Goal: Information Seeking & Learning: Compare options

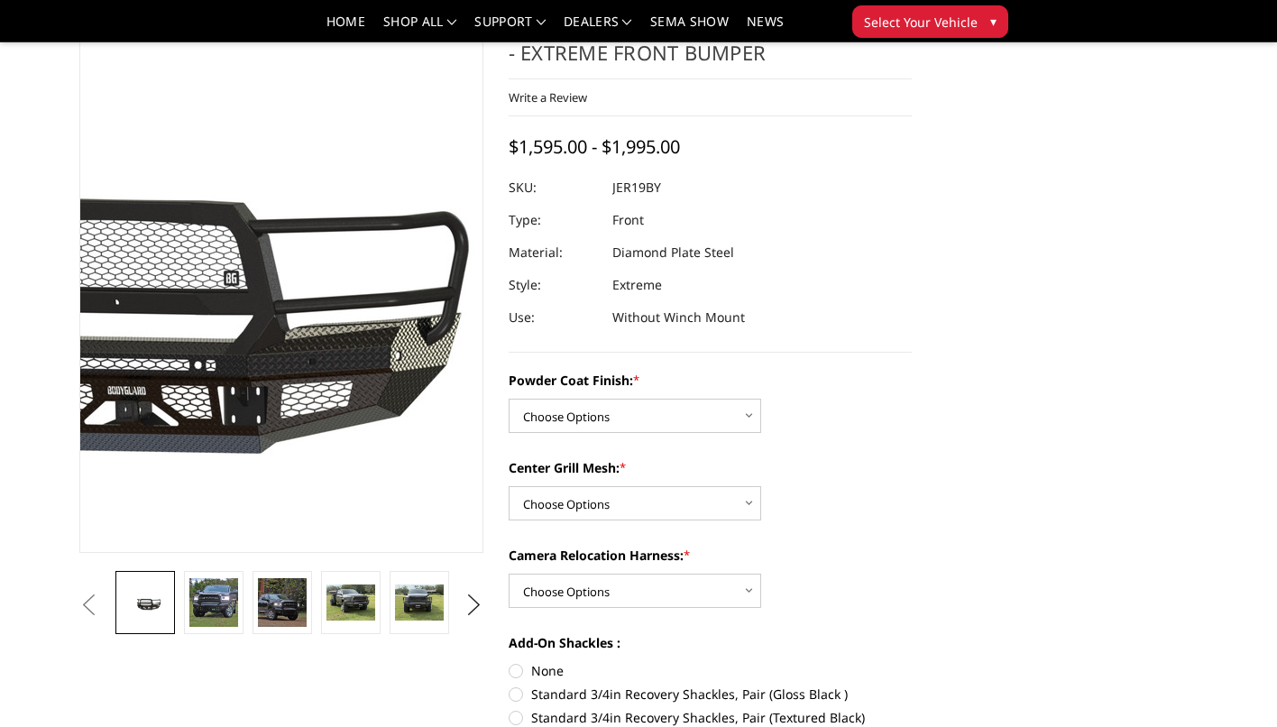
scroll to position [82, 0]
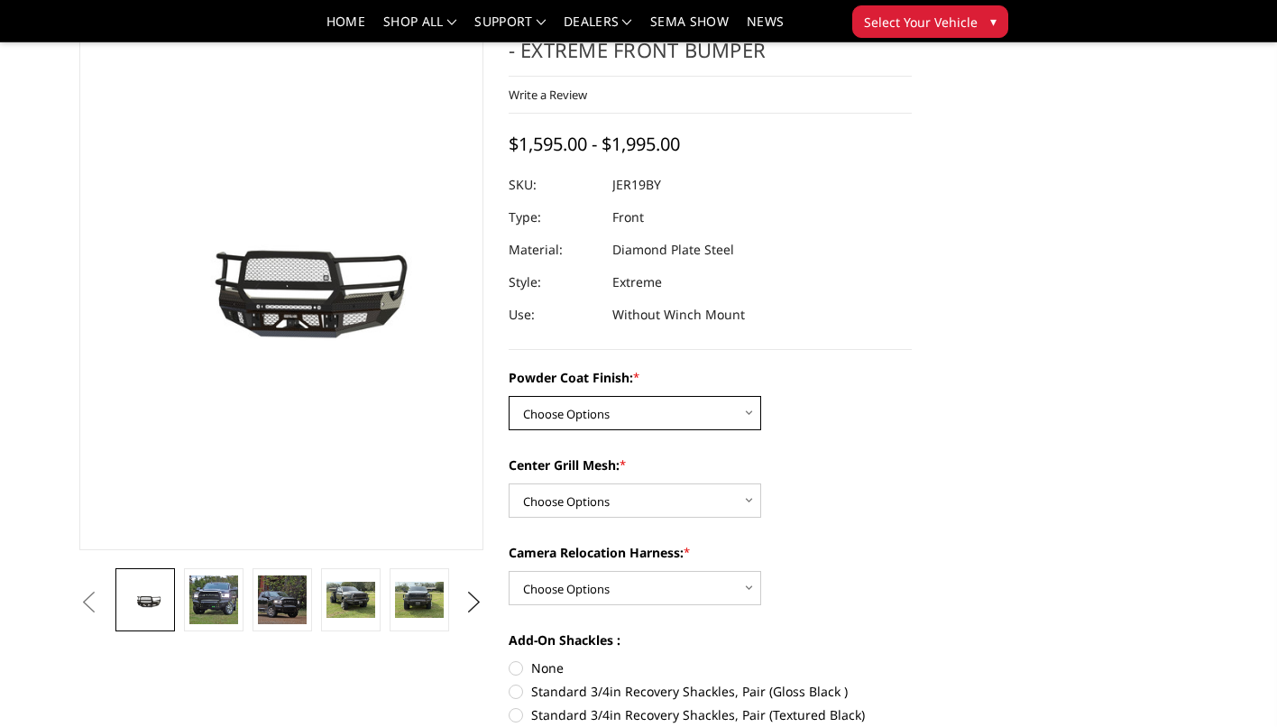
select select "3216"
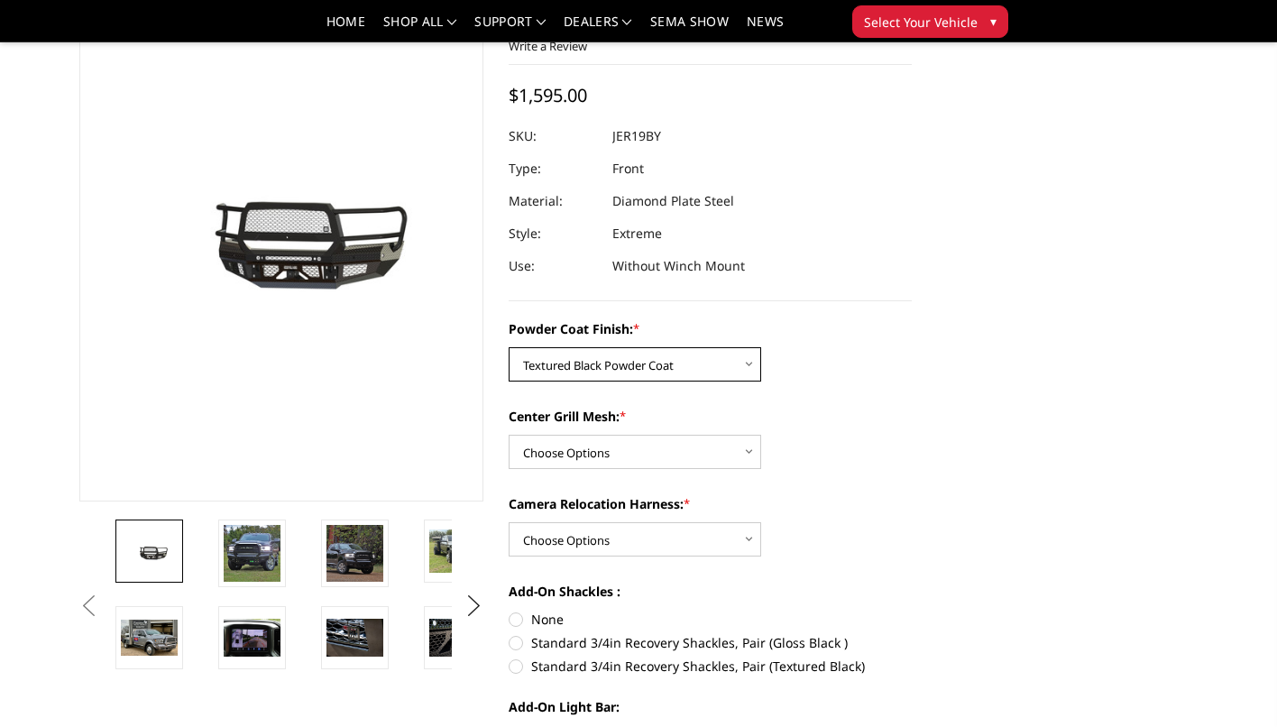
scroll to position [134, 0]
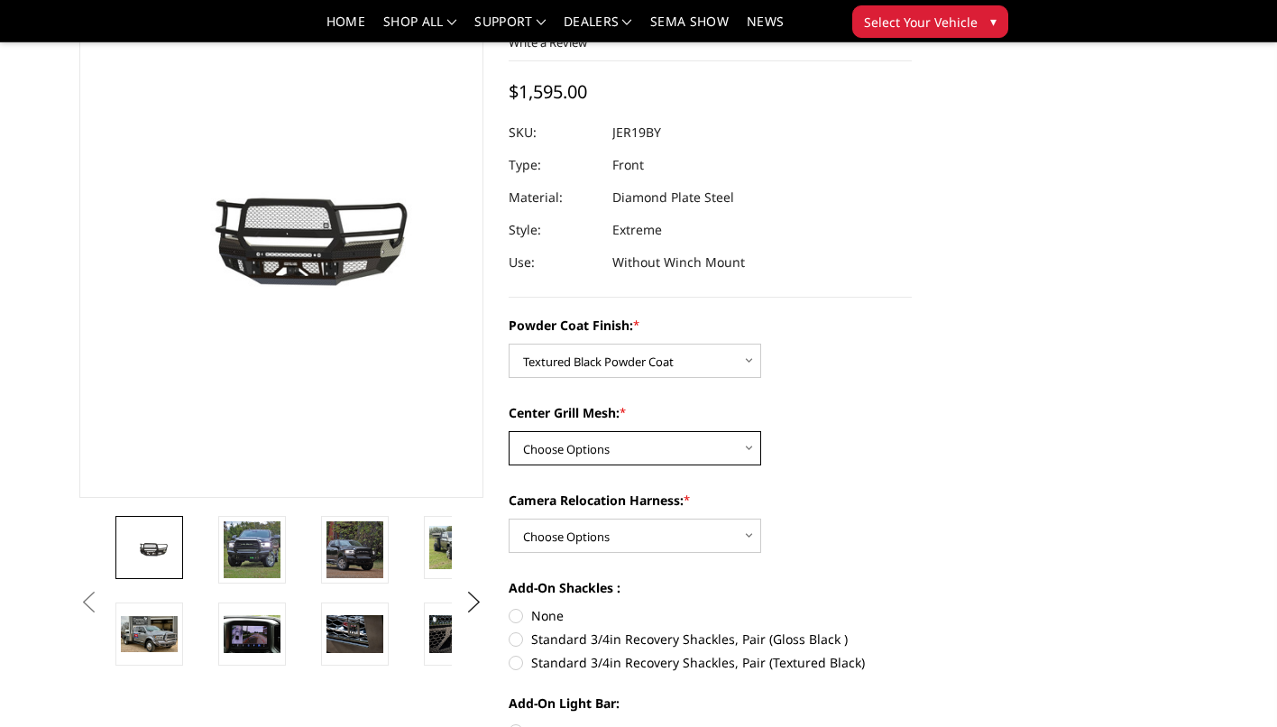
select select "3218"
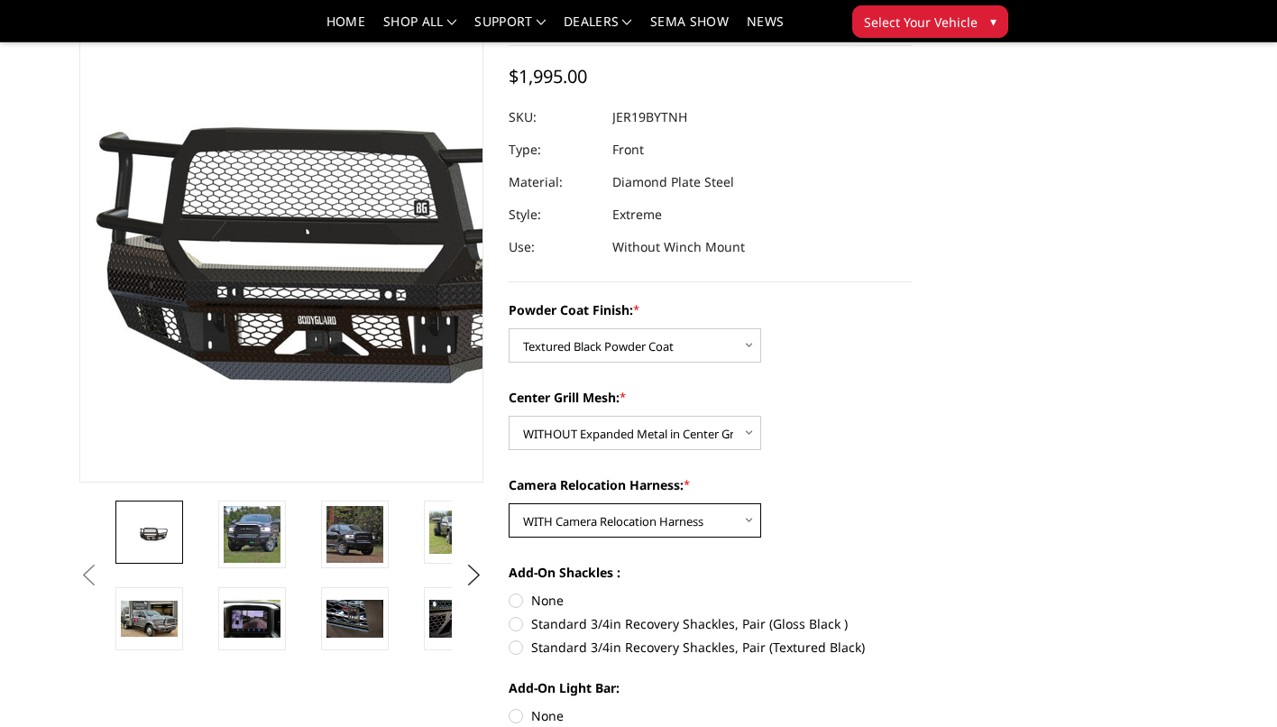
scroll to position [145, 0]
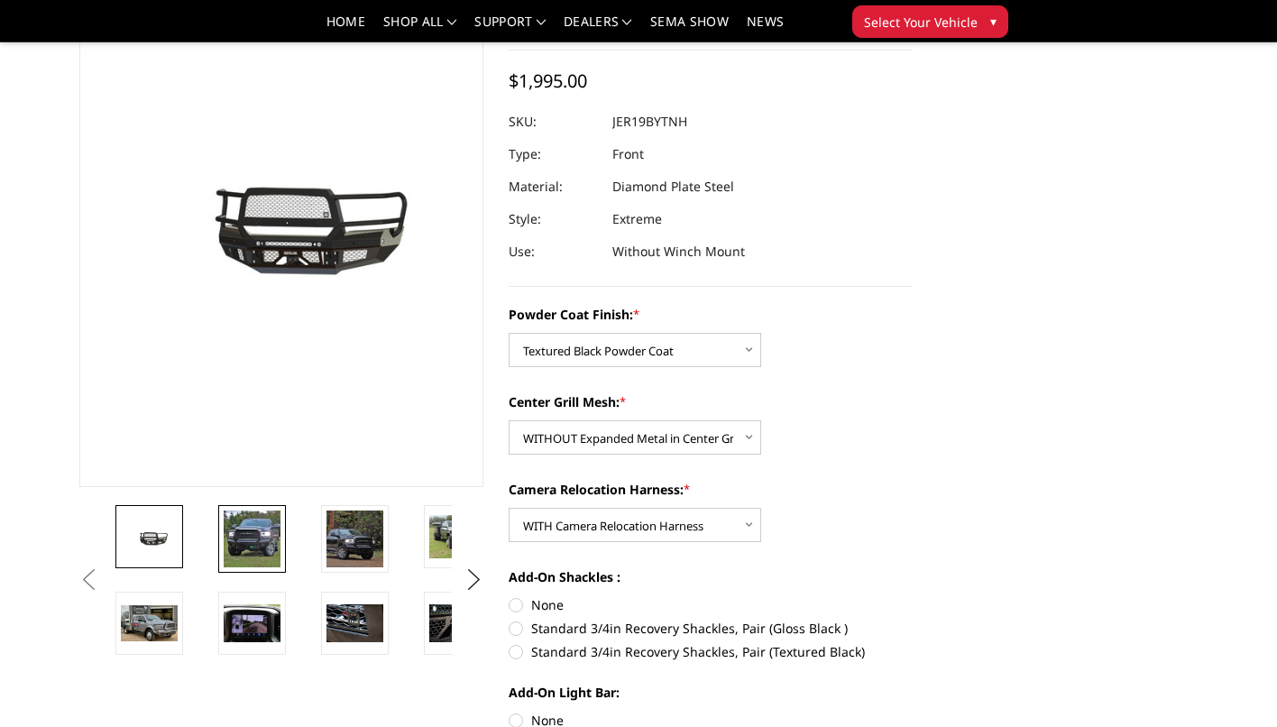
click at [262, 536] on img at bounding box center [252, 538] width 57 height 57
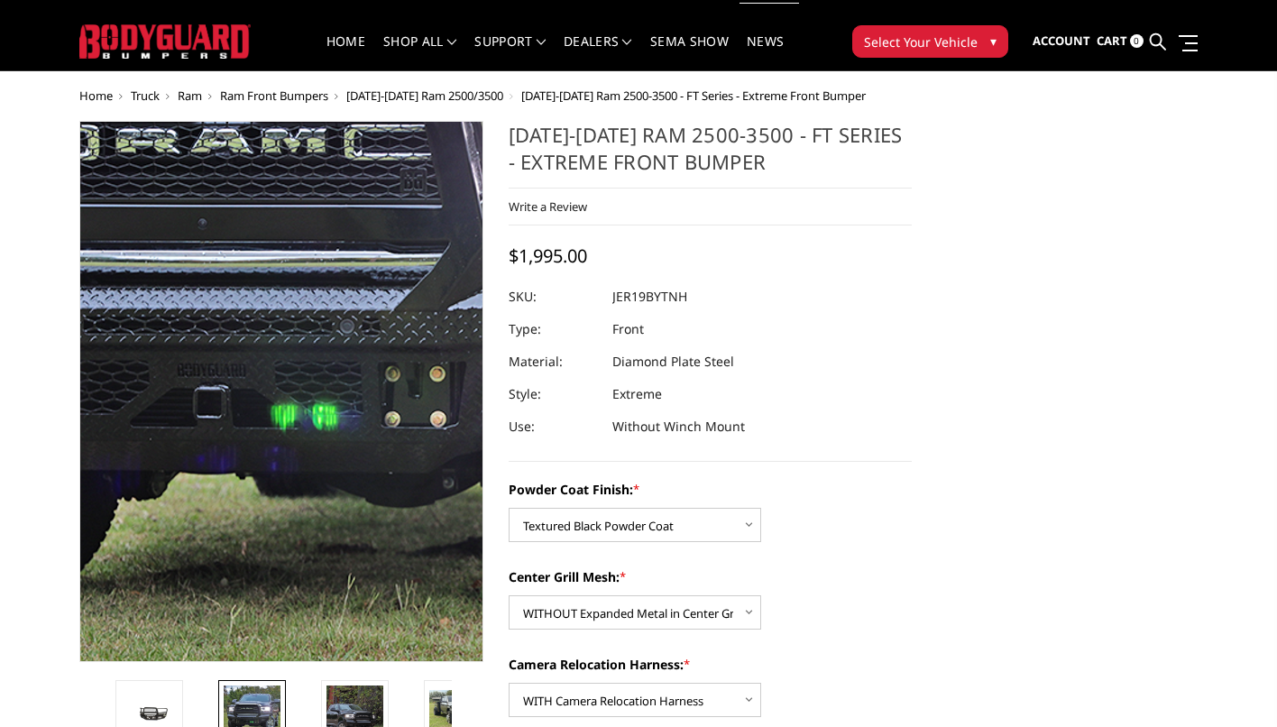
scroll to position [23, 0]
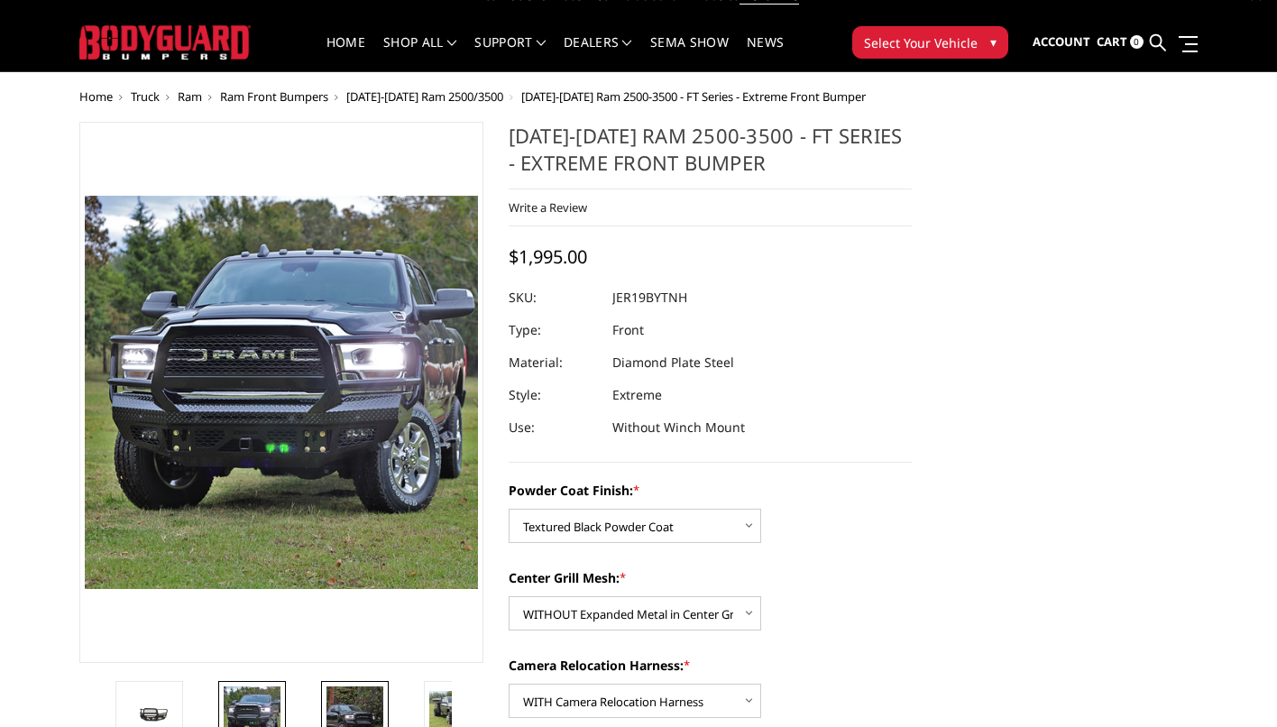
click at [344, 700] on img at bounding box center [354, 714] width 57 height 57
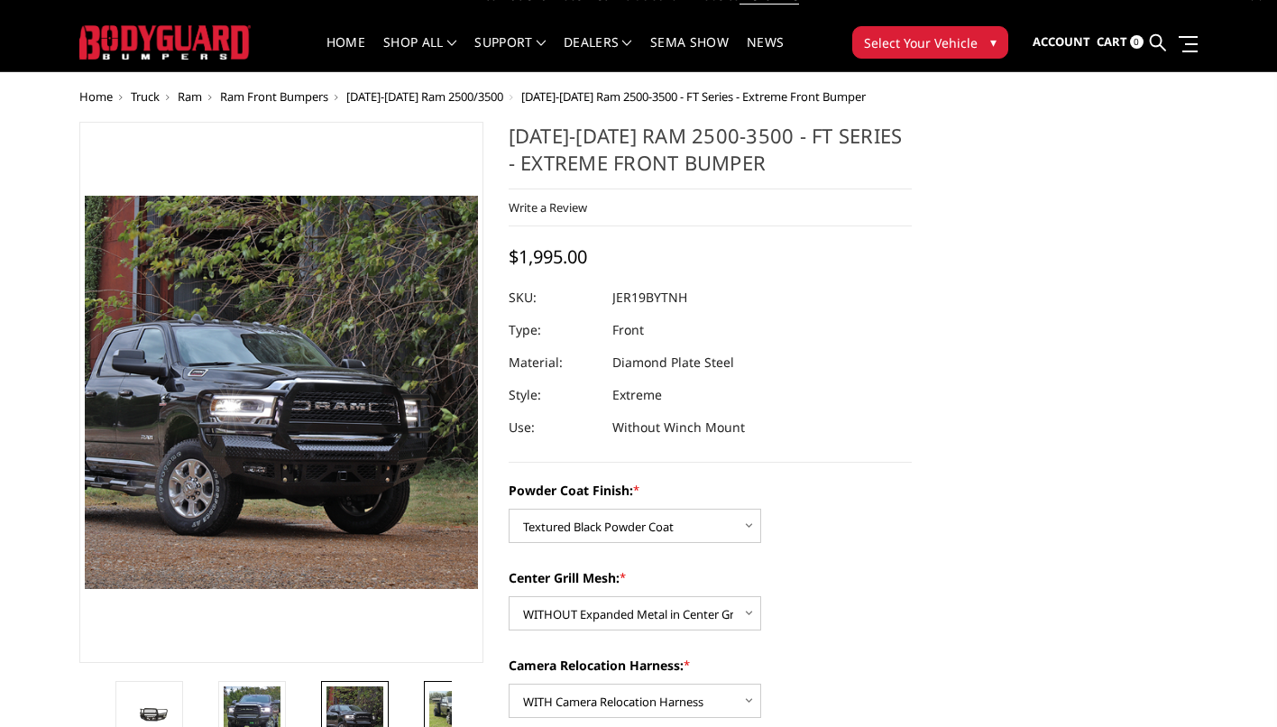
click at [442, 707] on img at bounding box center [457, 712] width 57 height 42
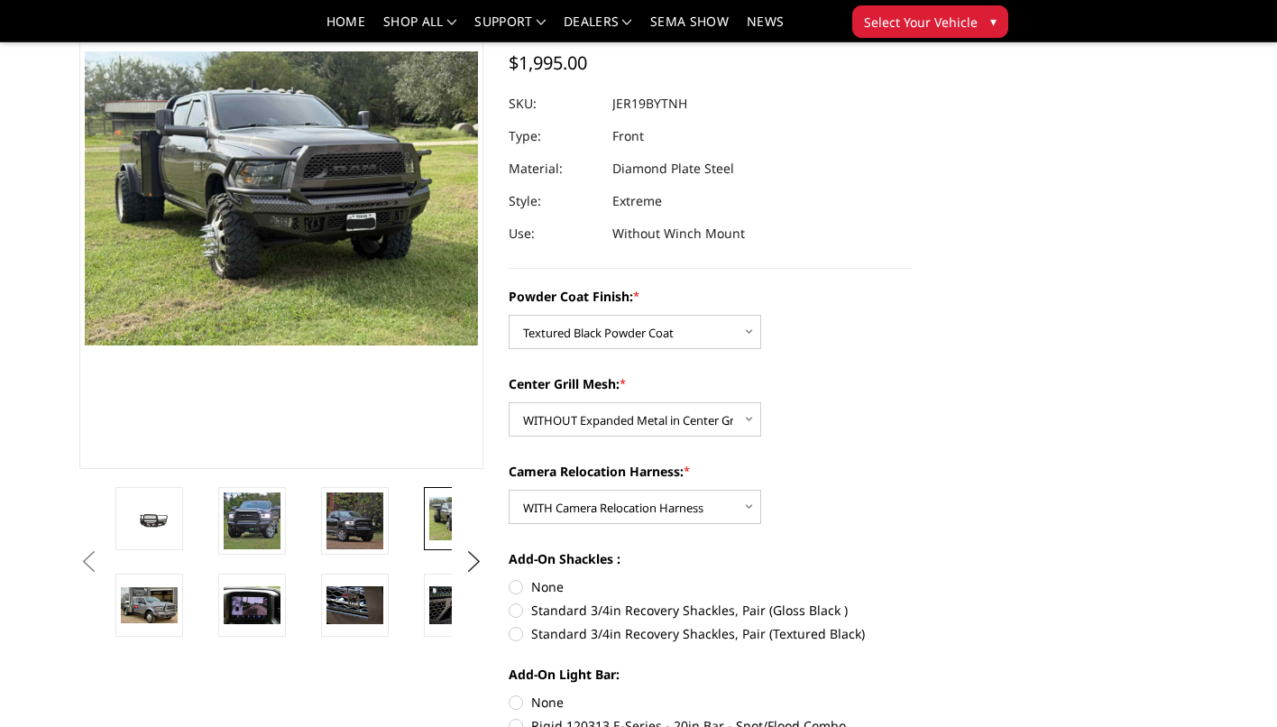
scroll to position [188, 0]
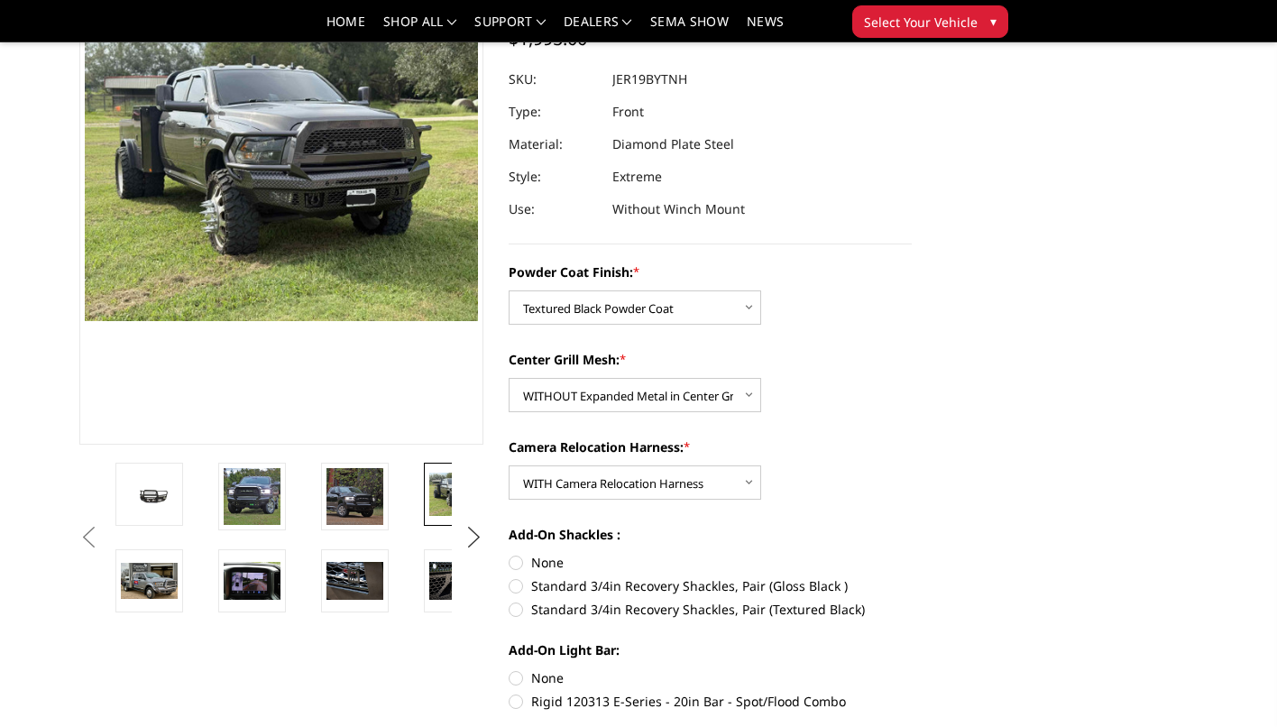
click at [475, 536] on button "Next" at bounding box center [473, 537] width 27 height 27
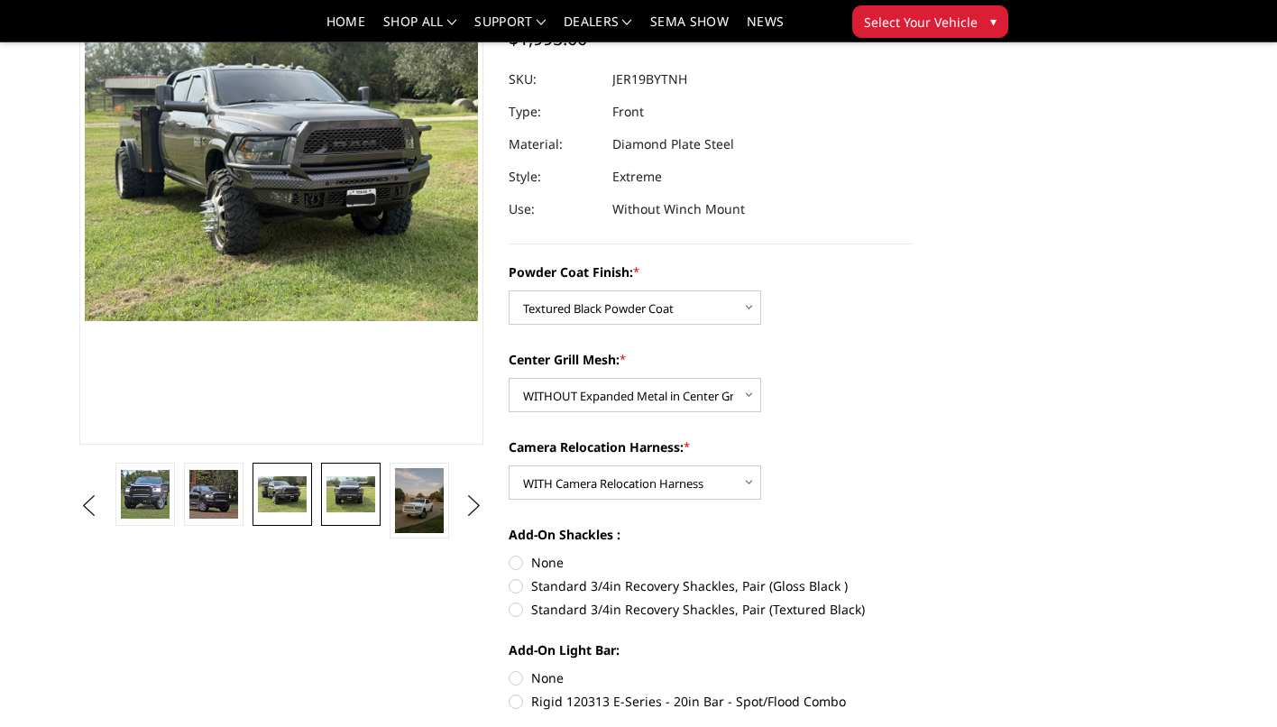
click at [349, 488] on img at bounding box center [350, 494] width 49 height 37
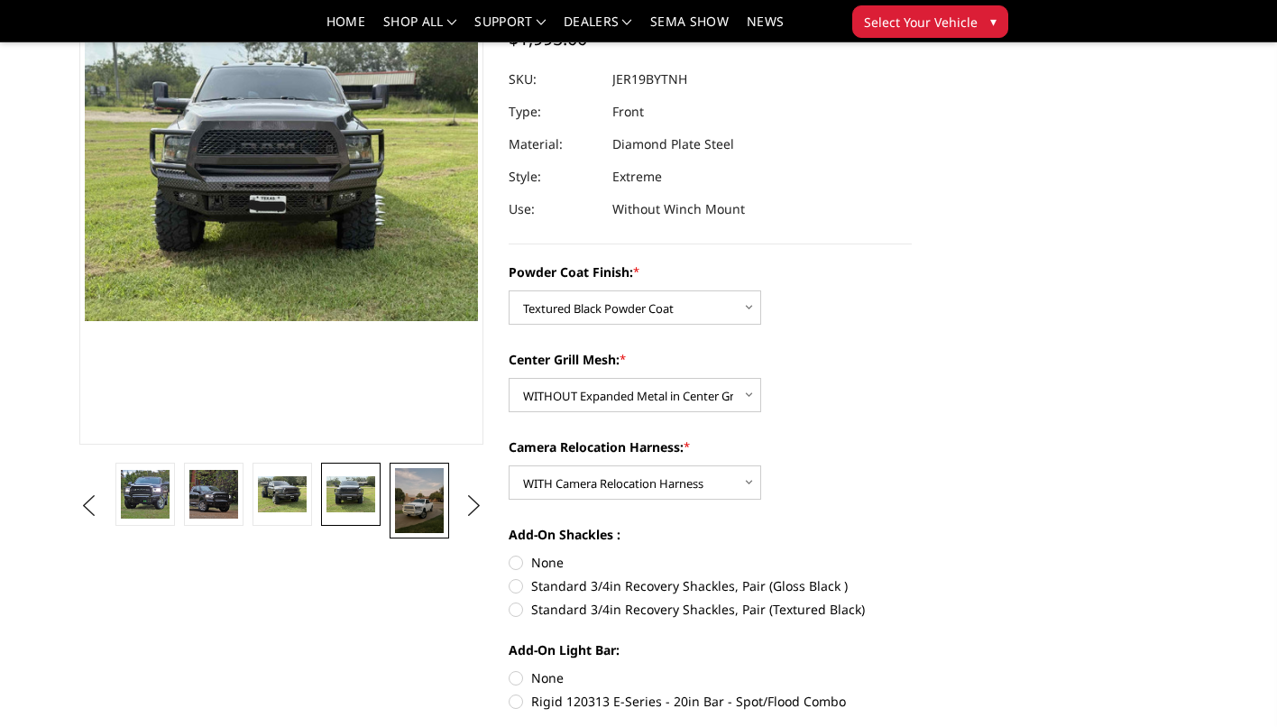
click at [411, 494] on img at bounding box center [419, 500] width 49 height 65
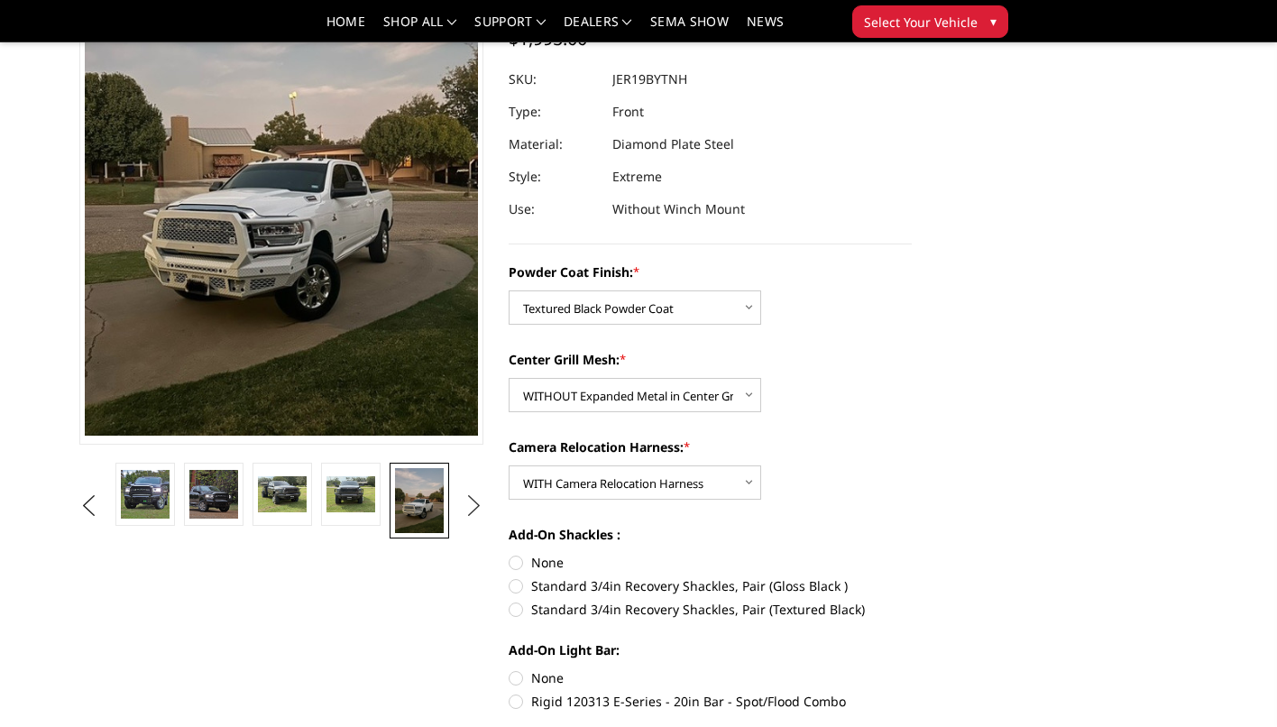
click at [475, 499] on button "Next" at bounding box center [473, 505] width 27 height 27
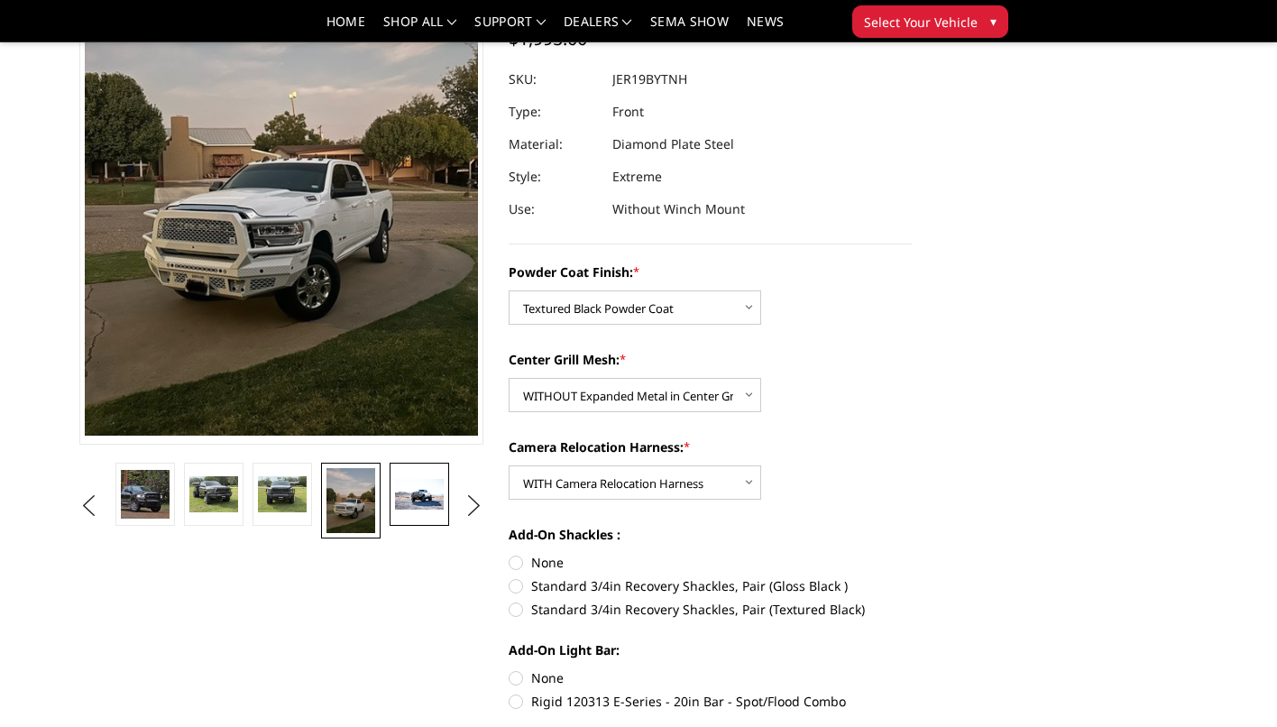
click at [421, 497] on img at bounding box center [419, 494] width 49 height 31
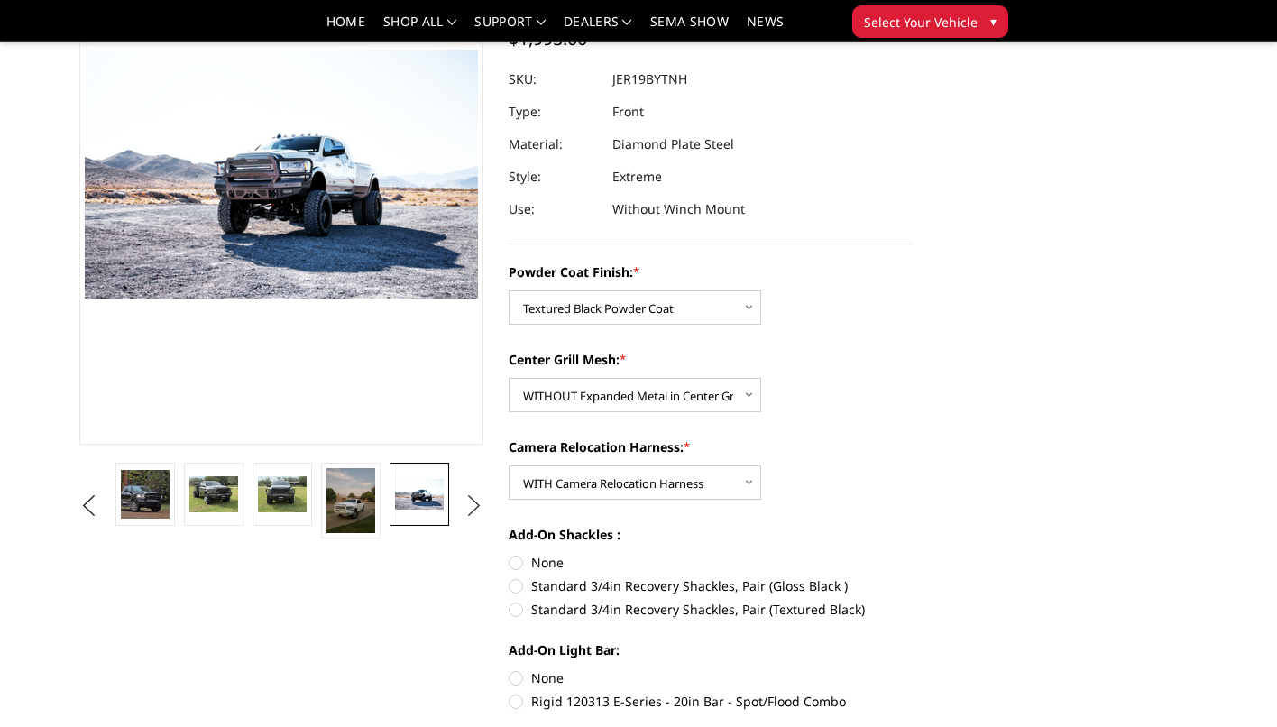
click at [472, 505] on button "Next" at bounding box center [473, 505] width 27 height 27
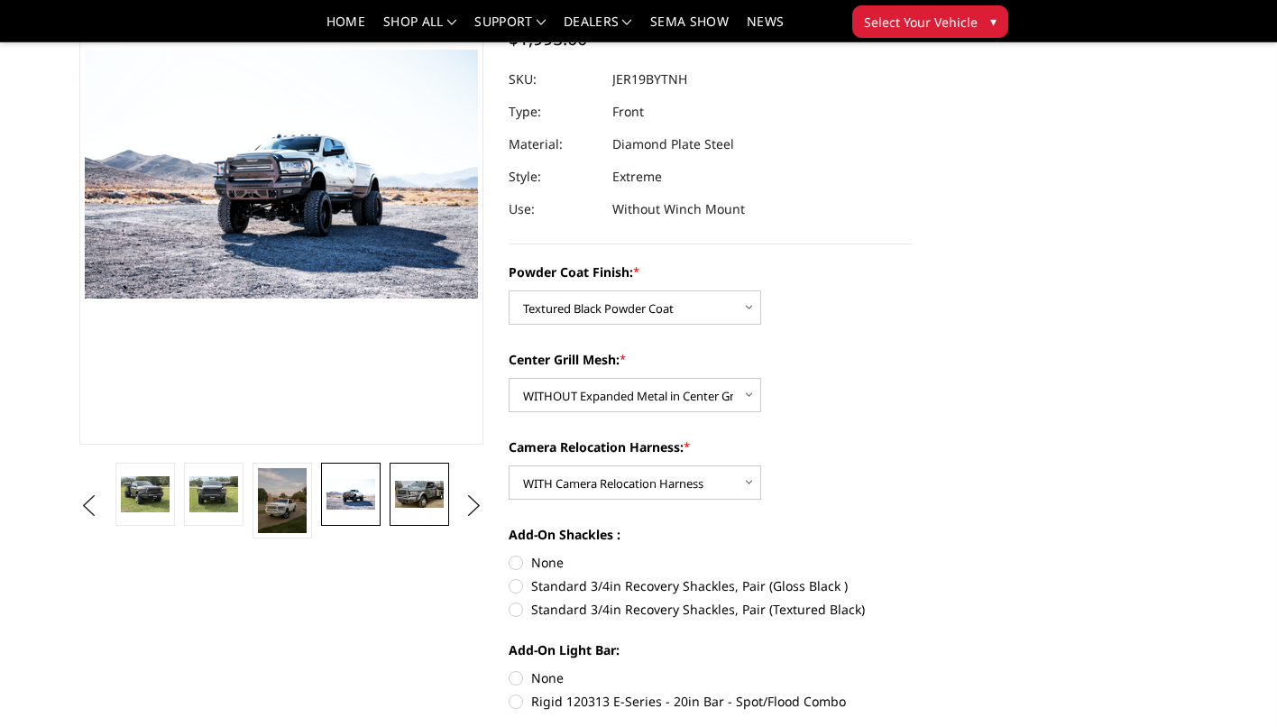
click at [435, 501] on img at bounding box center [419, 494] width 49 height 26
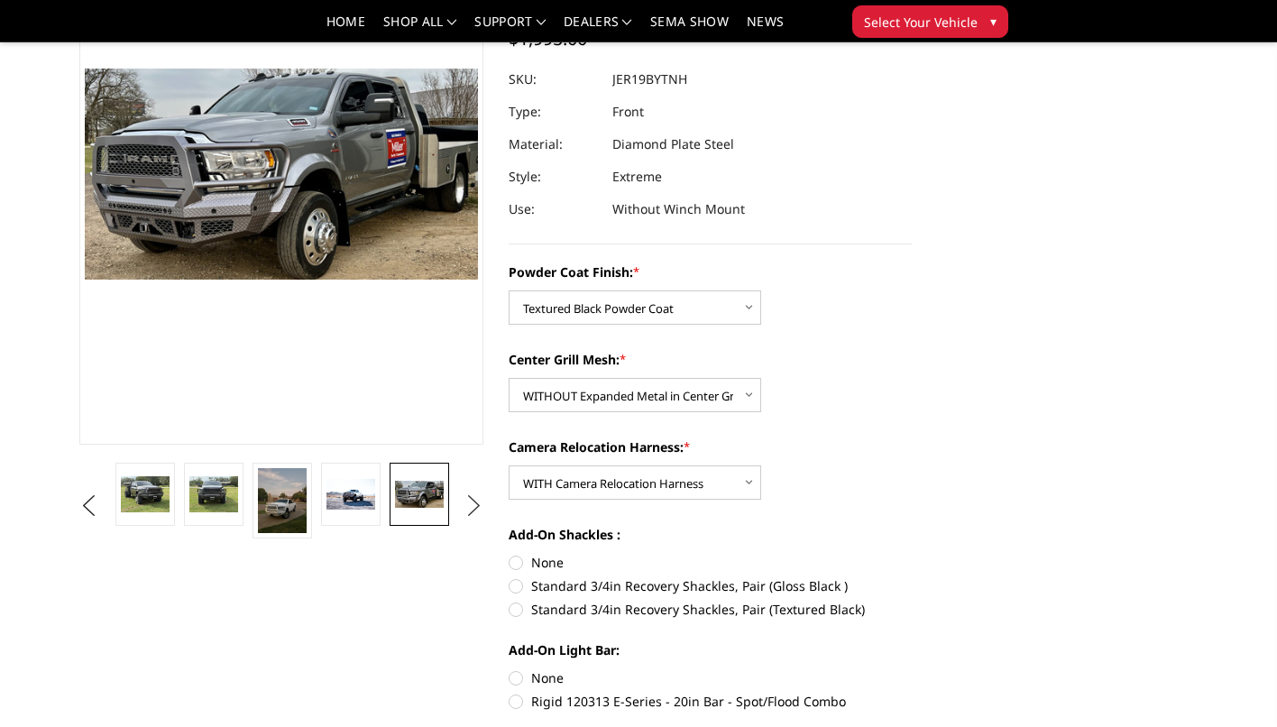
click at [468, 508] on button "Next" at bounding box center [473, 505] width 27 height 27
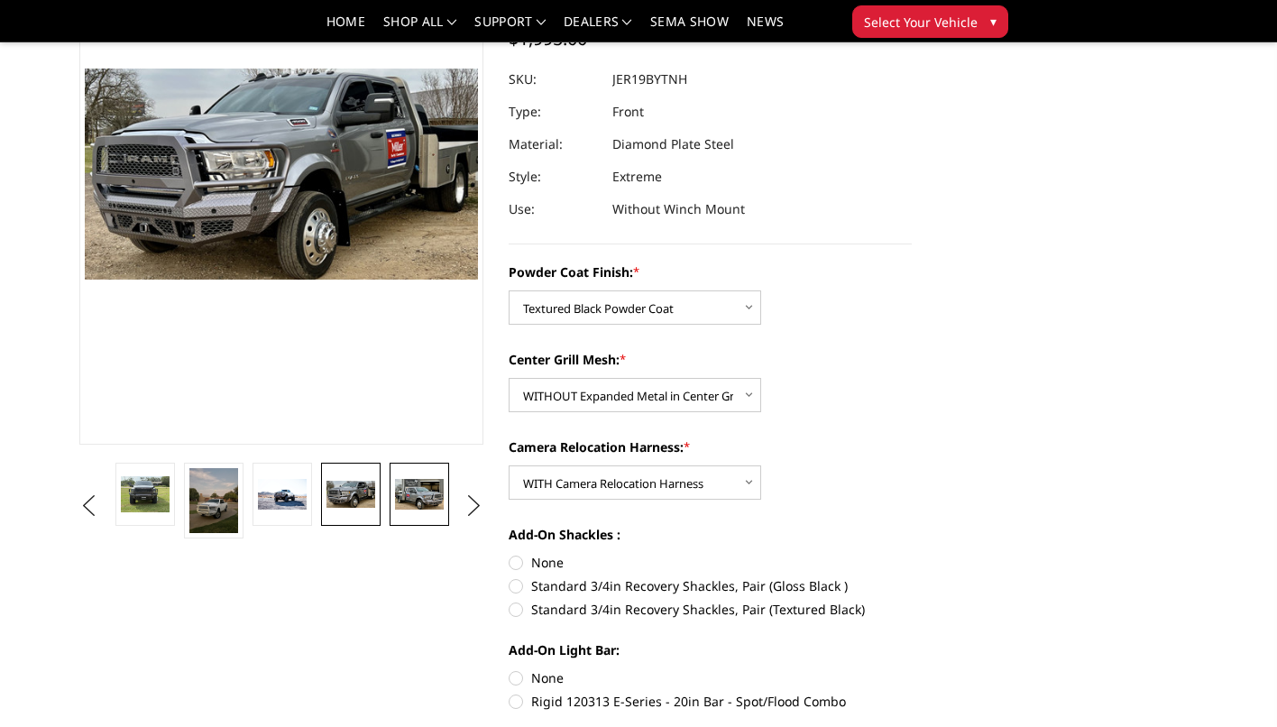
click at [418, 501] on img at bounding box center [419, 495] width 49 height 32
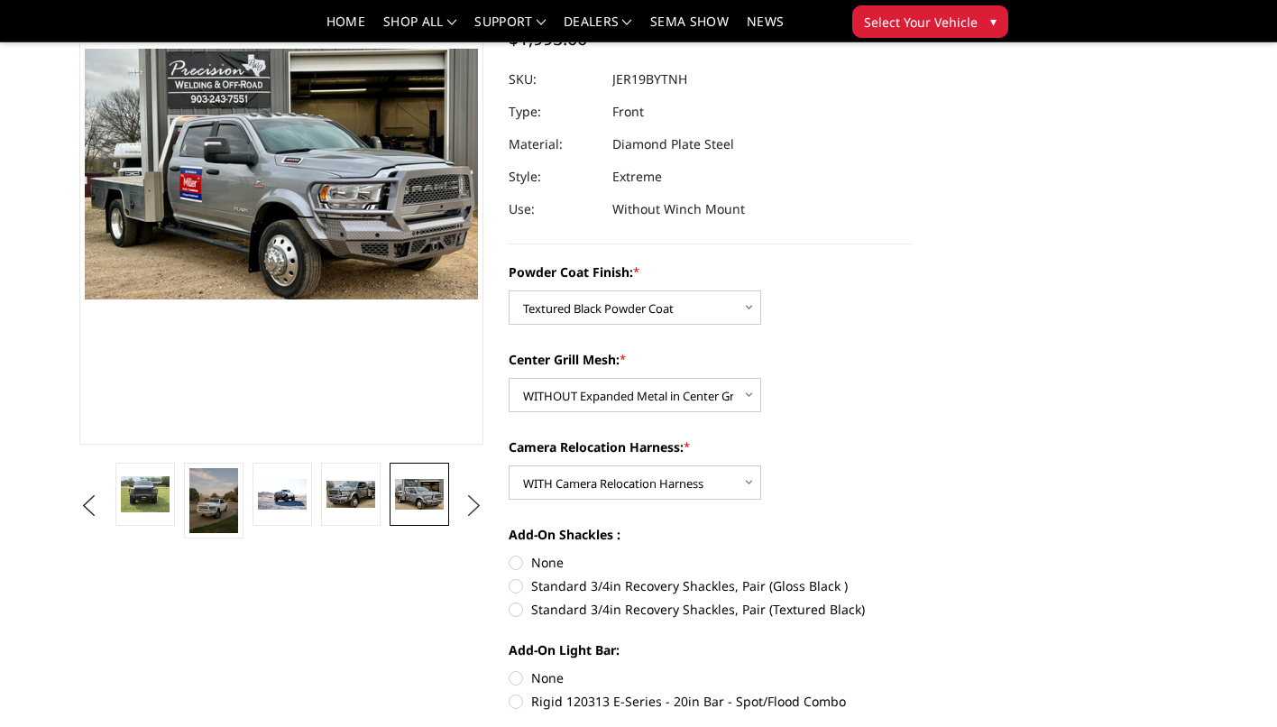
click at [475, 508] on button "Next" at bounding box center [473, 505] width 27 height 27
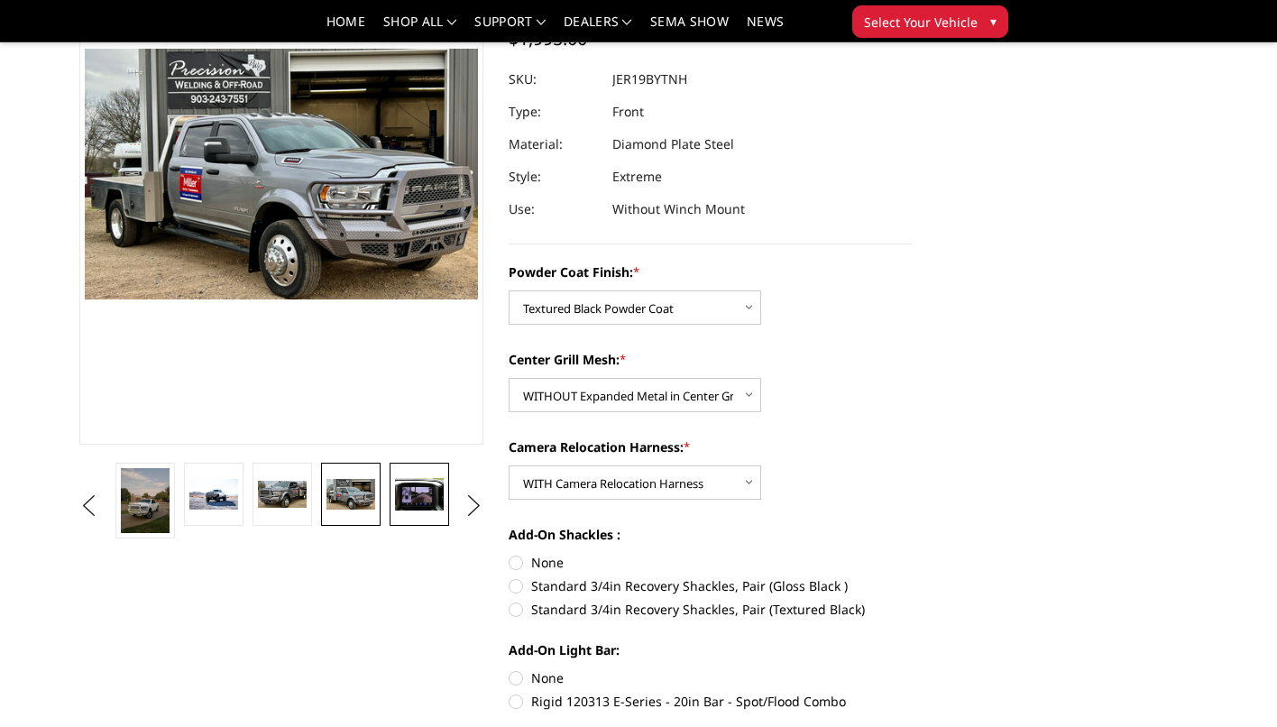
click at [432, 503] on img at bounding box center [419, 494] width 49 height 32
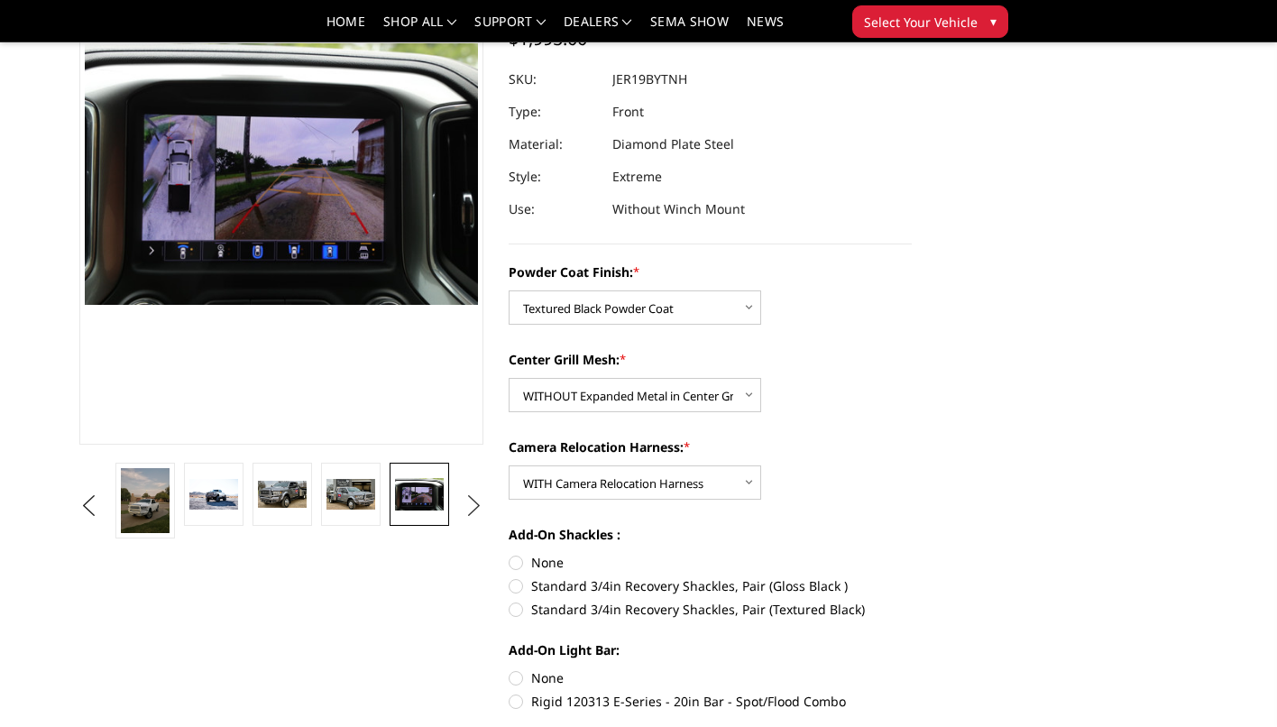
click at [480, 503] on button "Next" at bounding box center [473, 505] width 27 height 27
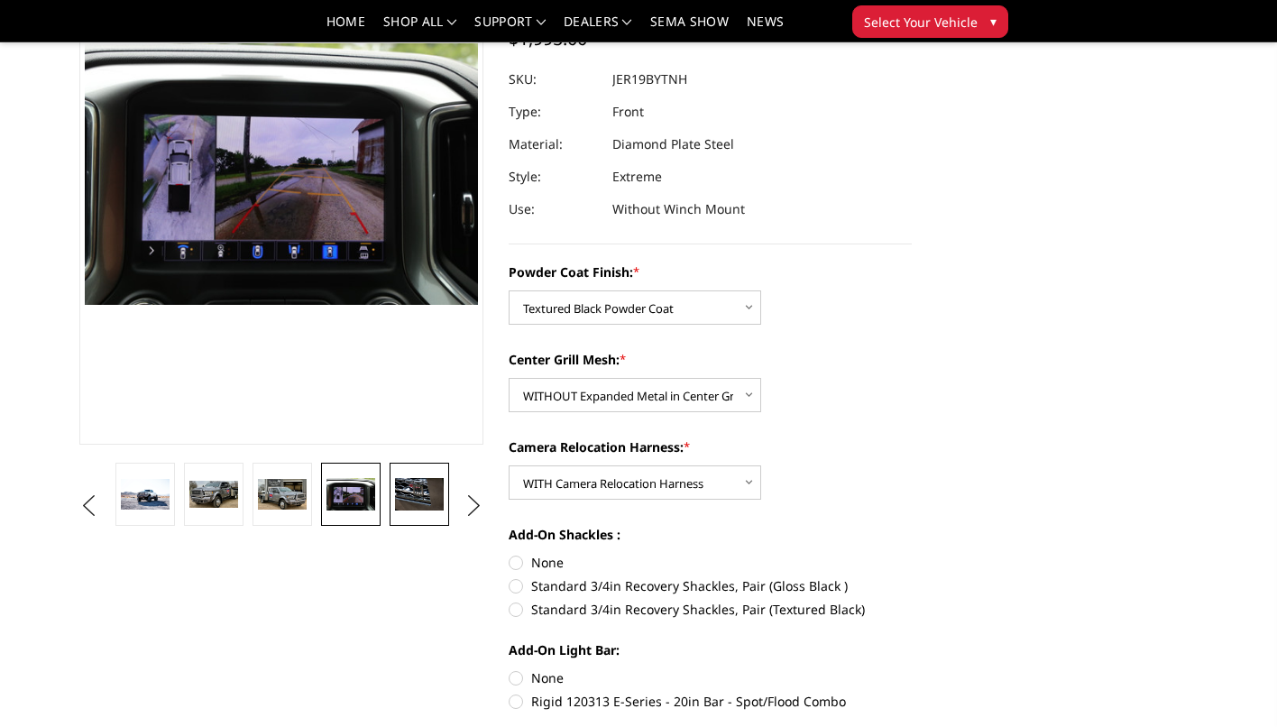
click at [430, 500] on img at bounding box center [419, 494] width 49 height 32
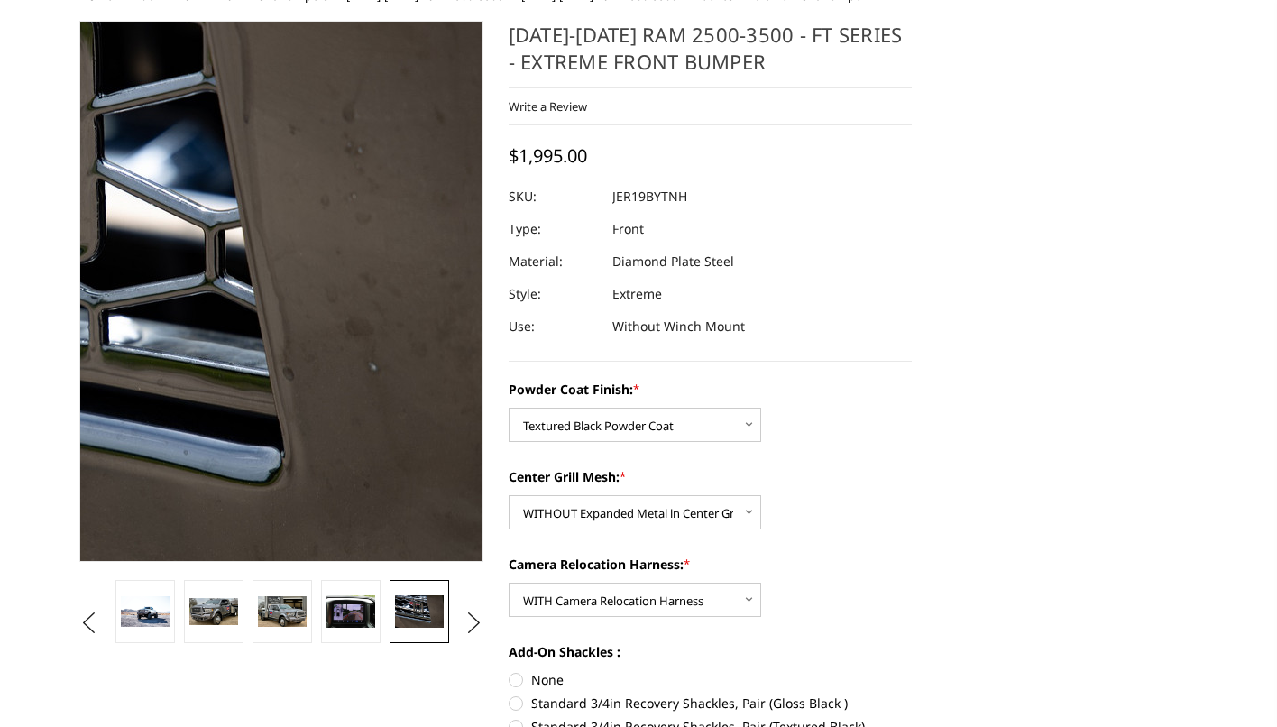
scroll to position [142, 0]
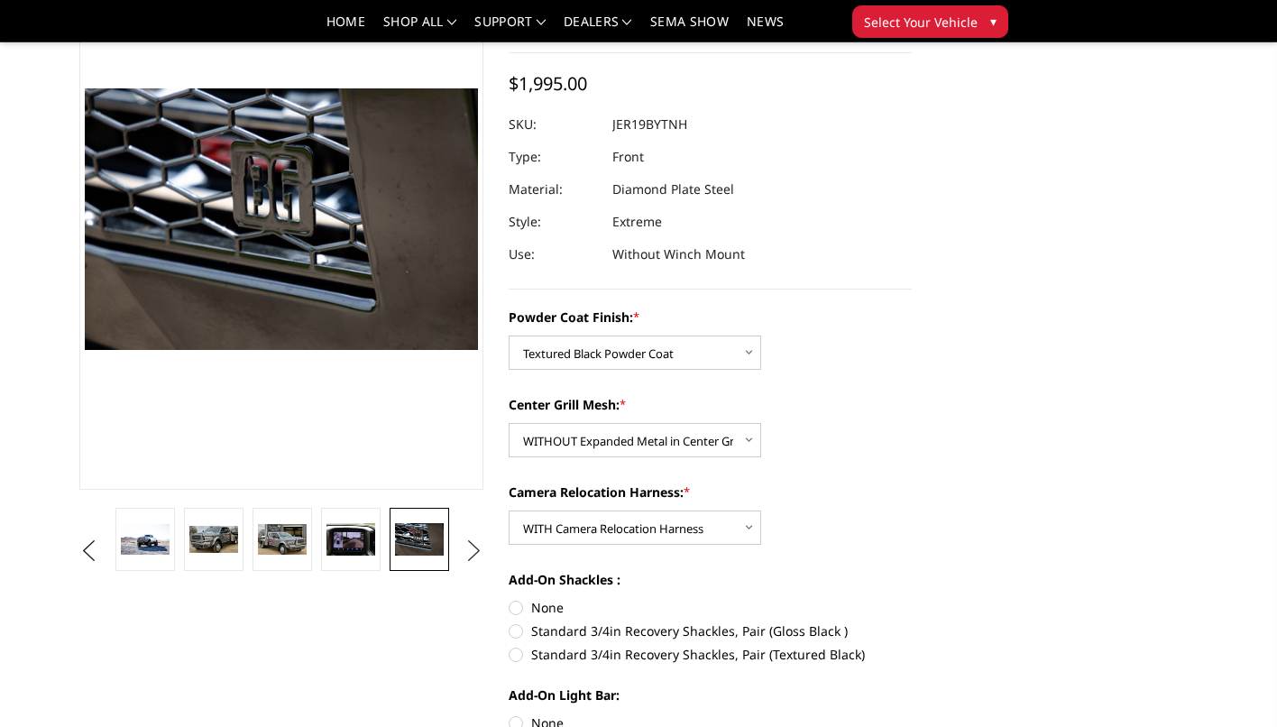
click at [472, 553] on button "Next" at bounding box center [473, 550] width 27 height 27
click at [415, 546] on img at bounding box center [419, 539] width 49 height 32
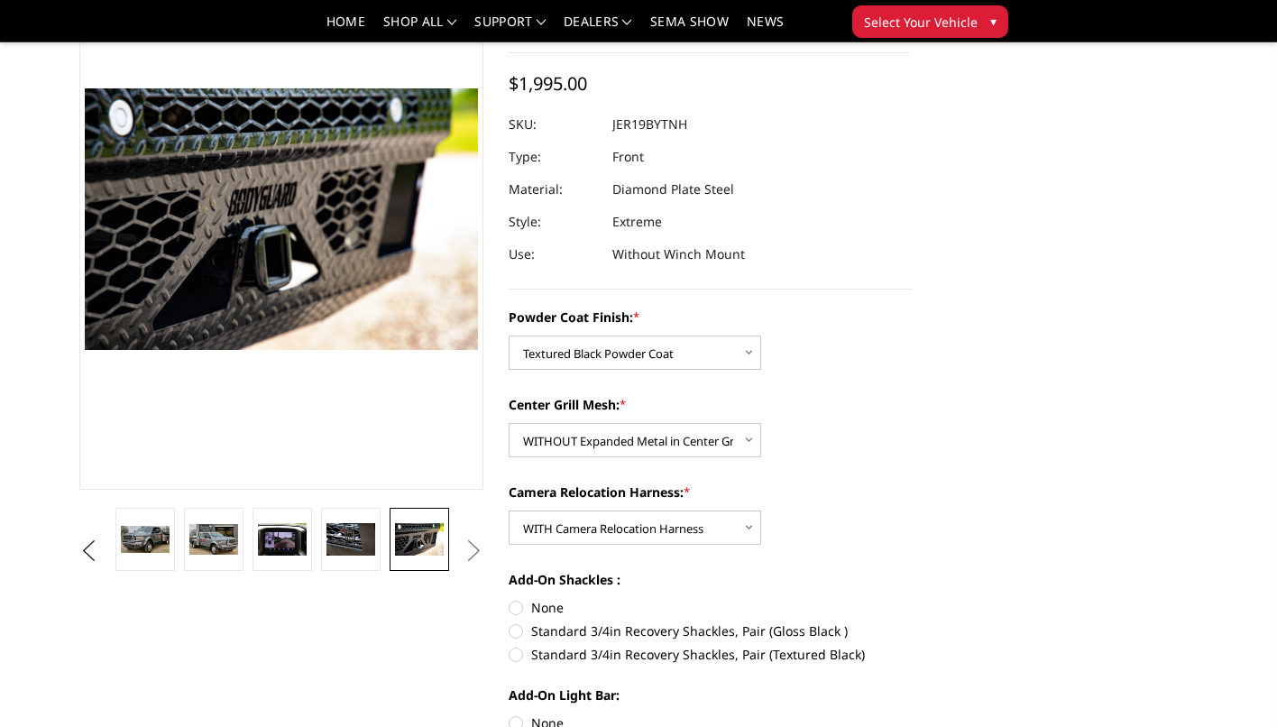
click at [477, 549] on button "Next" at bounding box center [473, 550] width 27 height 27
select select "3220"
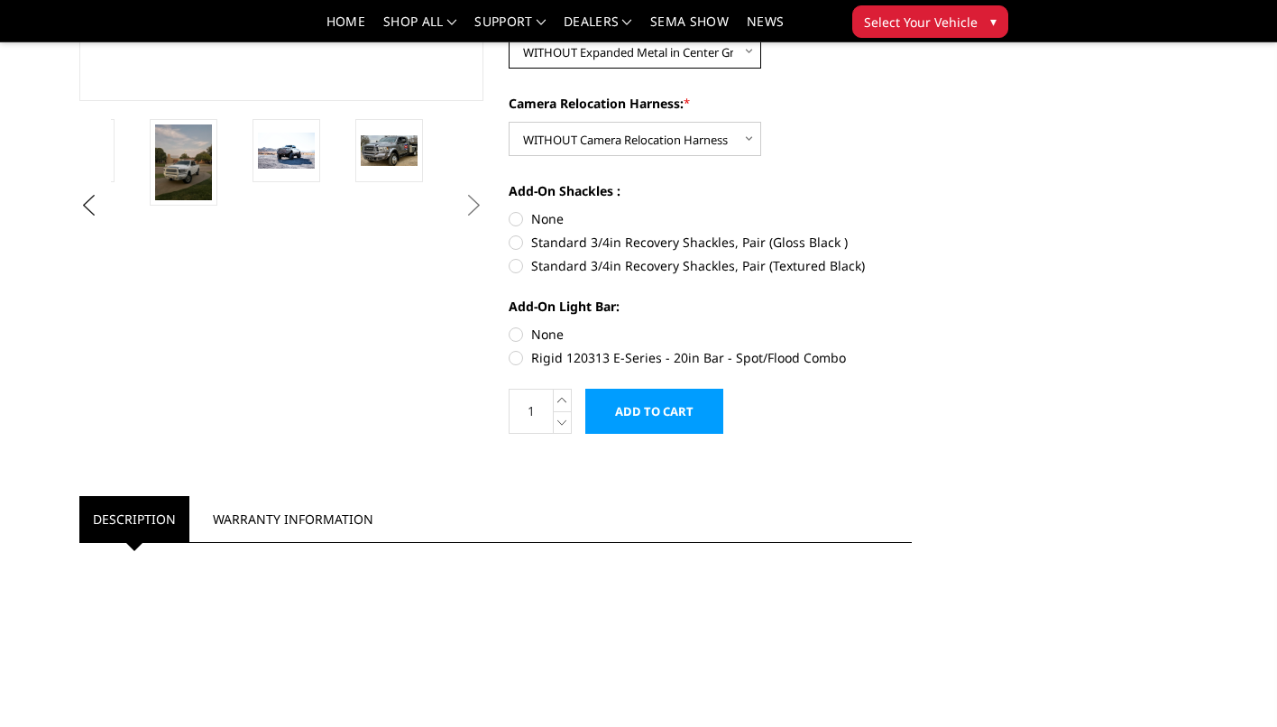
scroll to position [527, 0]
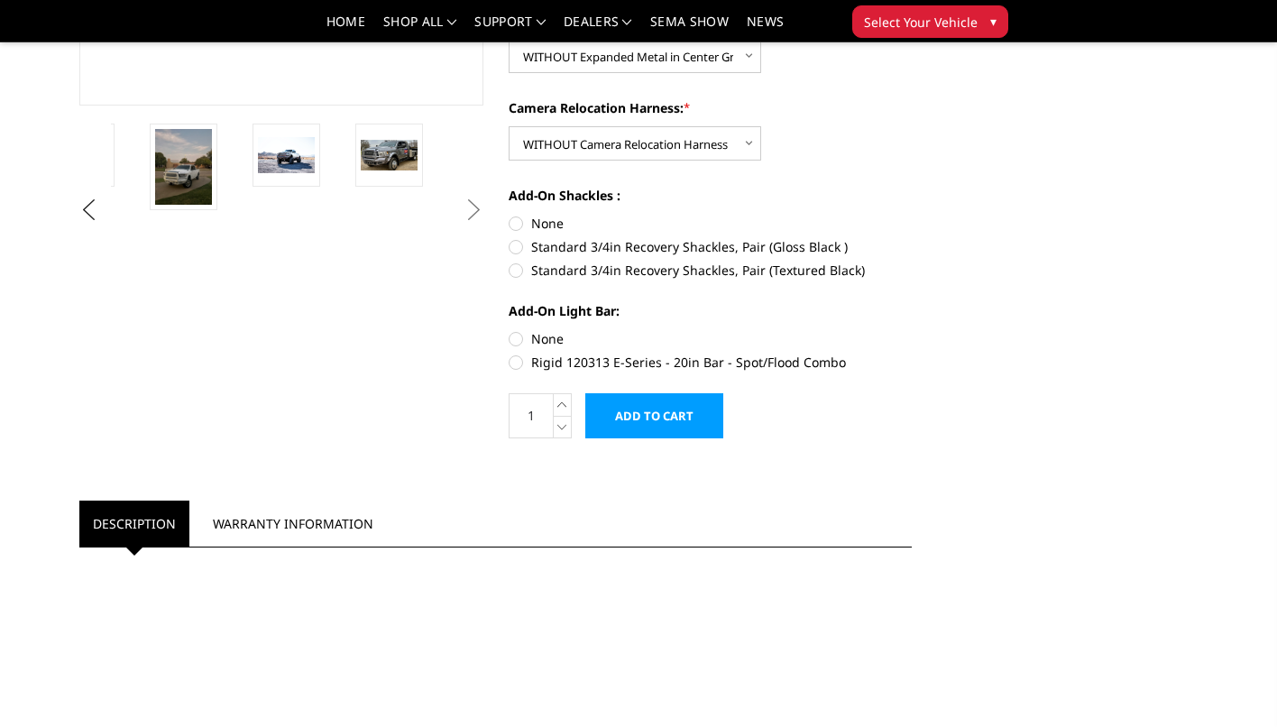
click at [515, 359] on label "Rigid 120313 E-Series - 20in Bar - Spot/Flood Combo" at bounding box center [710, 362] width 404 height 19
click at [911, 330] on input "Rigid 120313 E-Series - 20in Bar - Spot/Flood Combo" at bounding box center [911, 329] width 1 height 1
radio input "true"
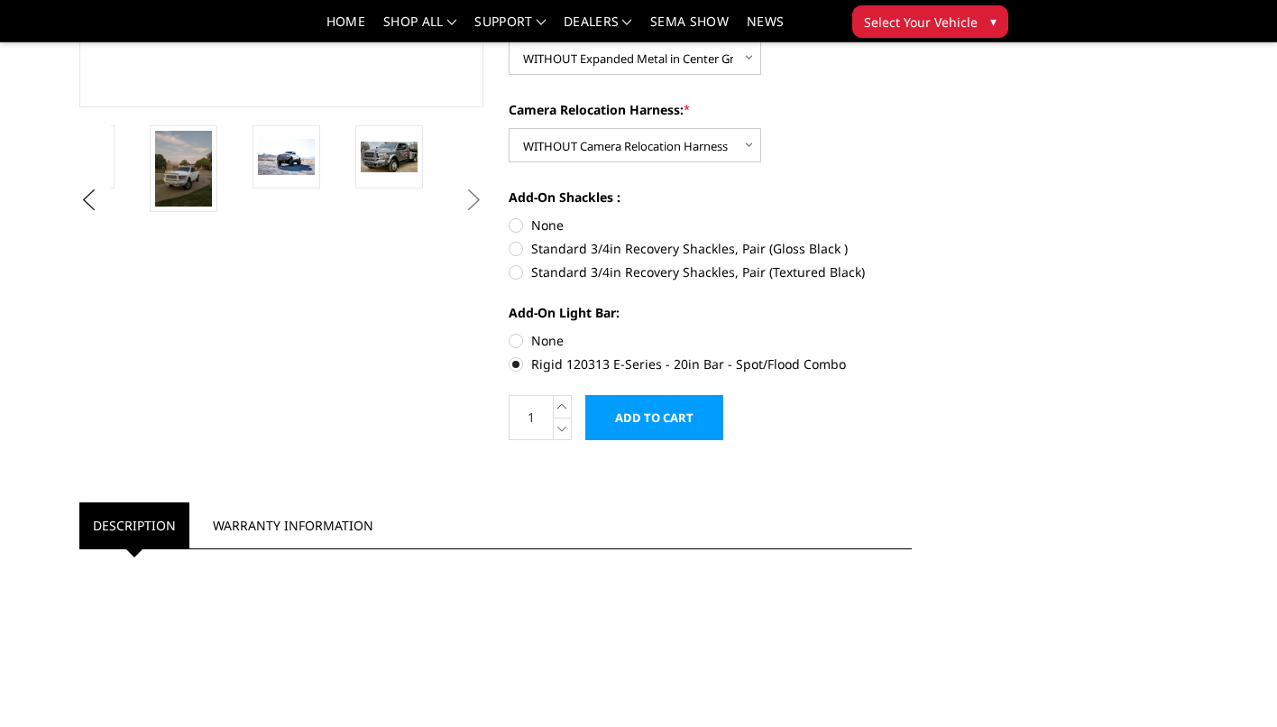
scroll to position [531, 0]
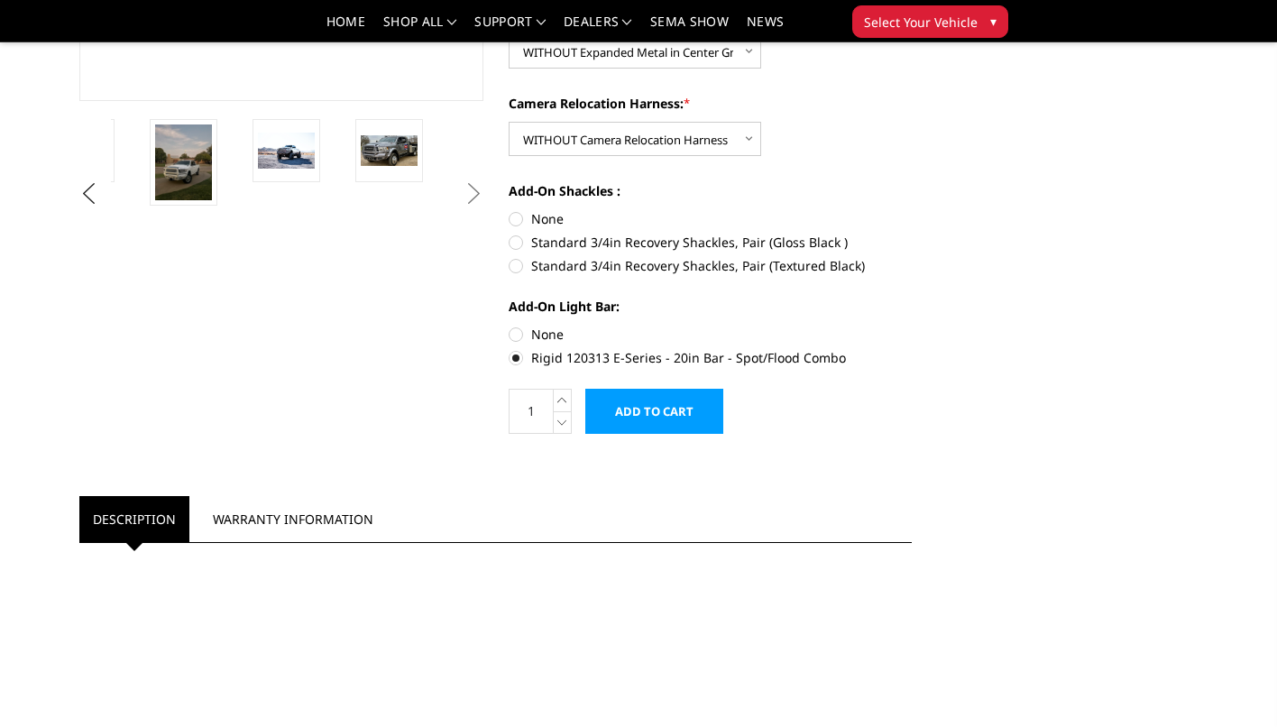
click at [516, 329] on label "None" at bounding box center [710, 334] width 404 height 19
click at [509, 325] on input "None" at bounding box center [508, 325] width 1 height 1
radio input "true"
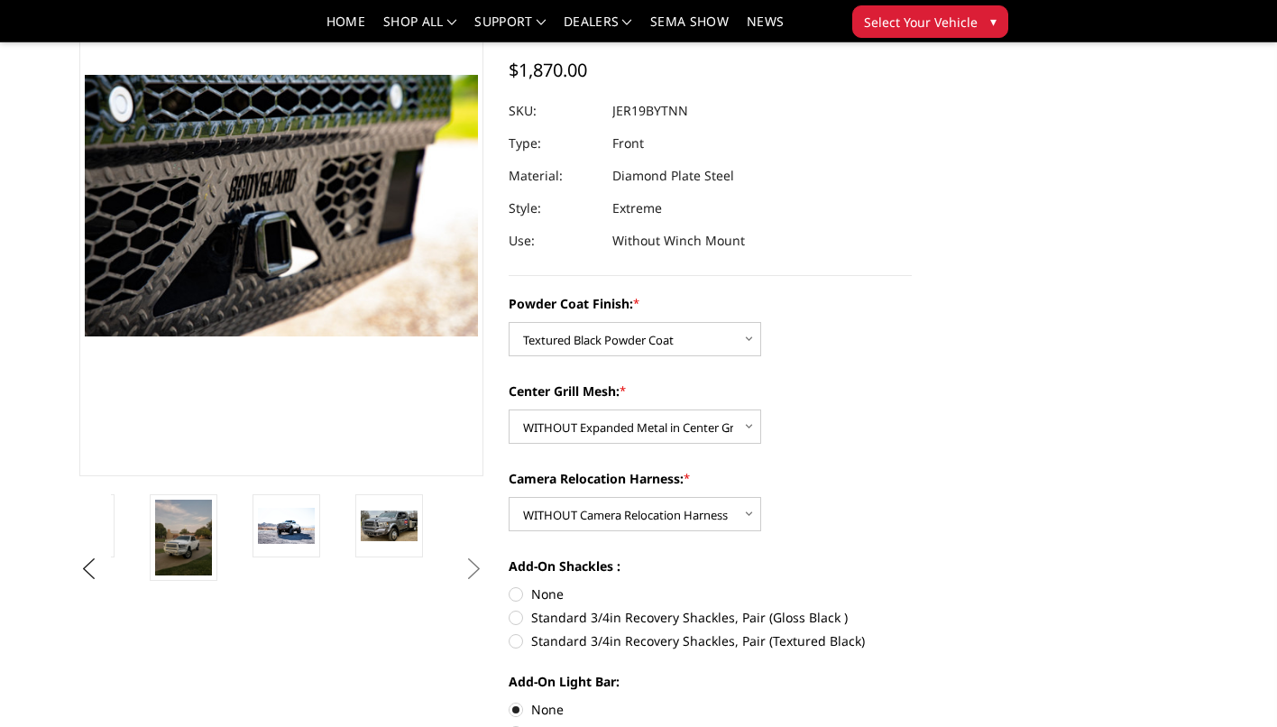
scroll to position [183, 0]
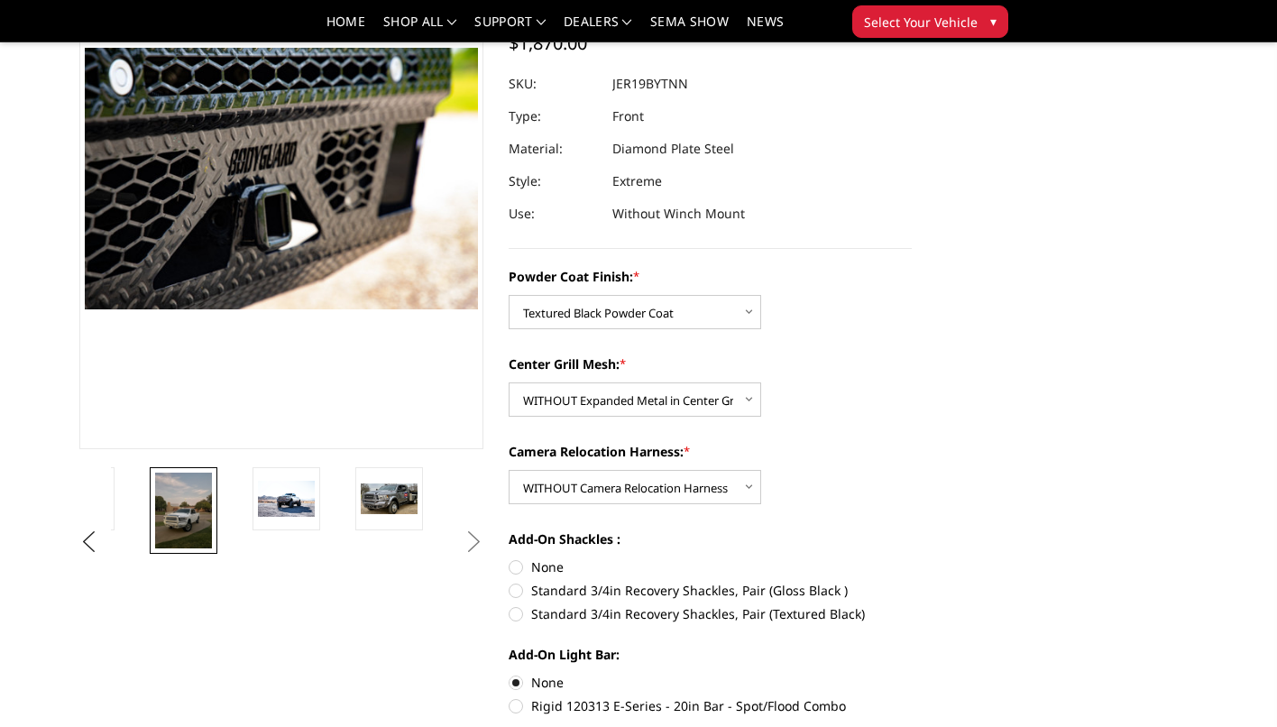
click at [194, 528] on img at bounding box center [183, 510] width 57 height 76
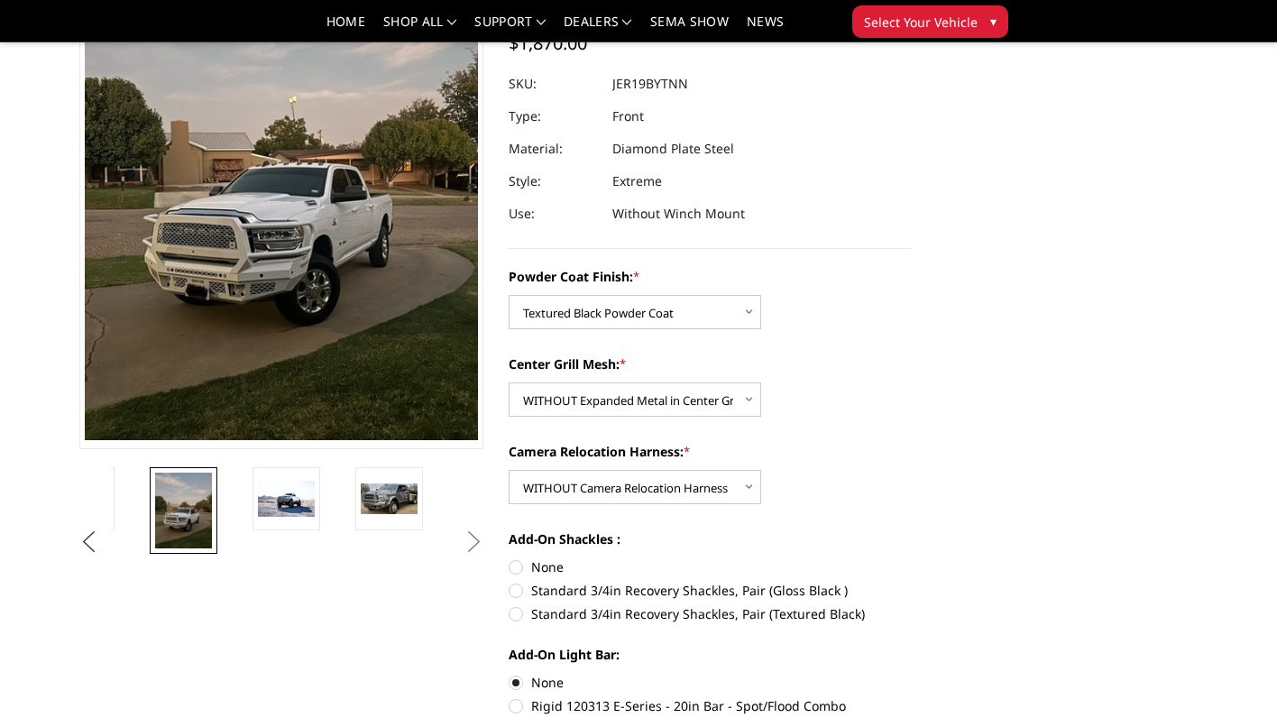
click at [94, 543] on button "Previous" at bounding box center [88, 541] width 27 height 27
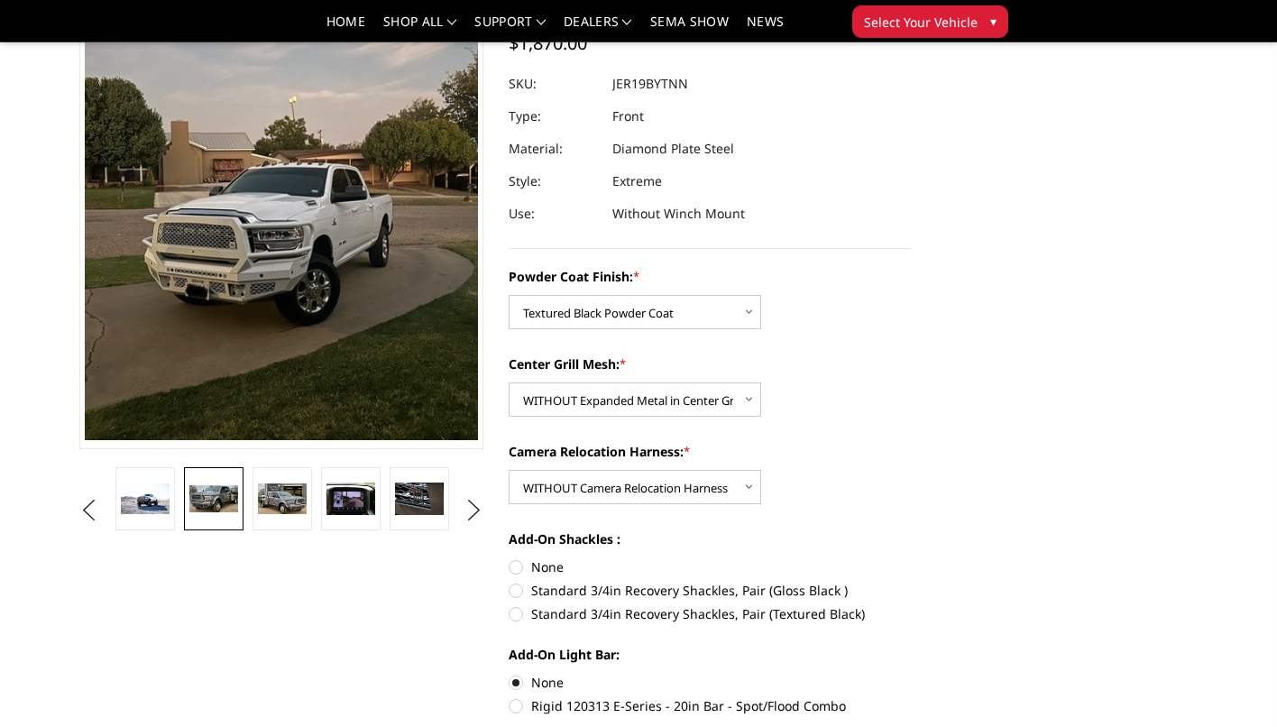
click at [196, 502] on img at bounding box center [213, 498] width 49 height 26
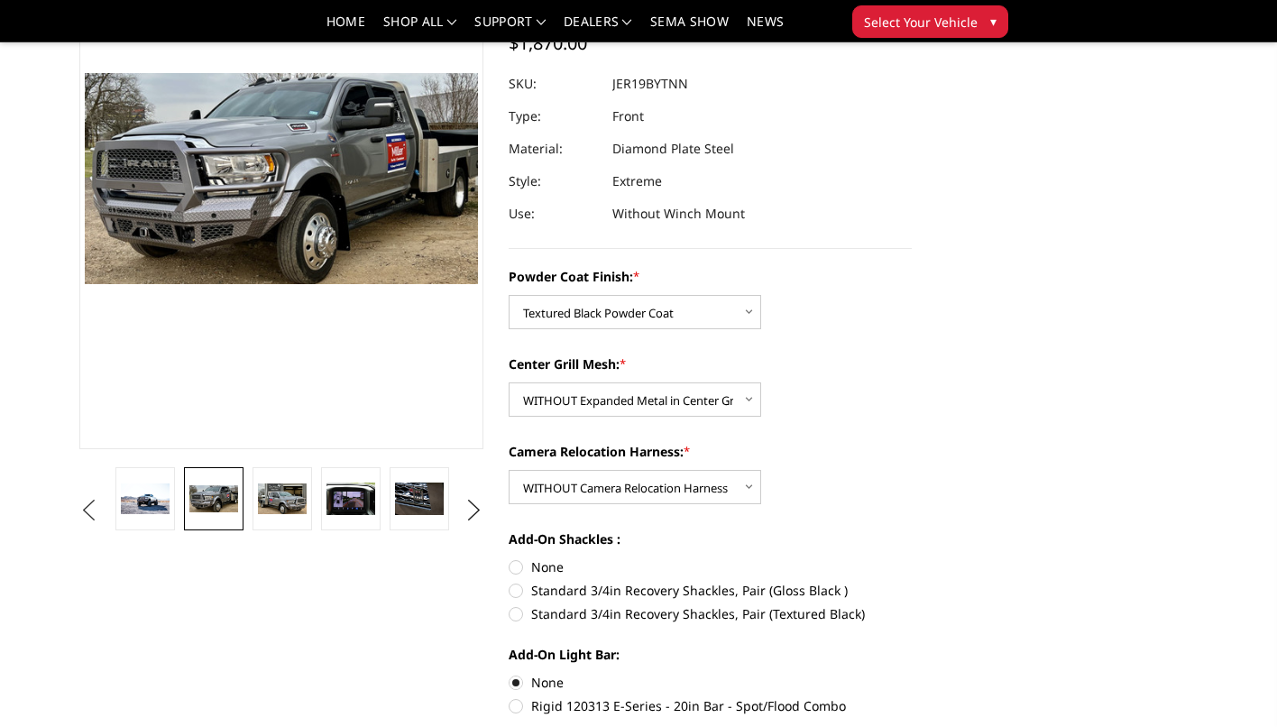
click at [102, 502] on button "Previous" at bounding box center [88, 510] width 27 height 27
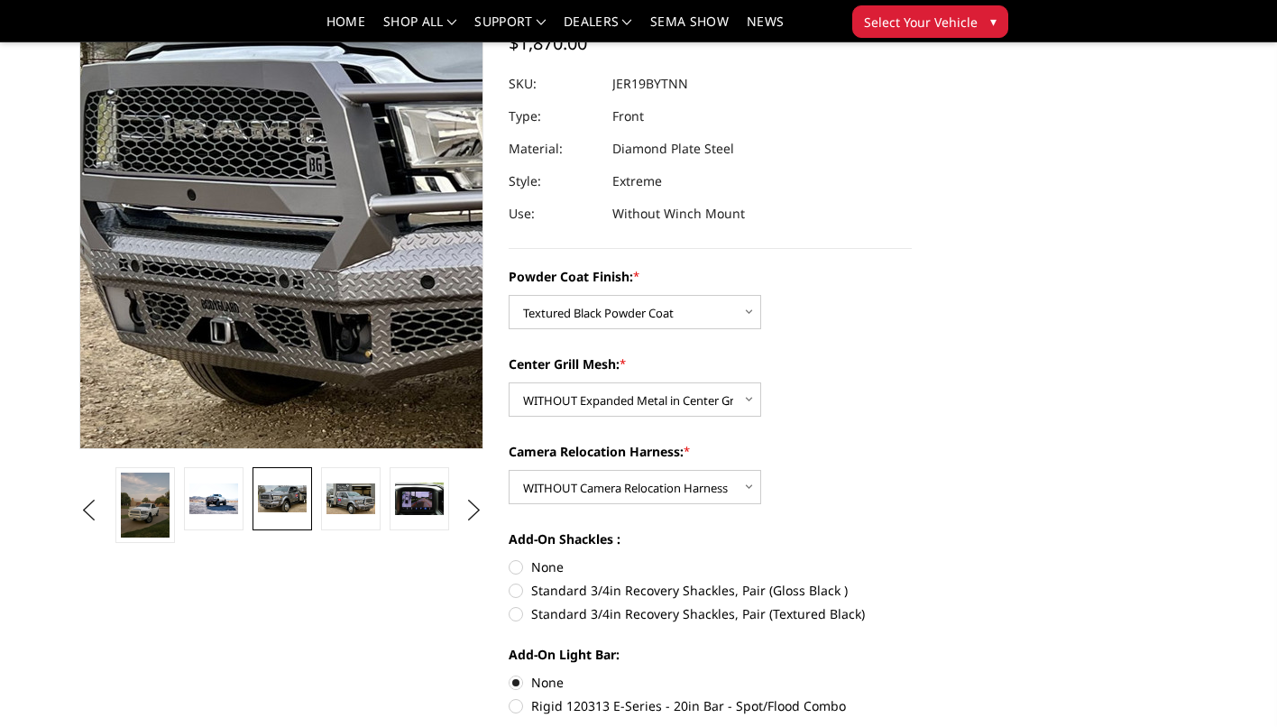
click at [96, 216] on img at bounding box center [626, 173] width 1154 height 619
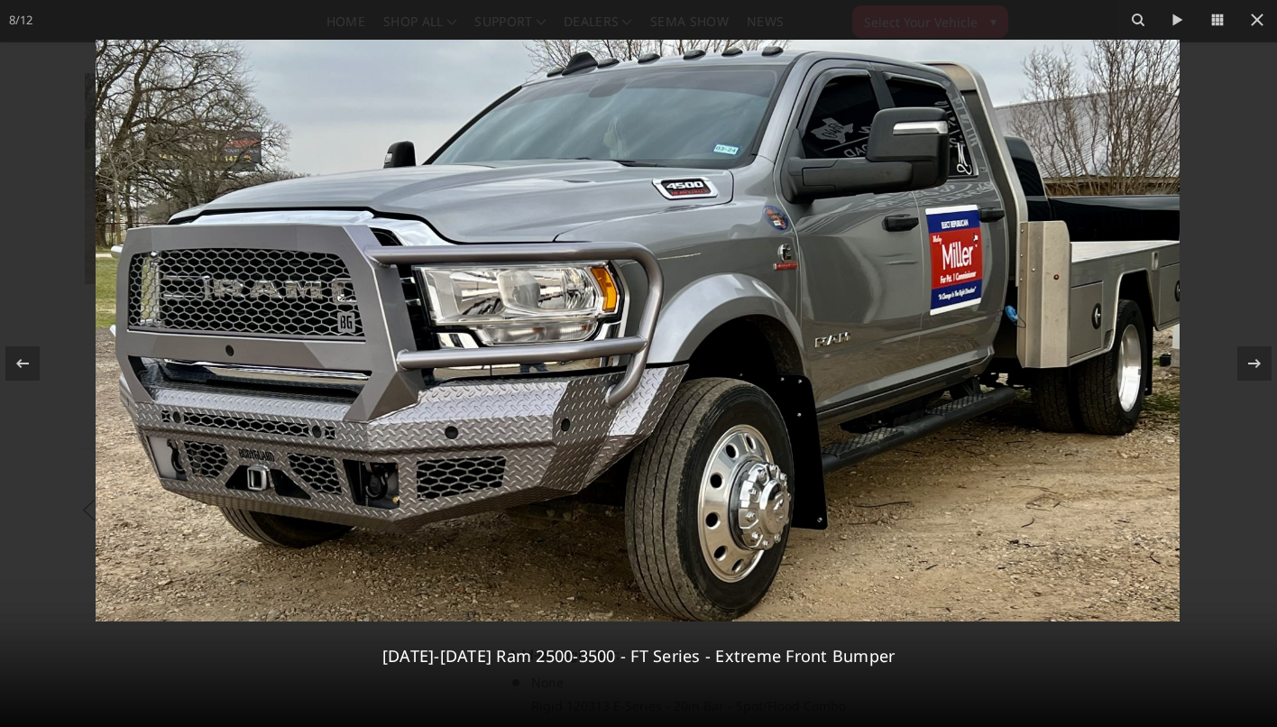
click at [376, 495] on img at bounding box center [638, 331] width 1084 height 582
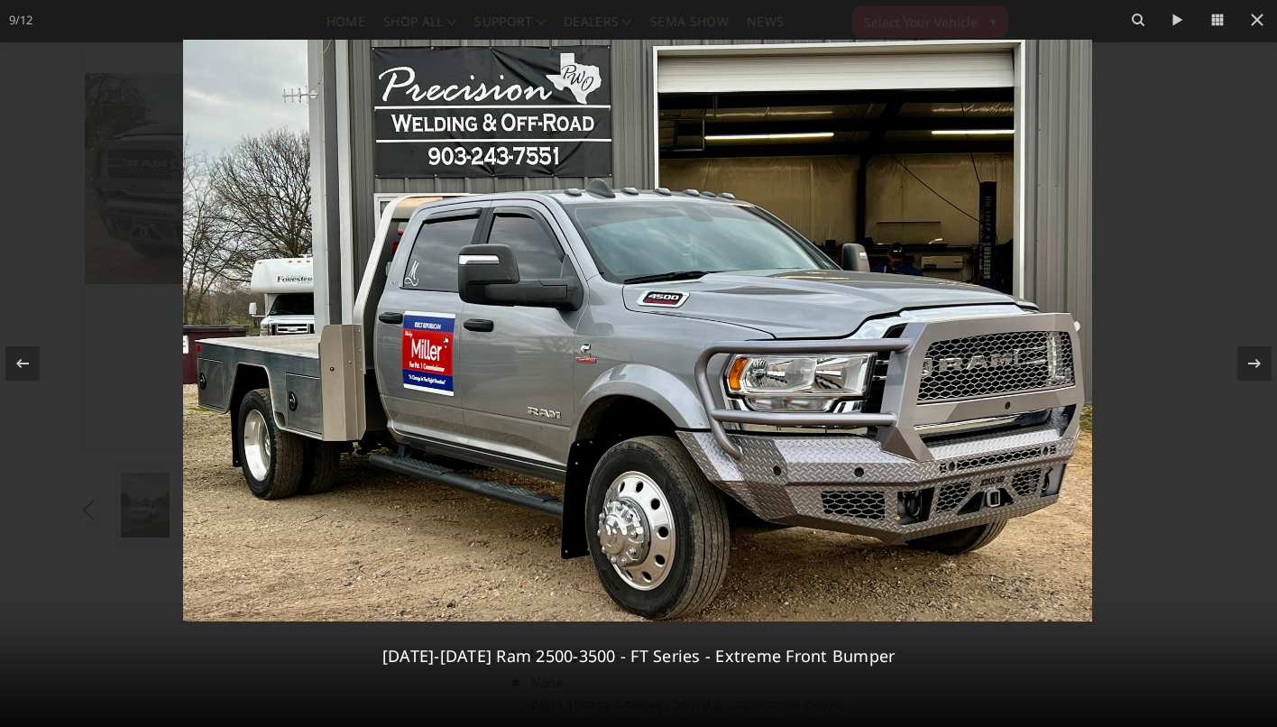
click at [458, 410] on img at bounding box center [637, 331] width 909 height 582
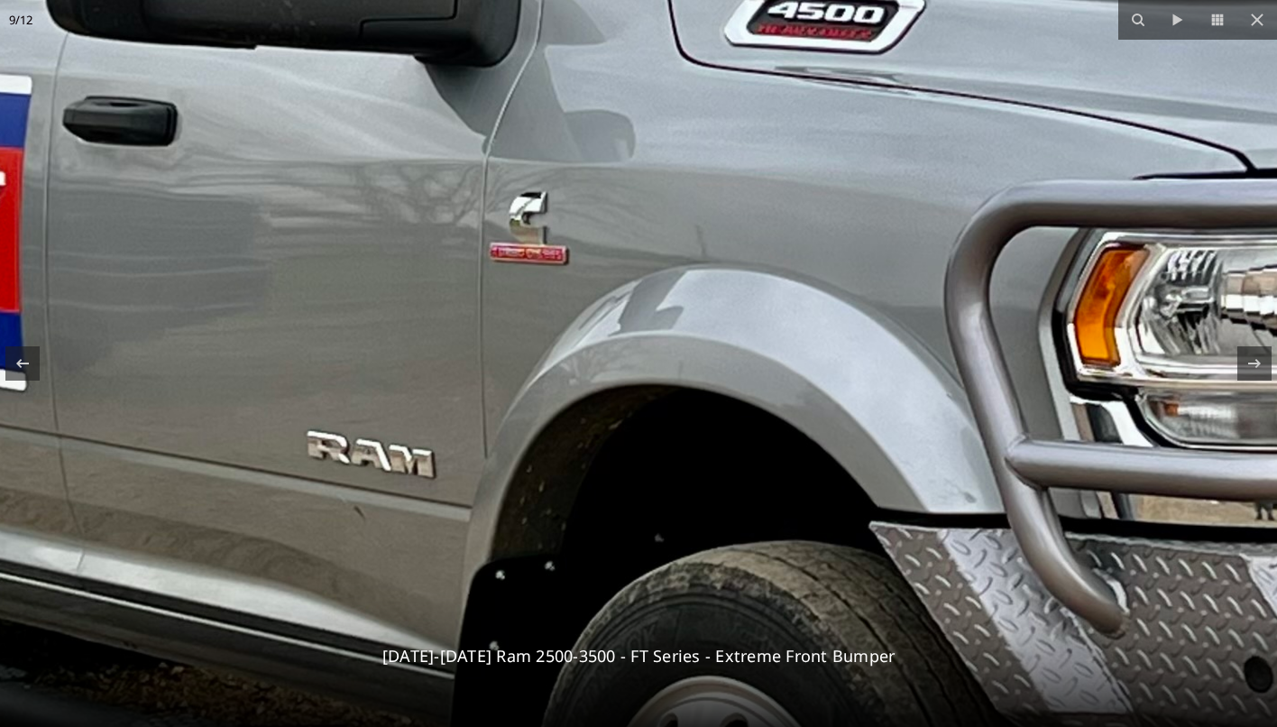
drag, startPoint x: 791, startPoint y: 402, endPoint x: 326, endPoint y: 473, distance: 469.7
click at [334, 463] on img at bounding box center [727, 141] width 3464 height 2216
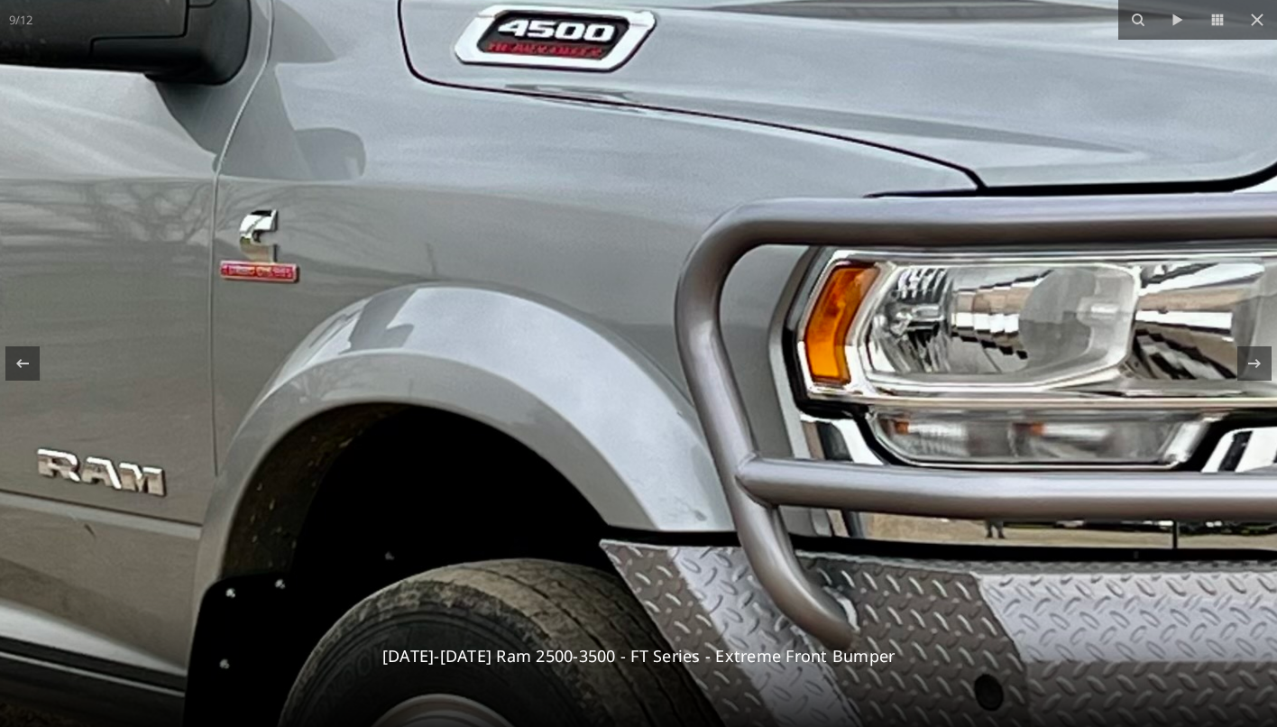
drag, startPoint x: 829, startPoint y: 469, endPoint x: 263, endPoint y: 480, distance: 565.4
click at [267, 476] on img at bounding box center [457, 159] width 3464 height 2216
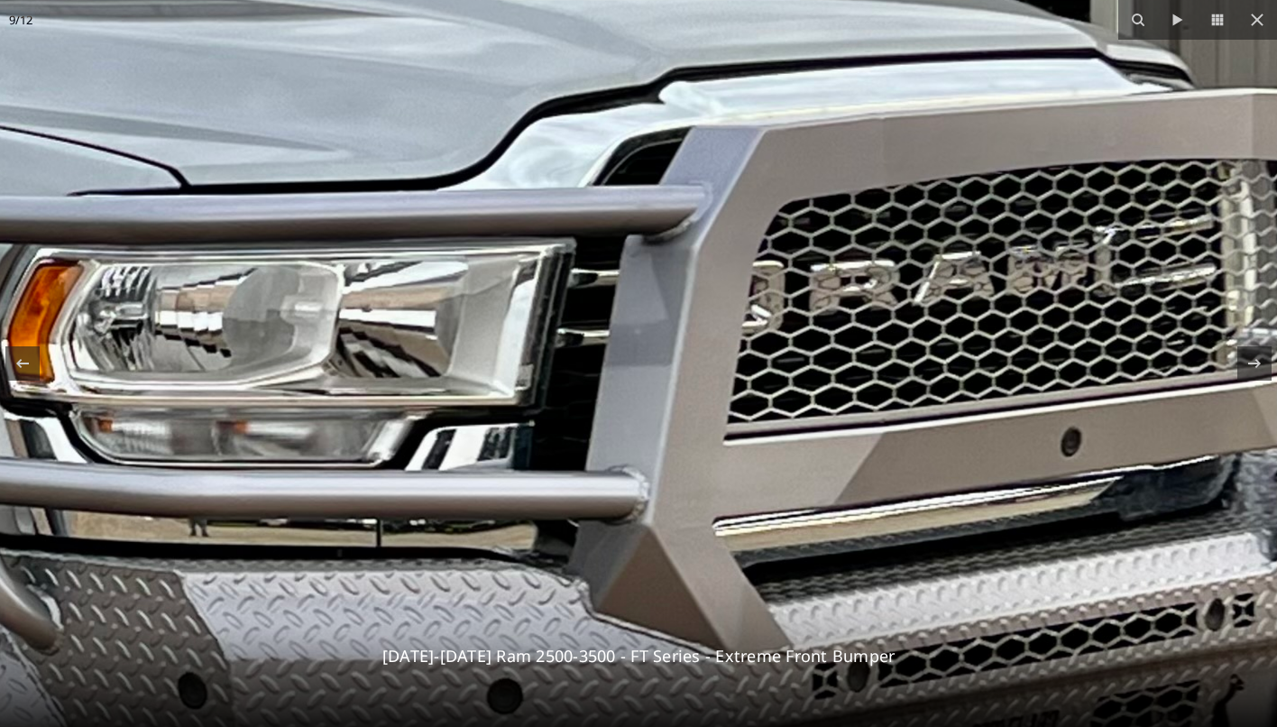
drag, startPoint x: 755, startPoint y: 481, endPoint x: 286, endPoint y: 463, distance: 469.2
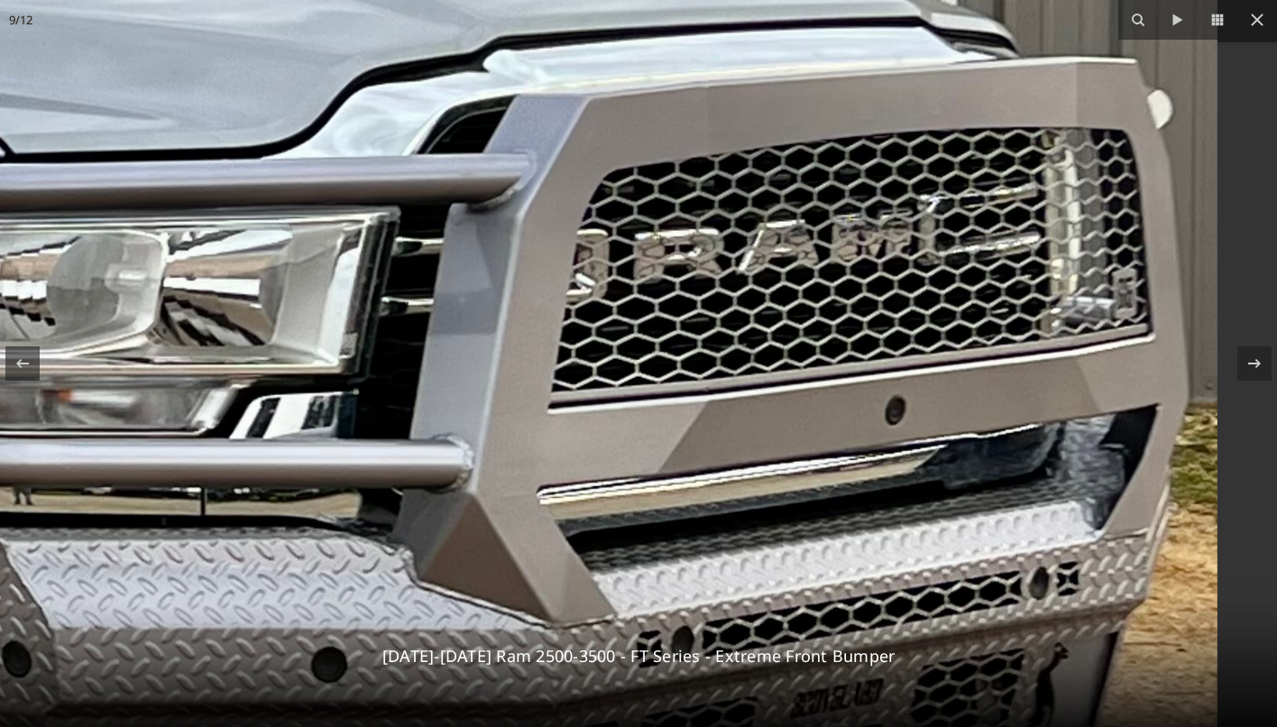
drag, startPoint x: 726, startPoint y: 514, endPoint x: 430, endPoint y: 484, distance: 297.2
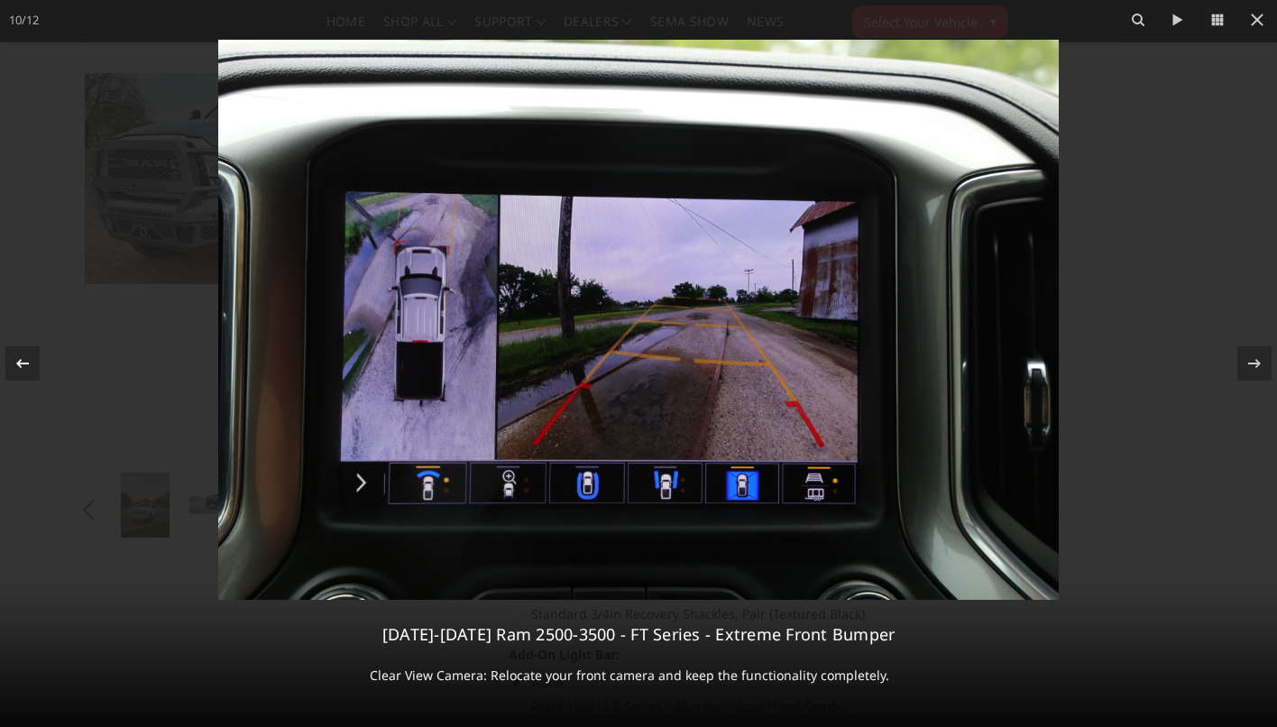
click at [21, 354] on icon at bounding box center [23, 364] width 22 height 22
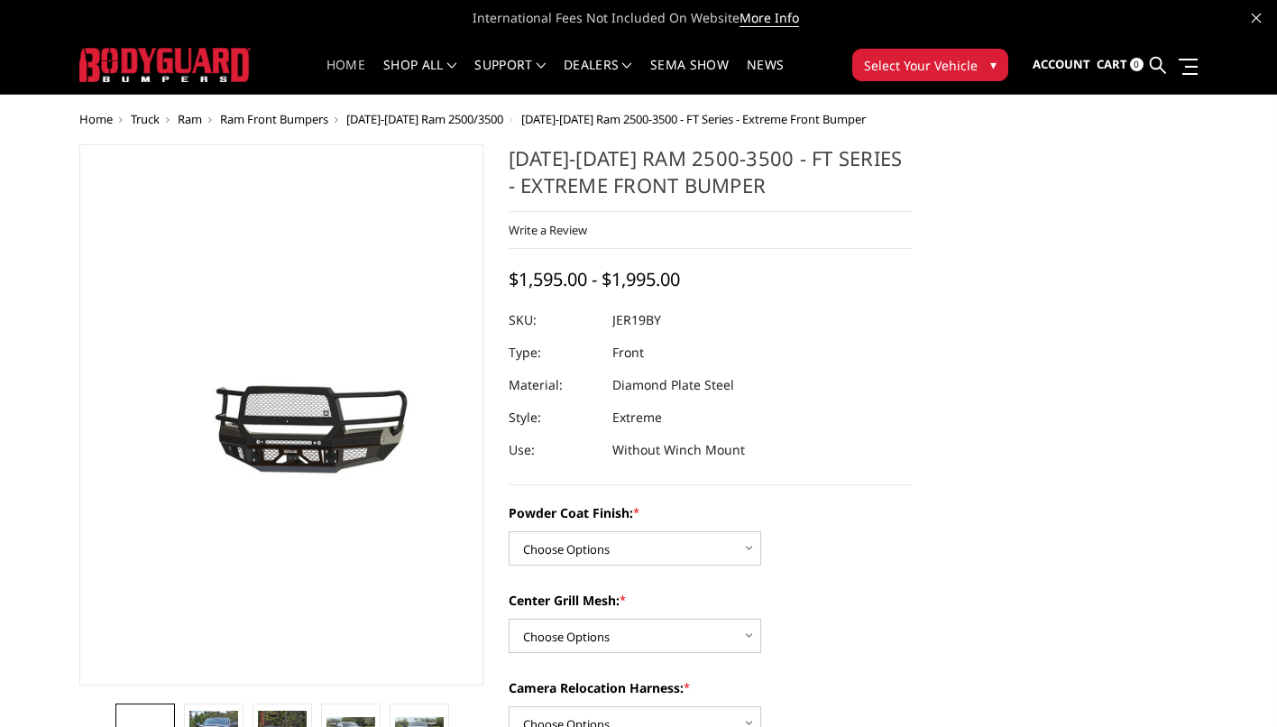
click at [343, 62] on link "Home" at bounding box center [345, 76] width 39 height 35
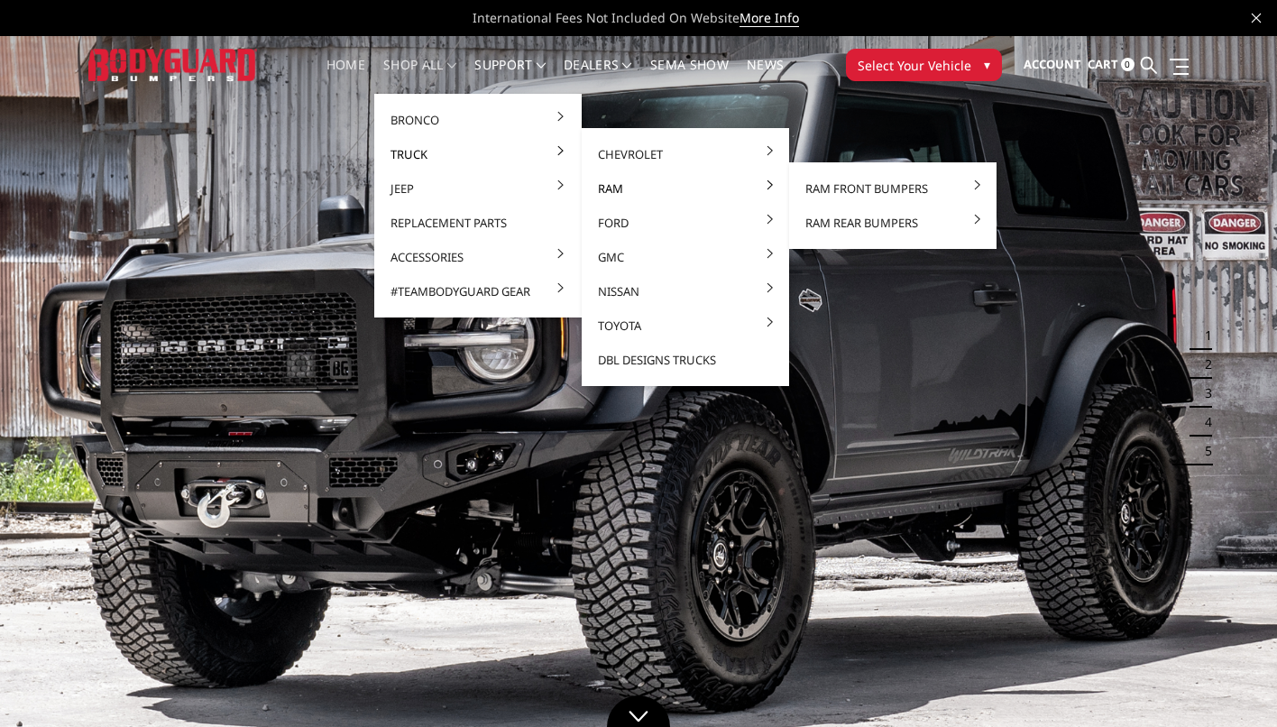
click at [602, 188] on link "Ram" at bounding box center [685, 188] width 193 height 34
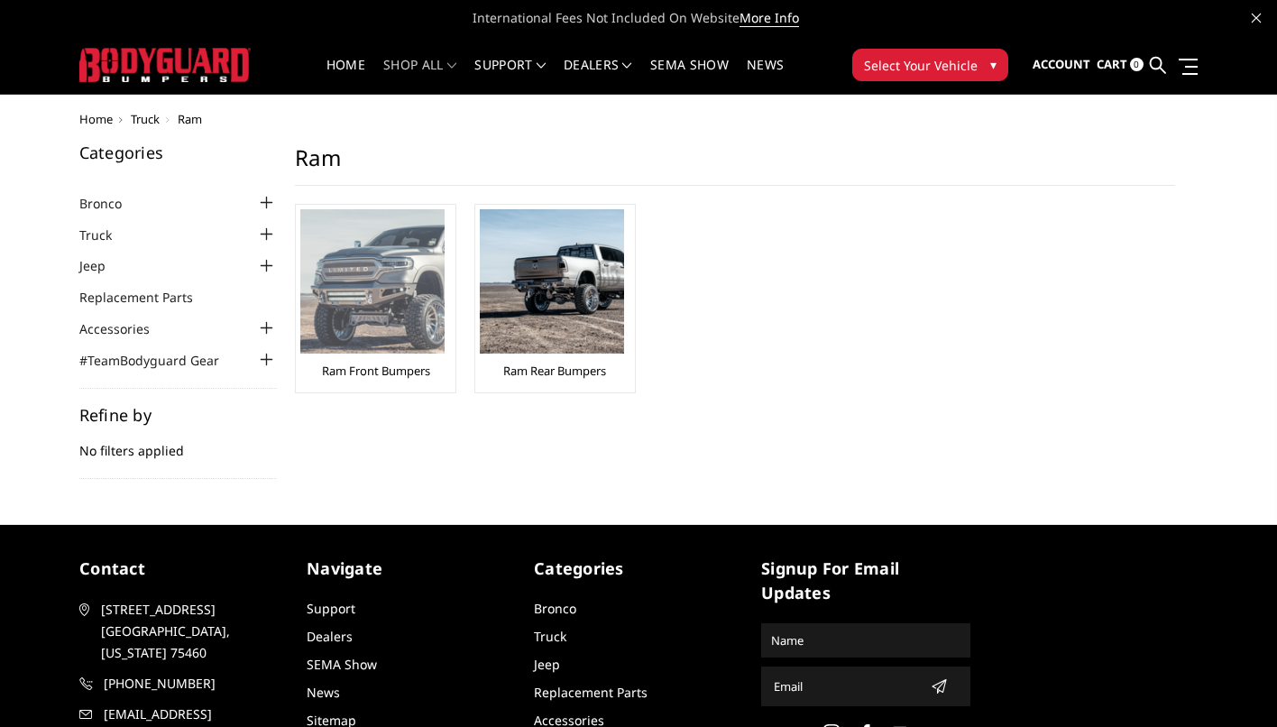
click at [369, 268] on img at bounding box center [372, 281] width 144 height 144
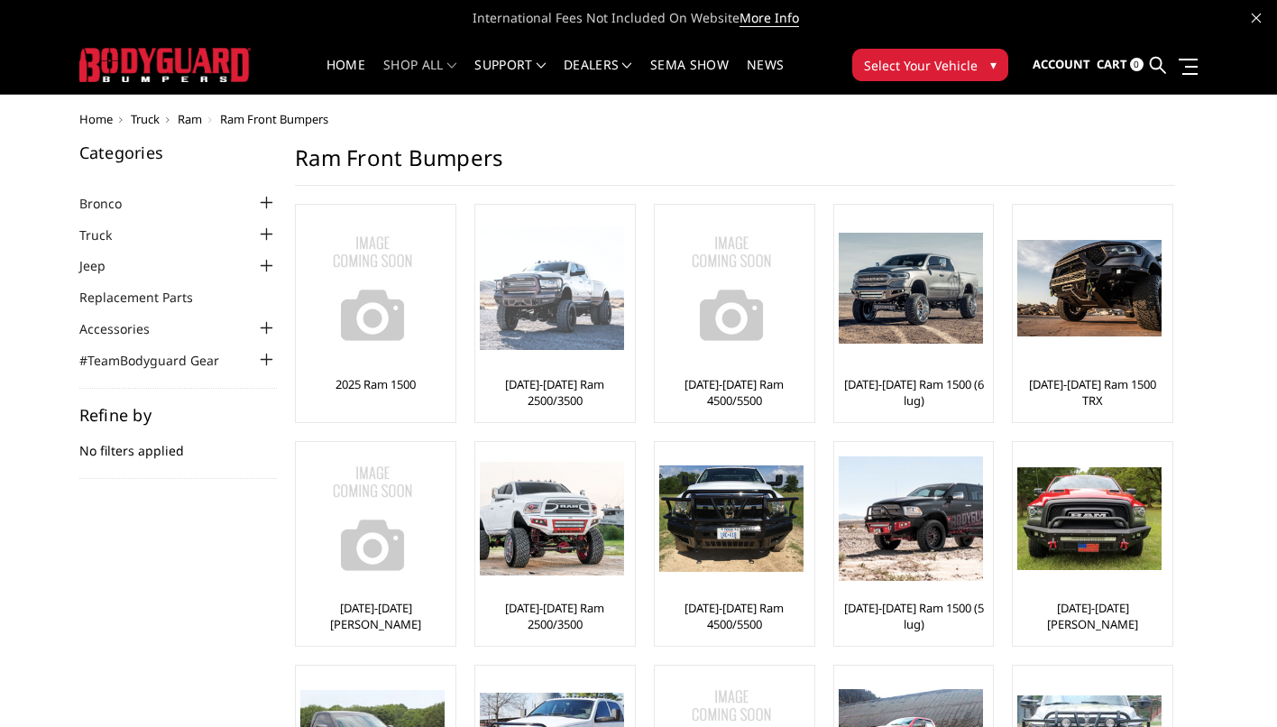
click at [560, 325] on img at bounding box center [552, 288] width 144 height 124
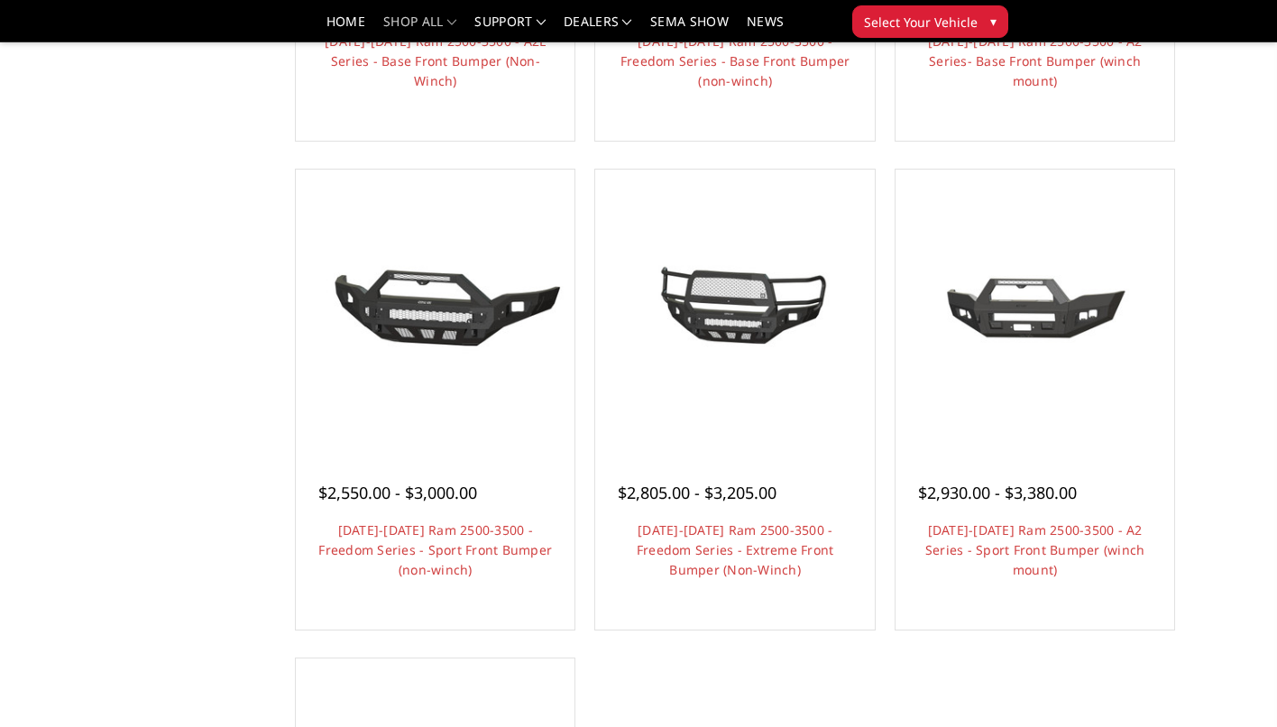
scroll to position [1032, 0]
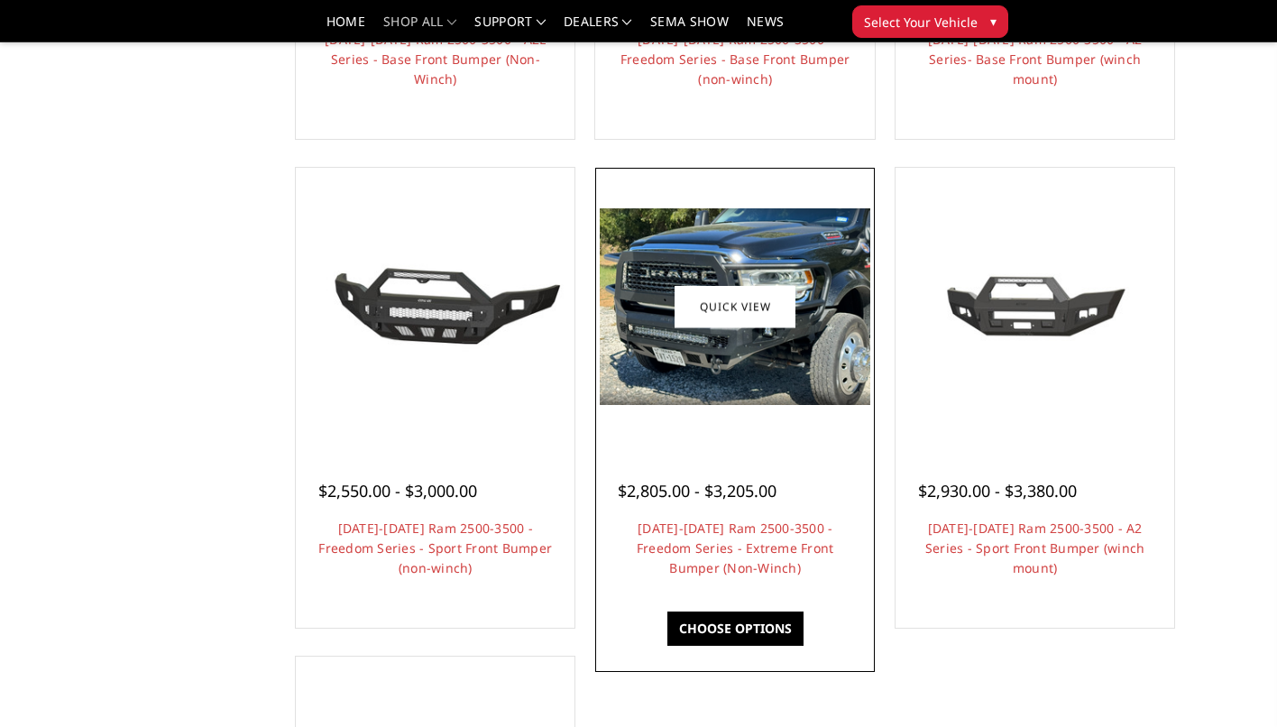
click at [704, 373] on img at bounding box center [735, 306] width 270 height 197
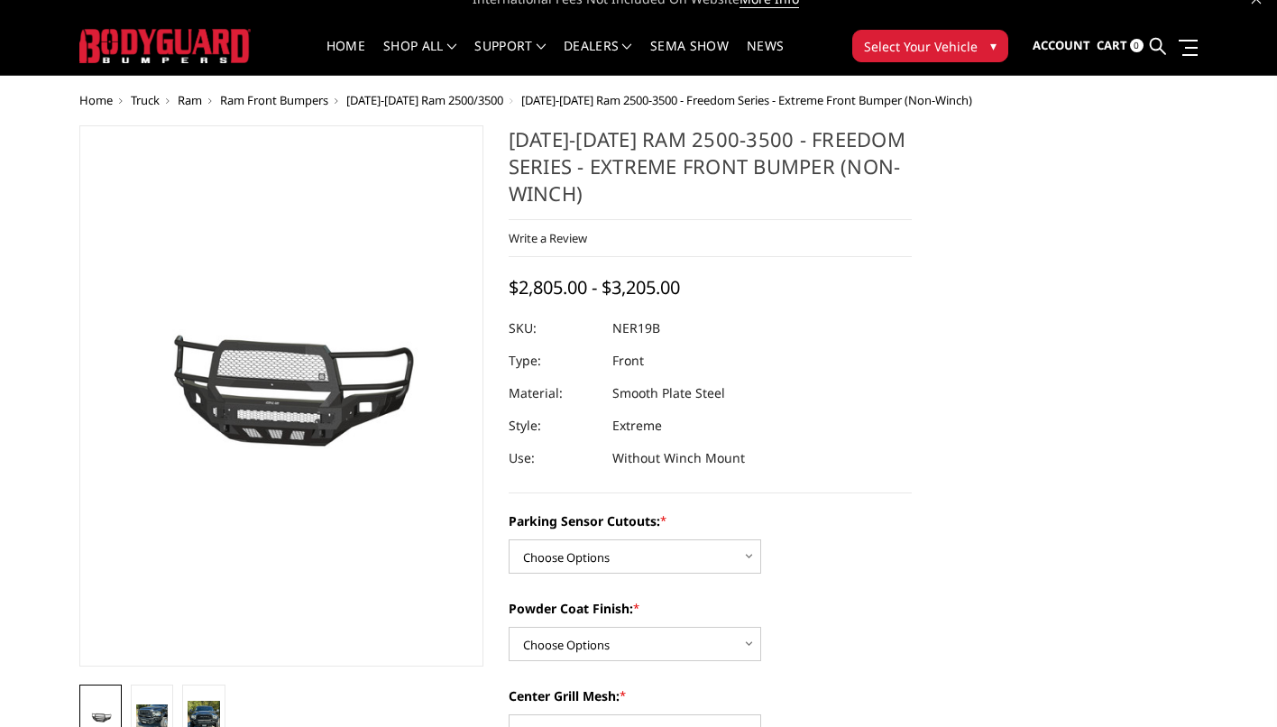
scroll to position [25, 0]
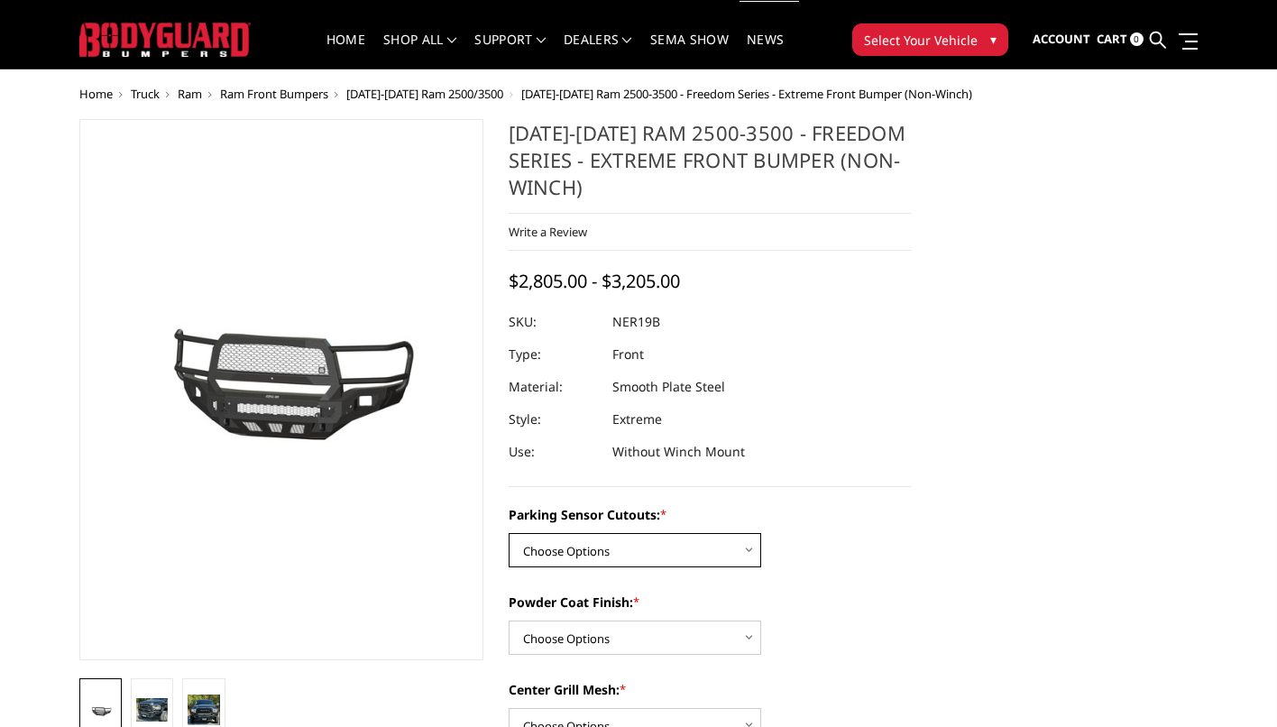
select select "2701"
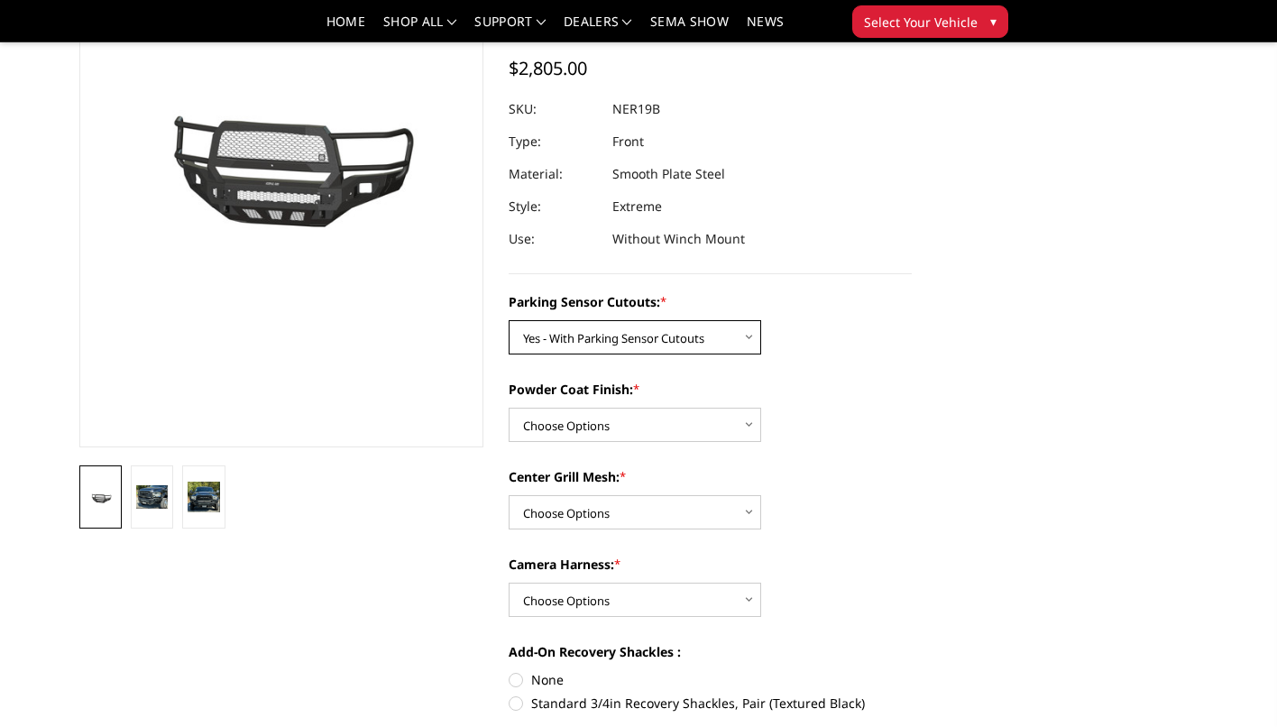
scroll to position [191, 0]
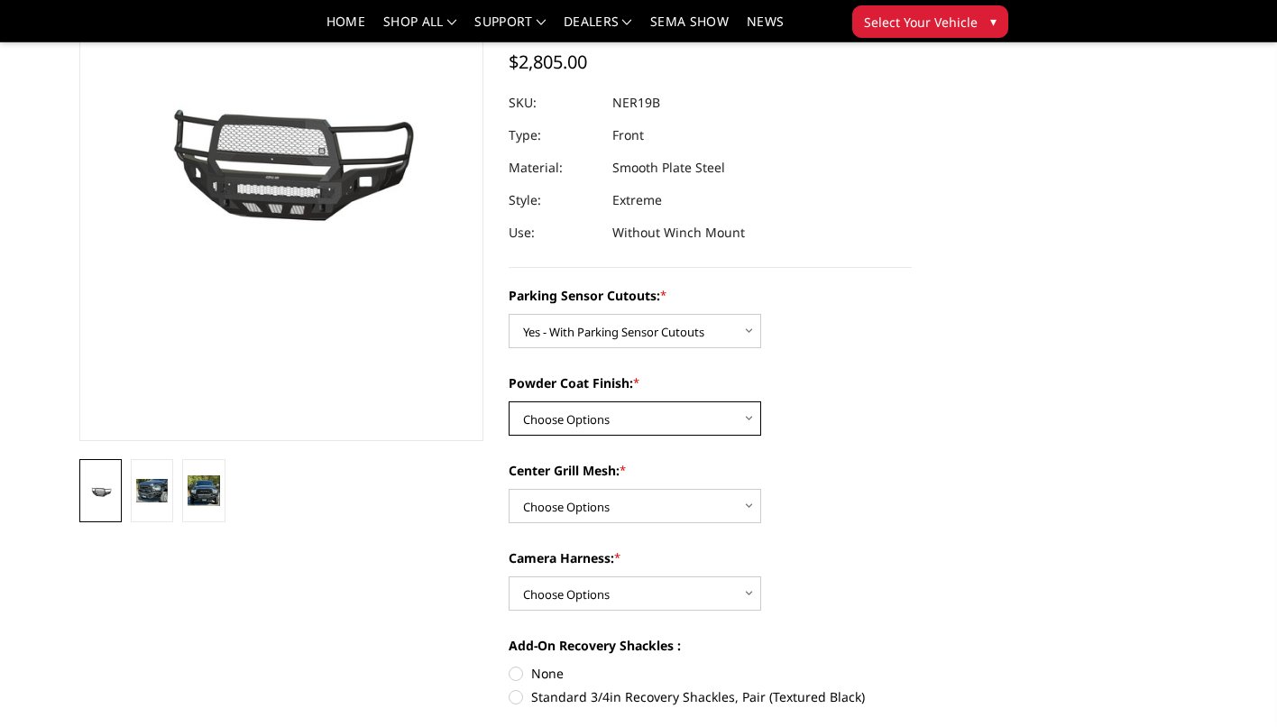
select select "2703"
select select "2705"
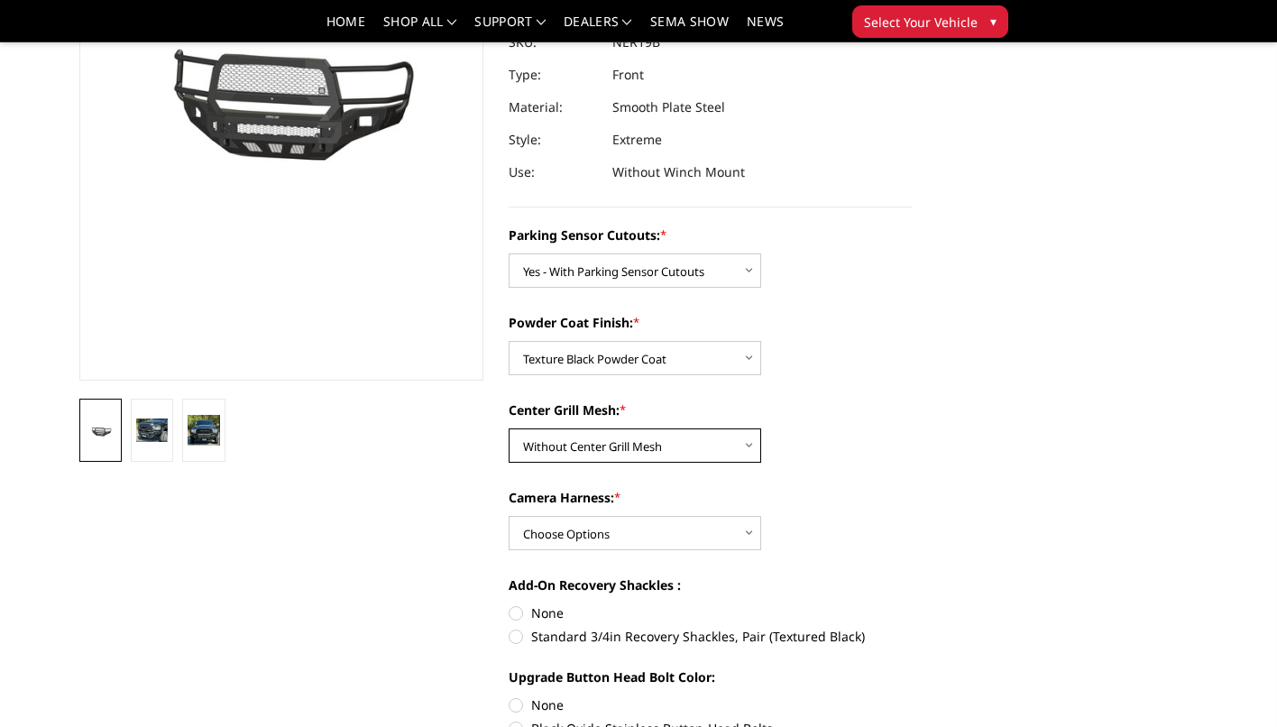
scroll to position [257, 0]
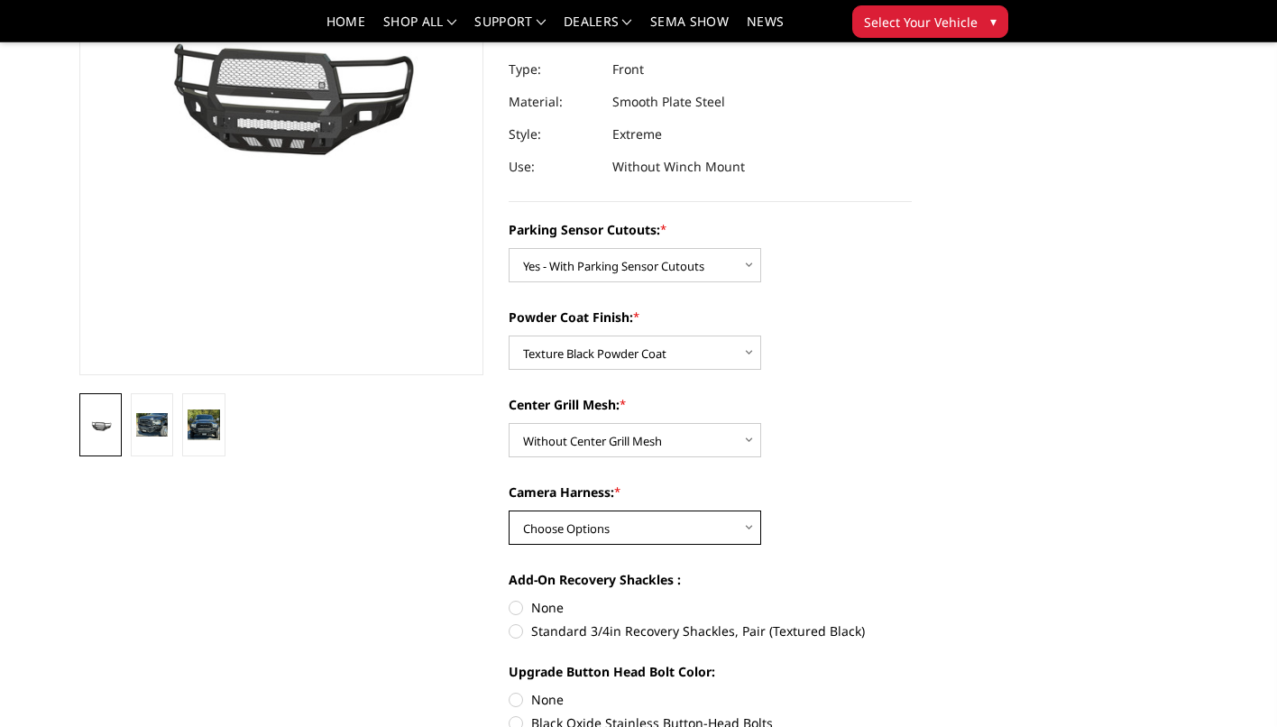
select select "2707"
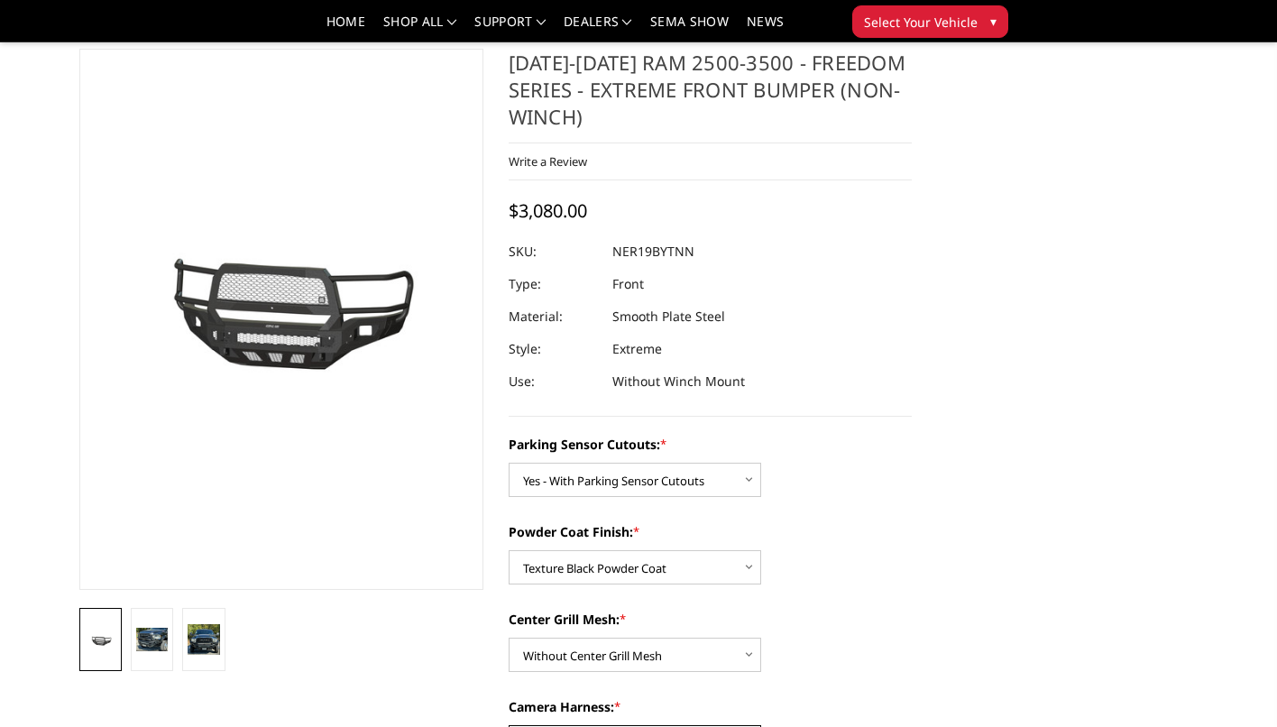
scroll to position [40, 0]
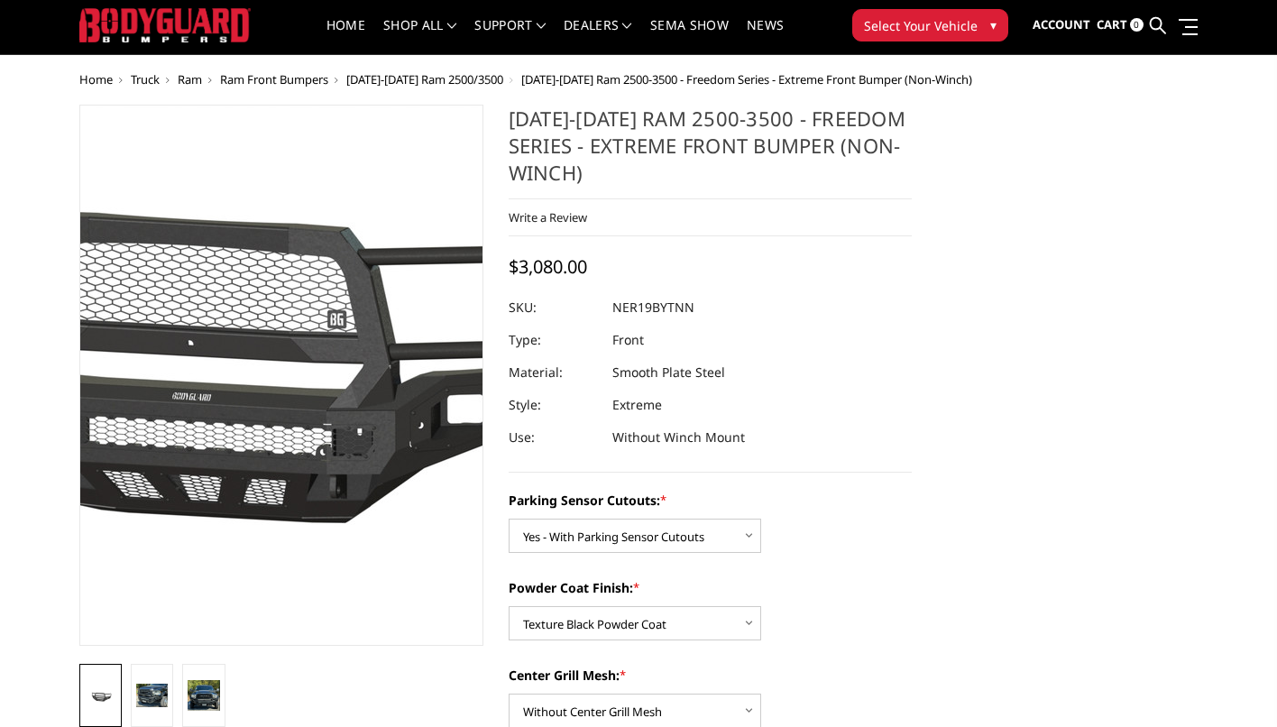
click at [316, 427] on img at bounding box center [218, 376] width 1154 height 540
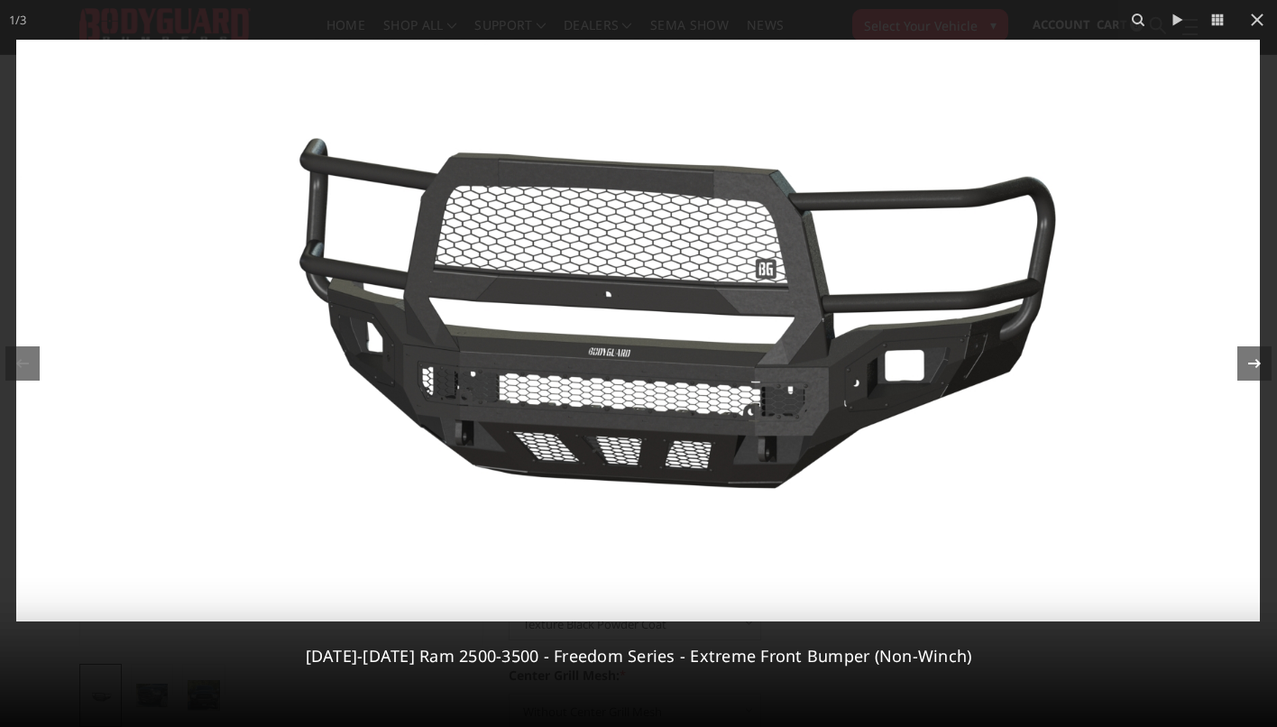
click at [1254, 357] on icon at bounding box center [1254, 364] width 22 height 22
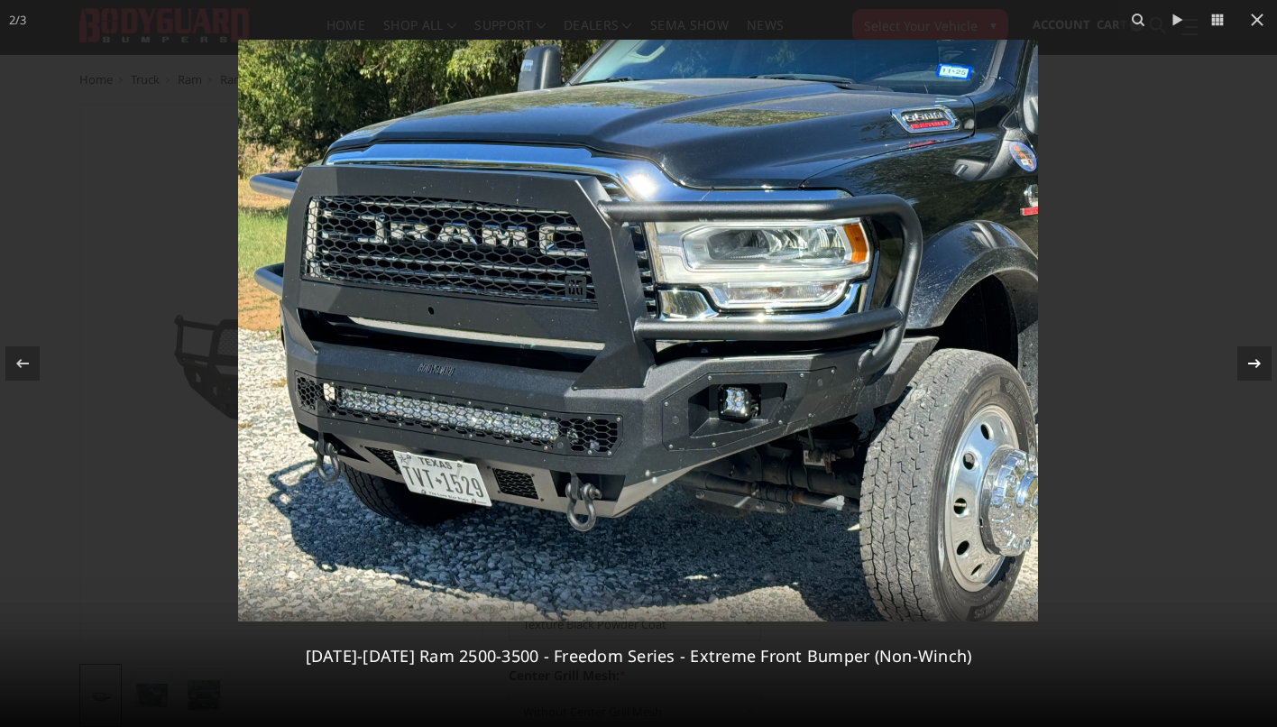
click at [1258, 365] on icon at bounding box center [1254, 363] width 13 height 9
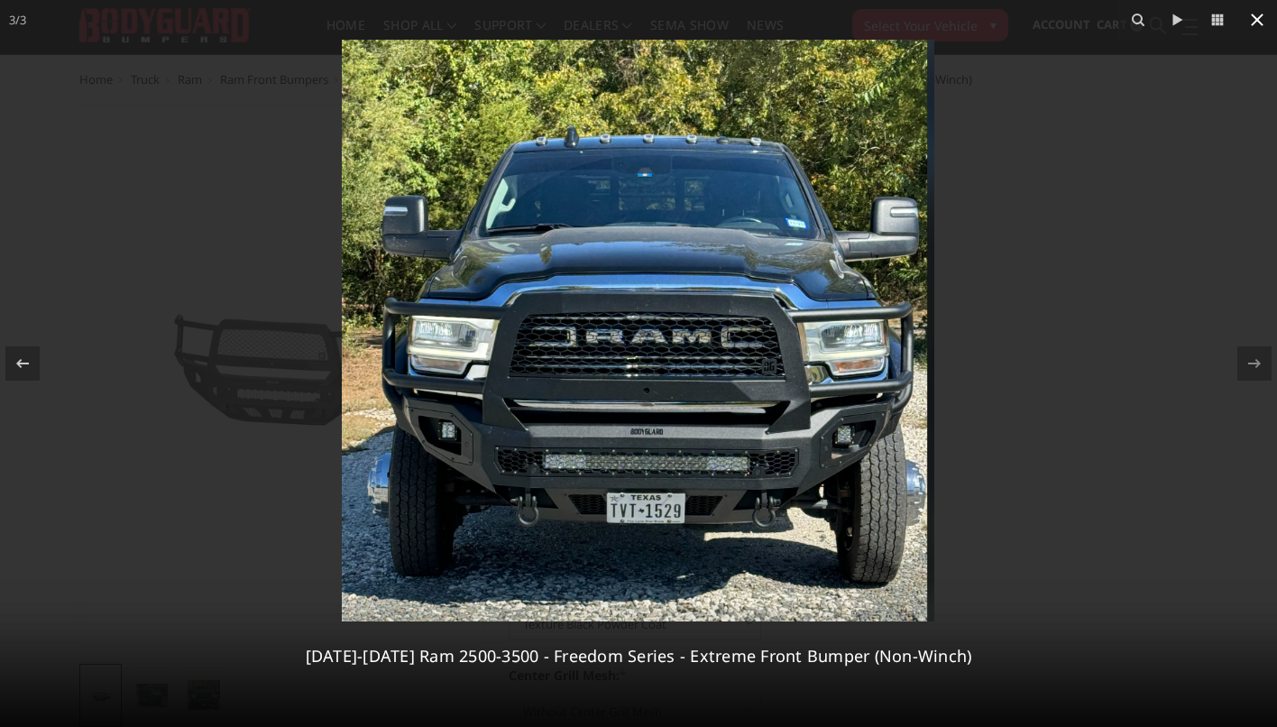
click at [1261, 11] on icon at bounding box center [1257, 20] width 22 height 22
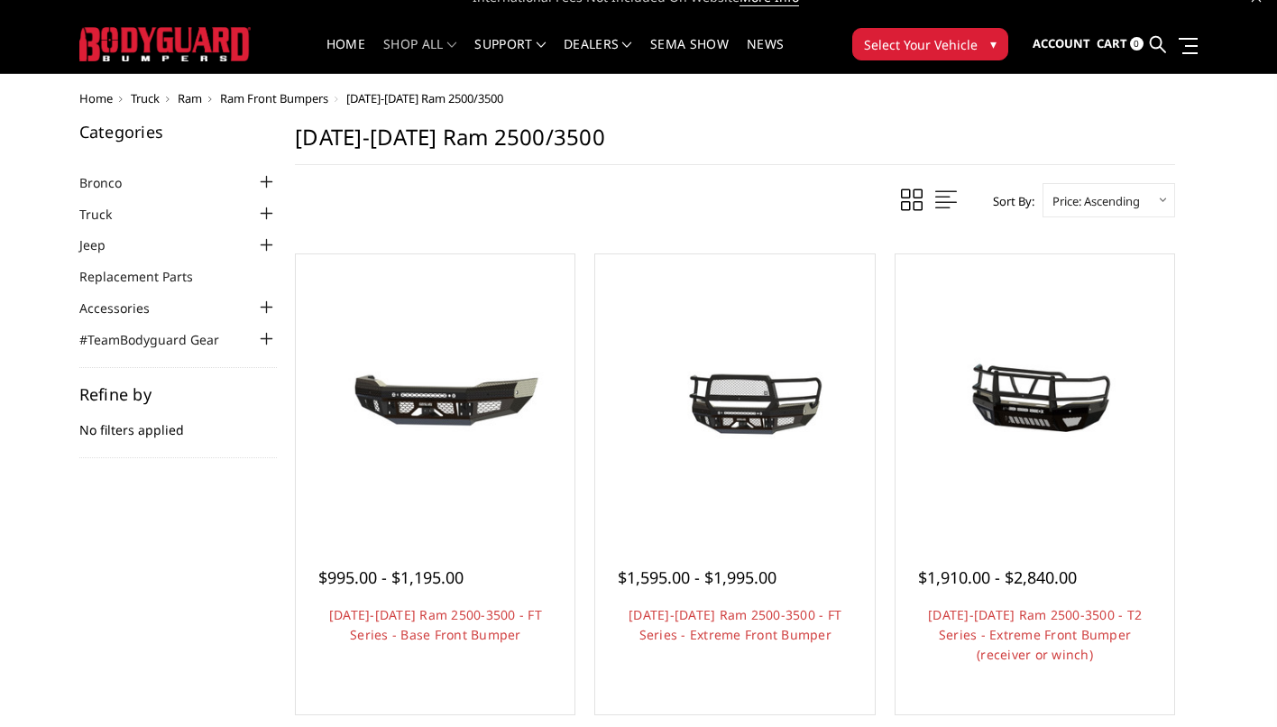
scroll to position [26, 0]
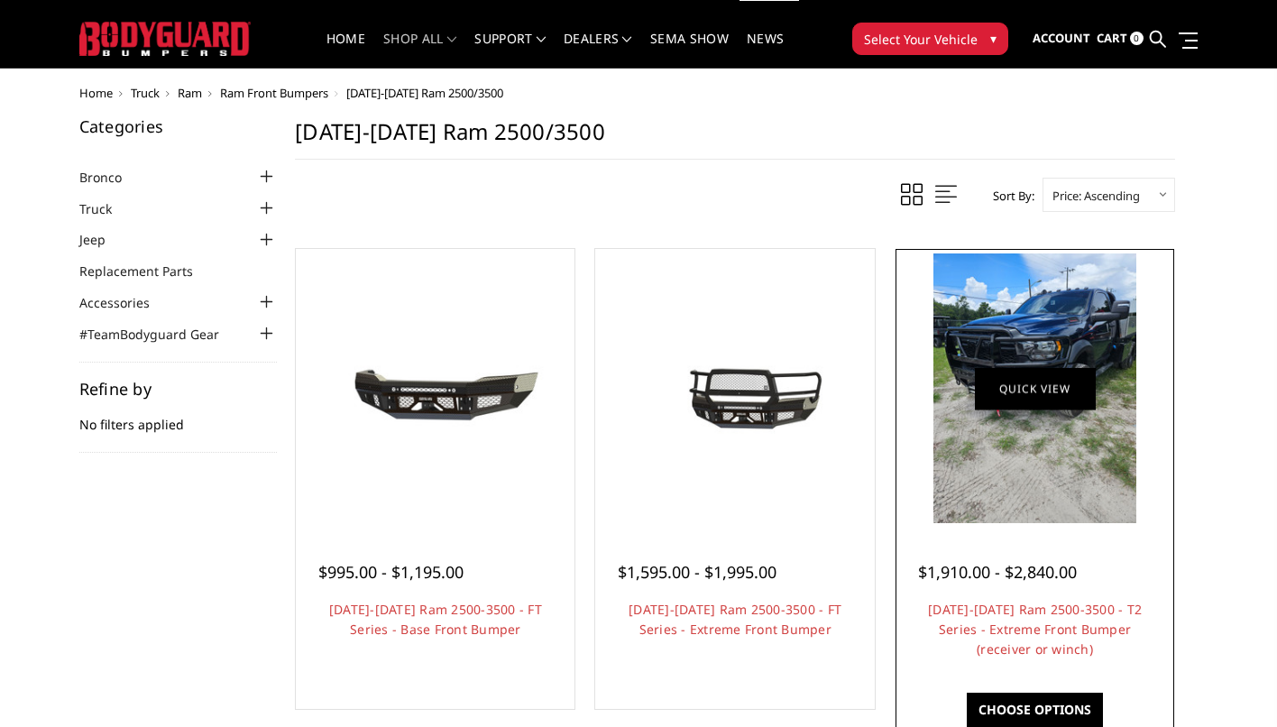
click at [1011, 386] on link "Quick view" at bounding box center [1035, 388] width 121 height 42
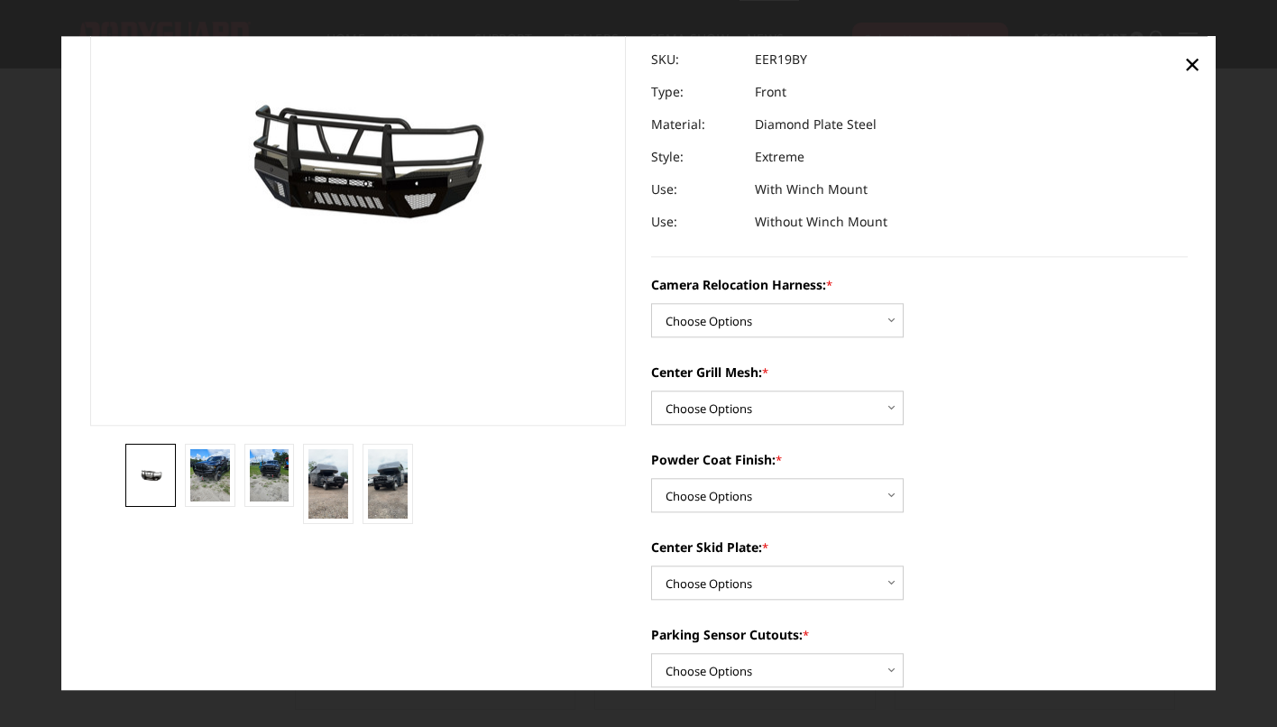
scroll to position [206, 0]
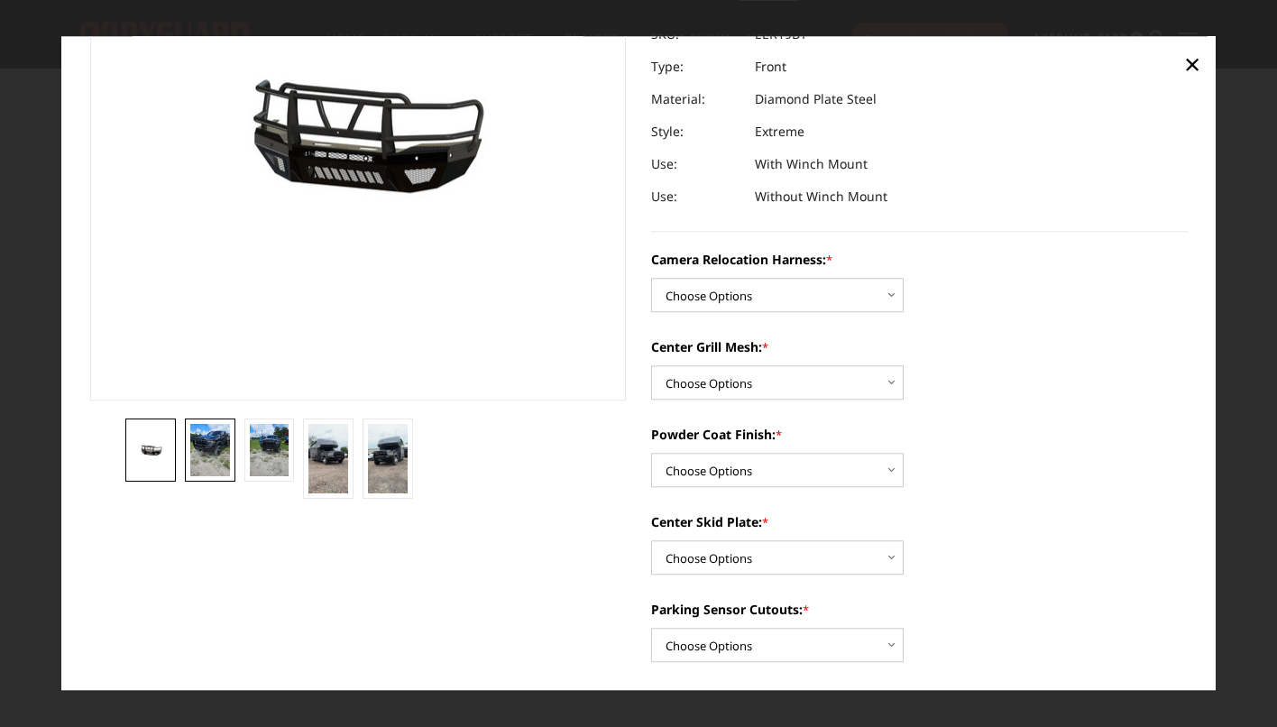
click at [203, 434] on img at bounding box center [210, 450] width 40 height 52
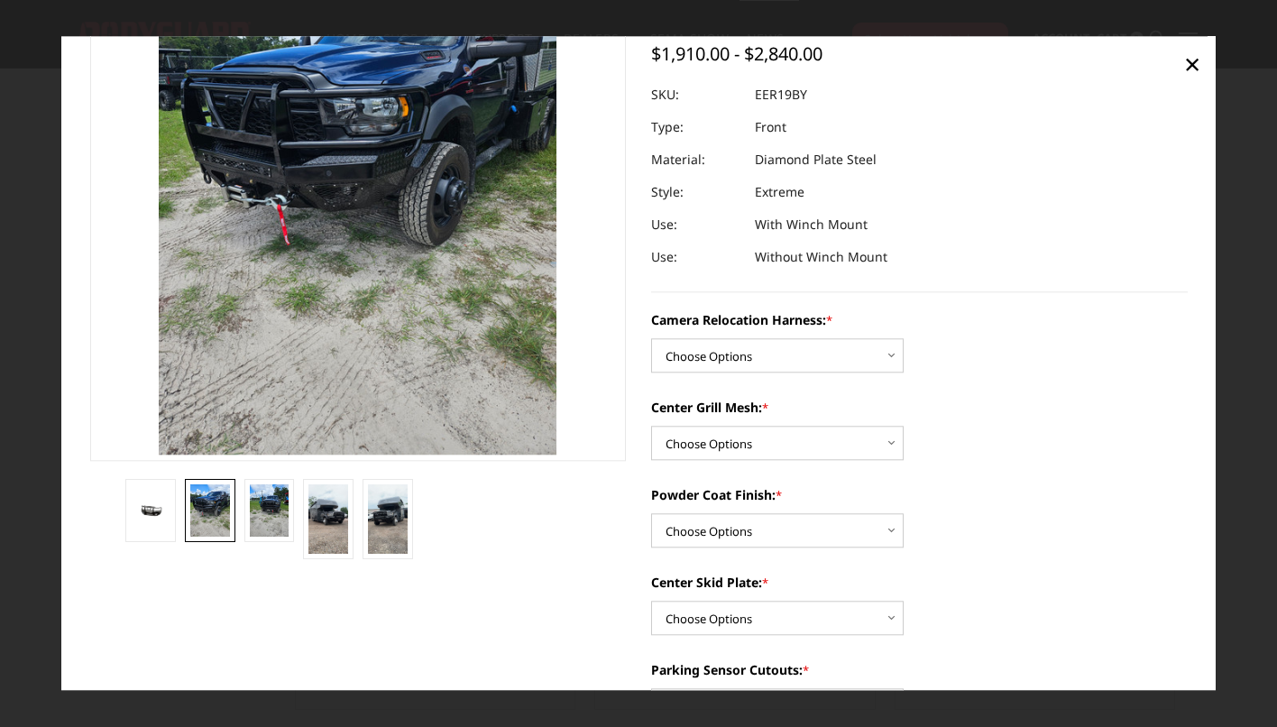
scroll to position [142, 0]
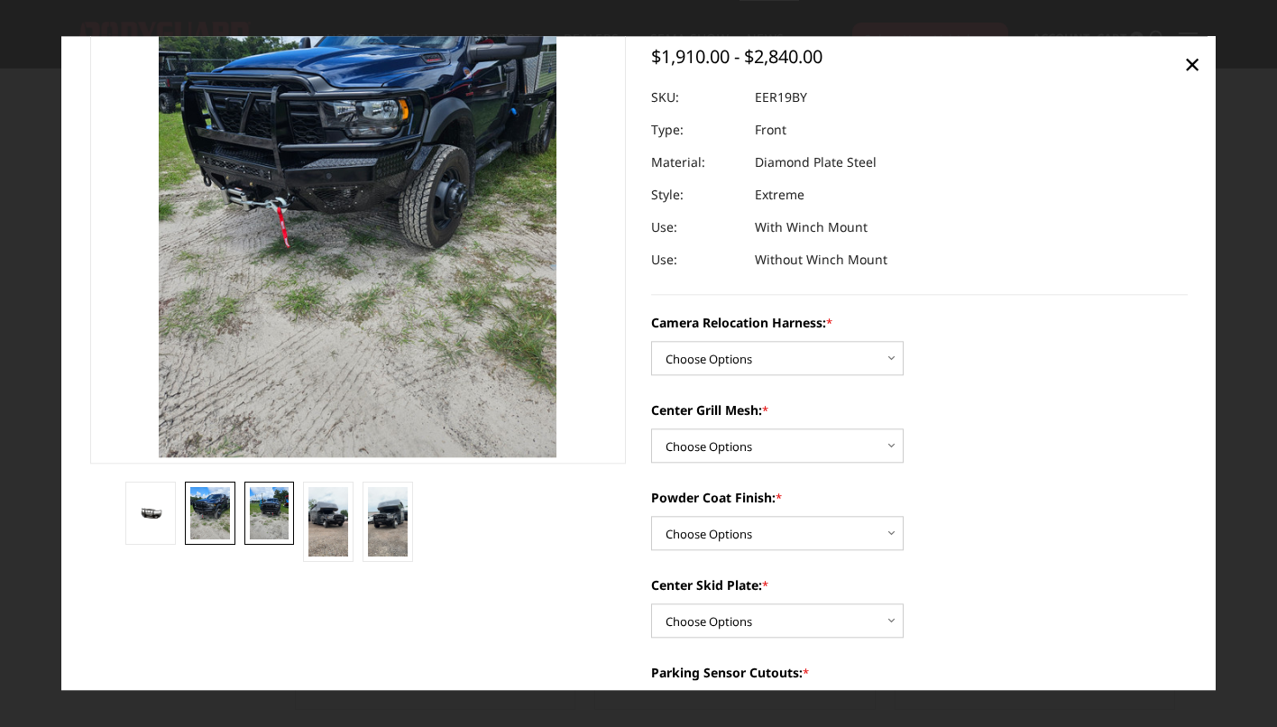
click at [271, 497] on img at bounding box center [270, 513] width 40 height 52
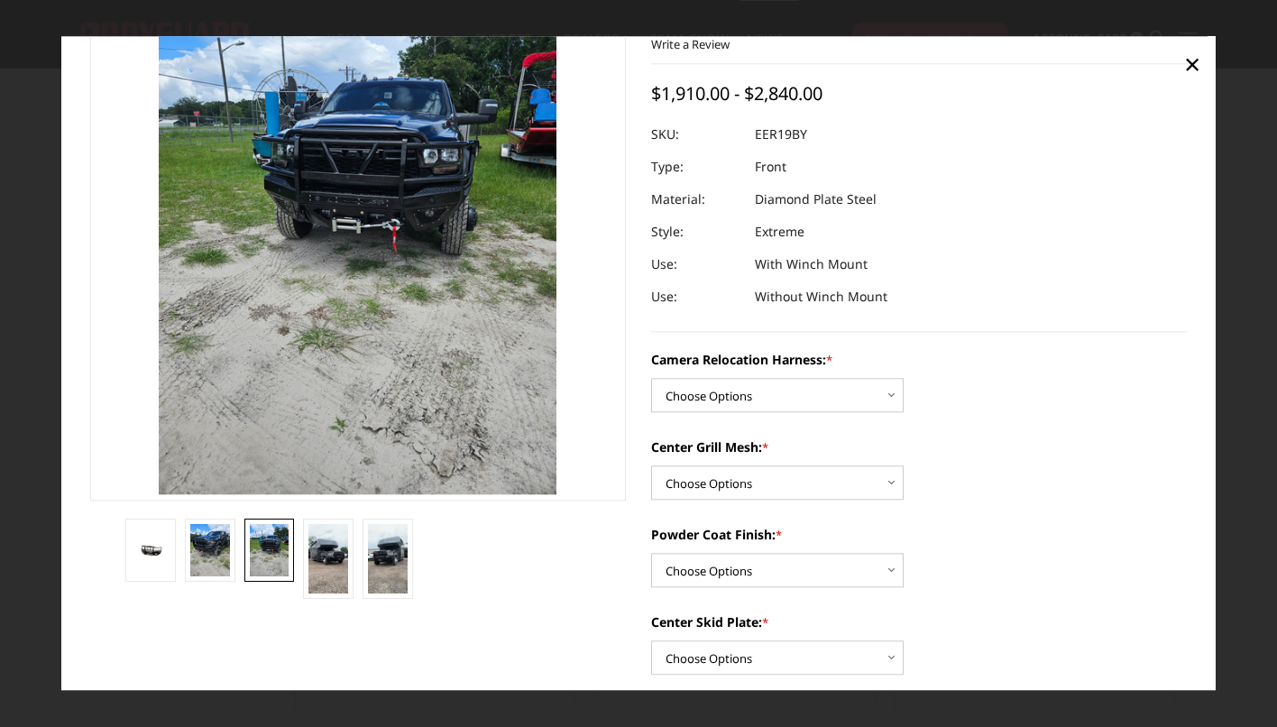
scroll to position [104, 0]
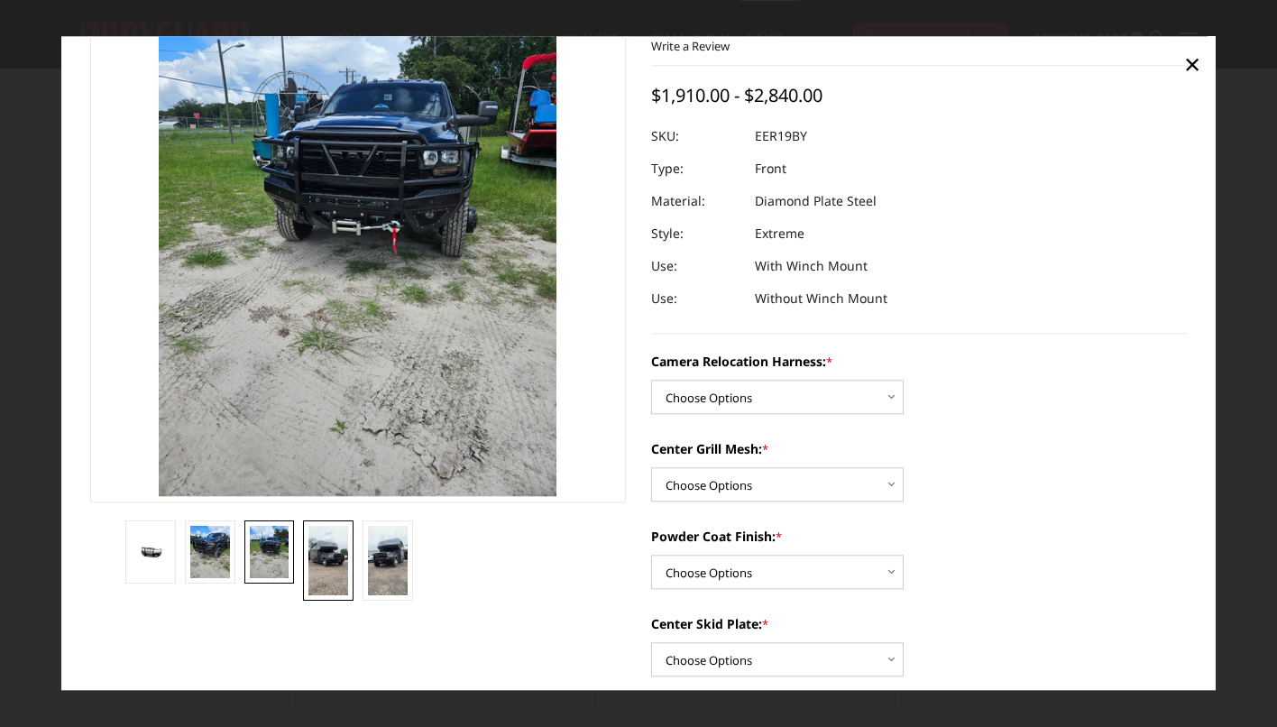
click at [317, 563] on img at bounding box center [328, 561] width 40 height 70
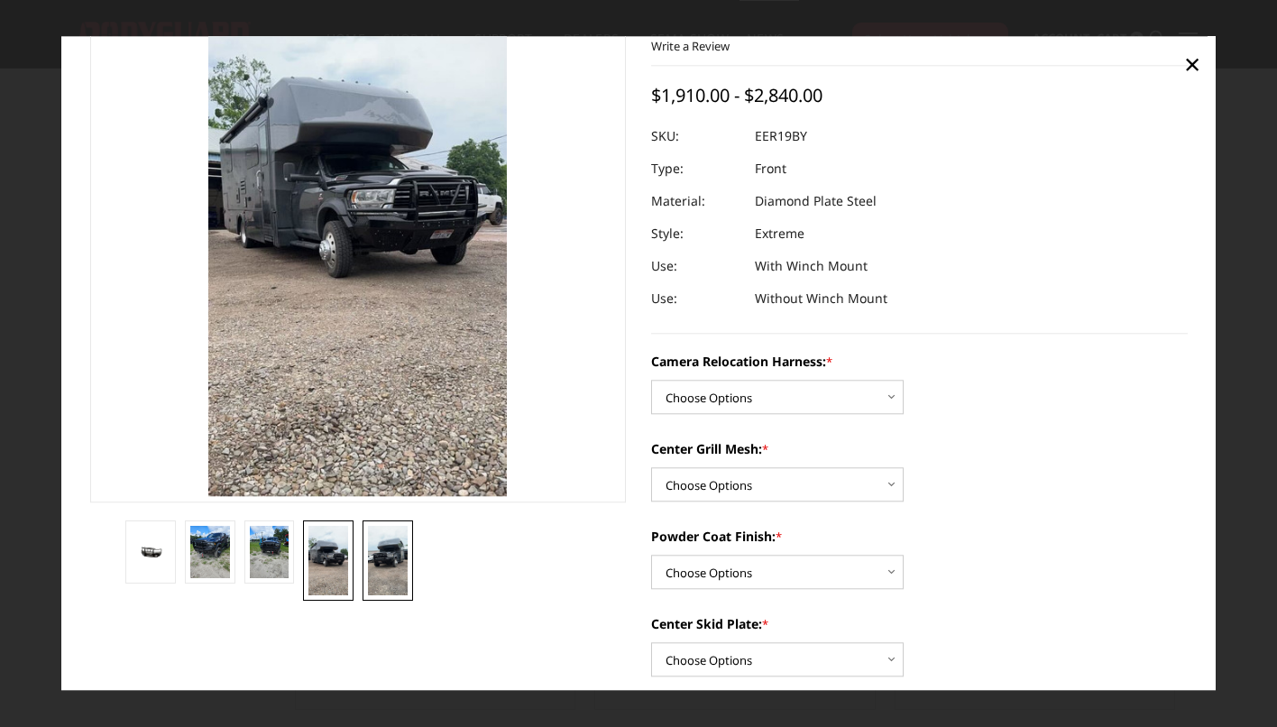
click at [371, 557] on img at bounding box center [388, 561] width 40 height 70
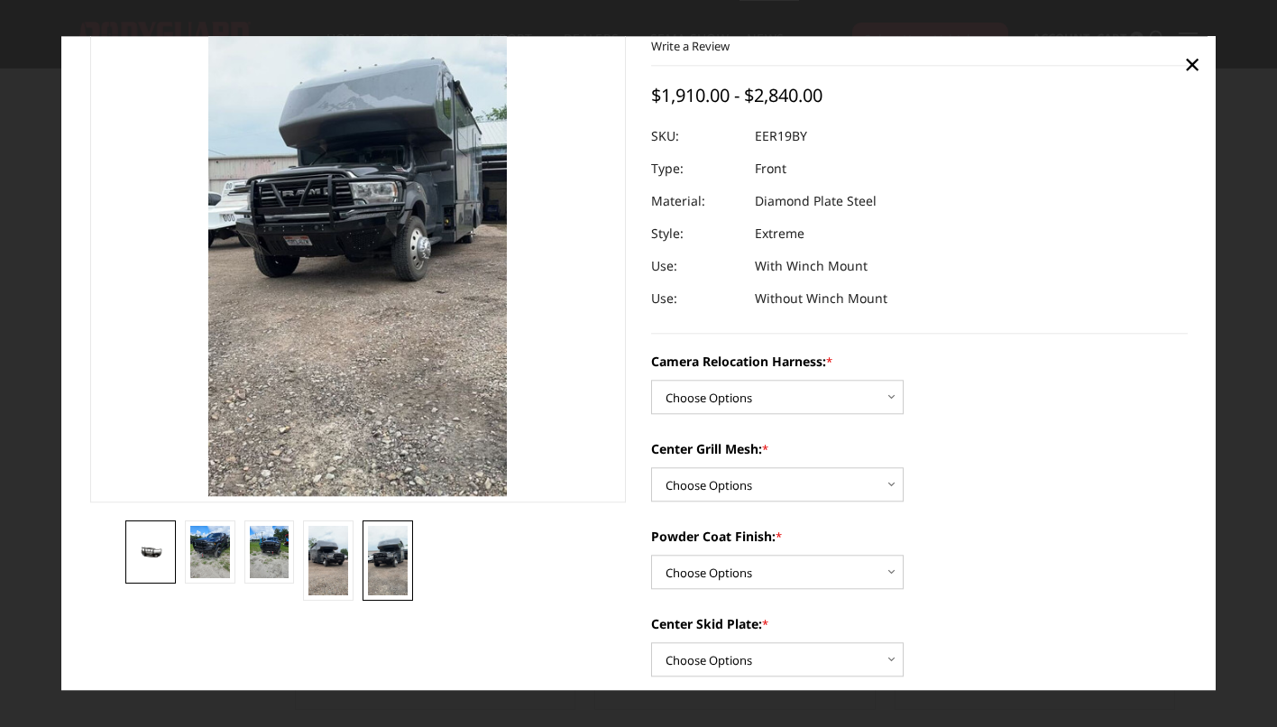
click at [158, 538] on link at bounding box center [150, 551] width 50 height 63
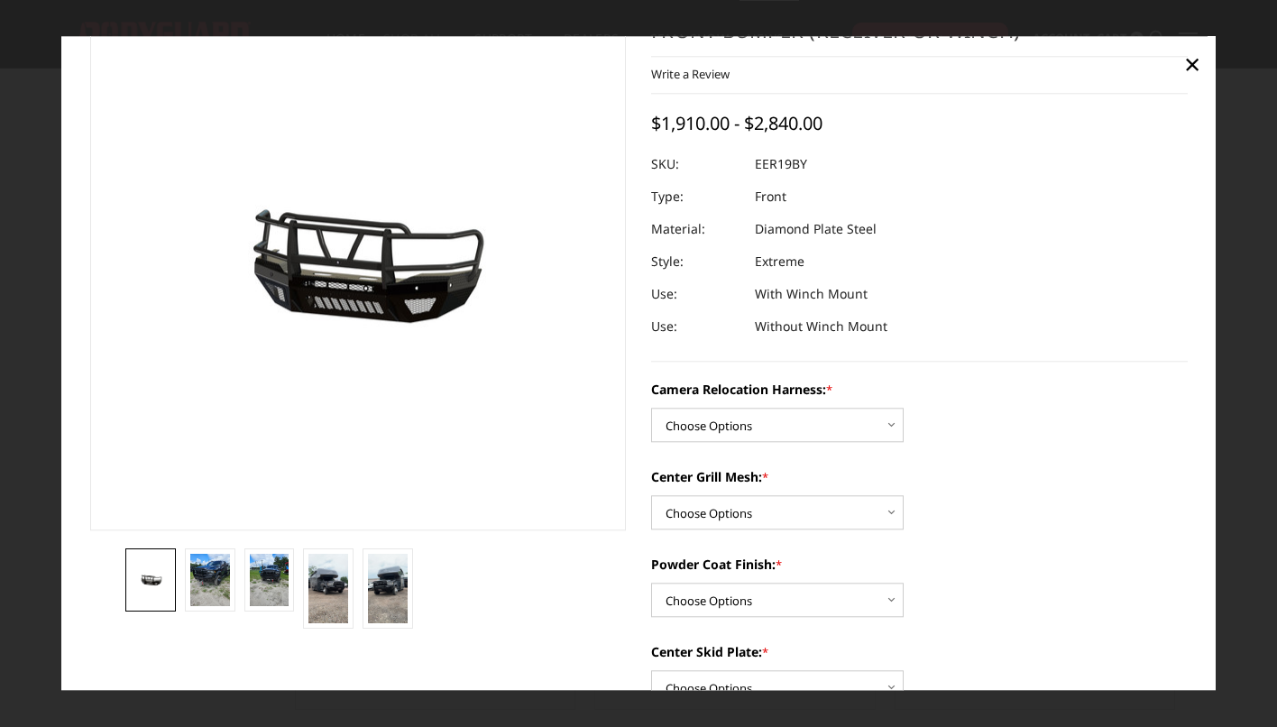
scroll to position [69, 0]
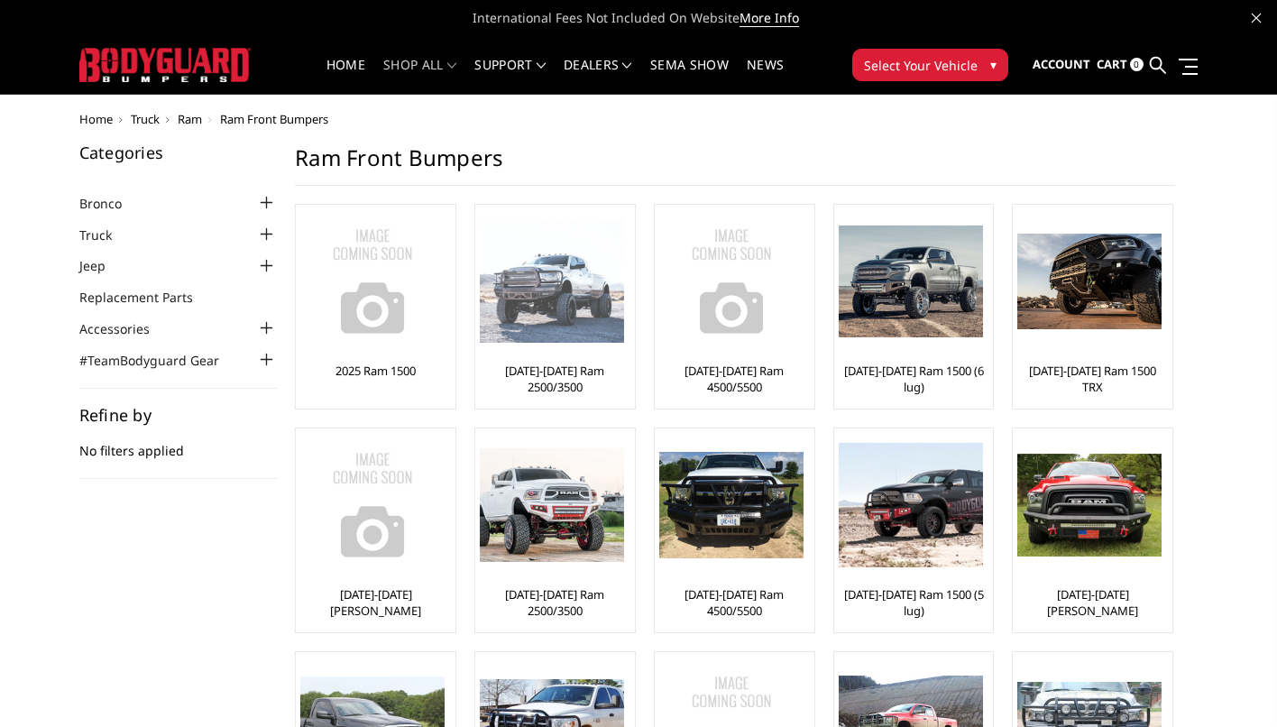
click at [572, 308] on img at bounding box center [552, 282] width 144 height 124
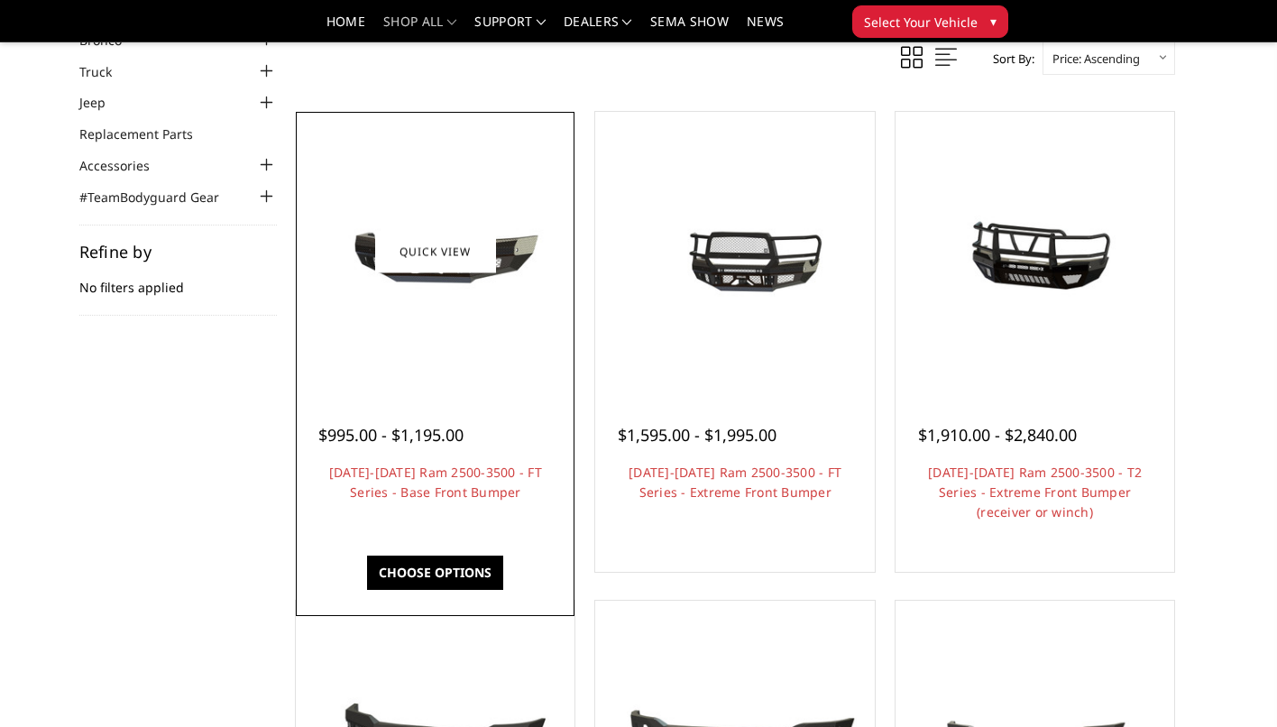
scroll to position [111, 0]
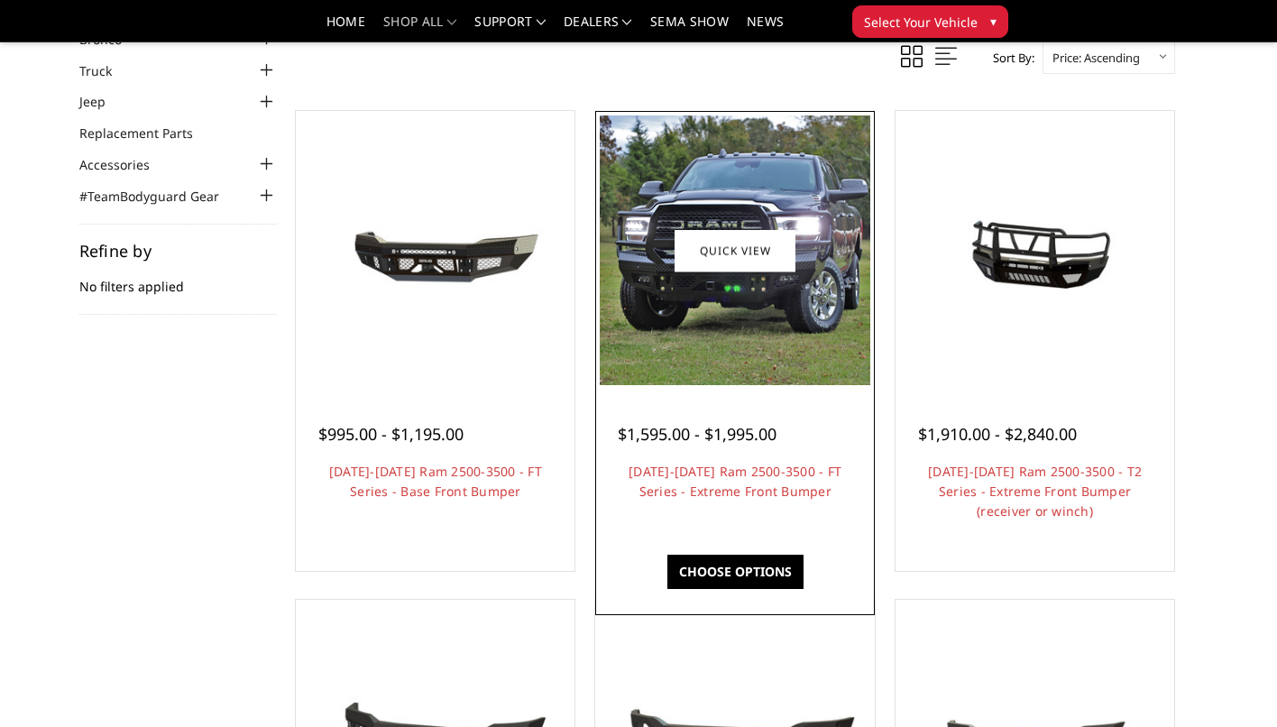
click at [755, 344] on img at bounding box center [735, 250] width 270 height 270
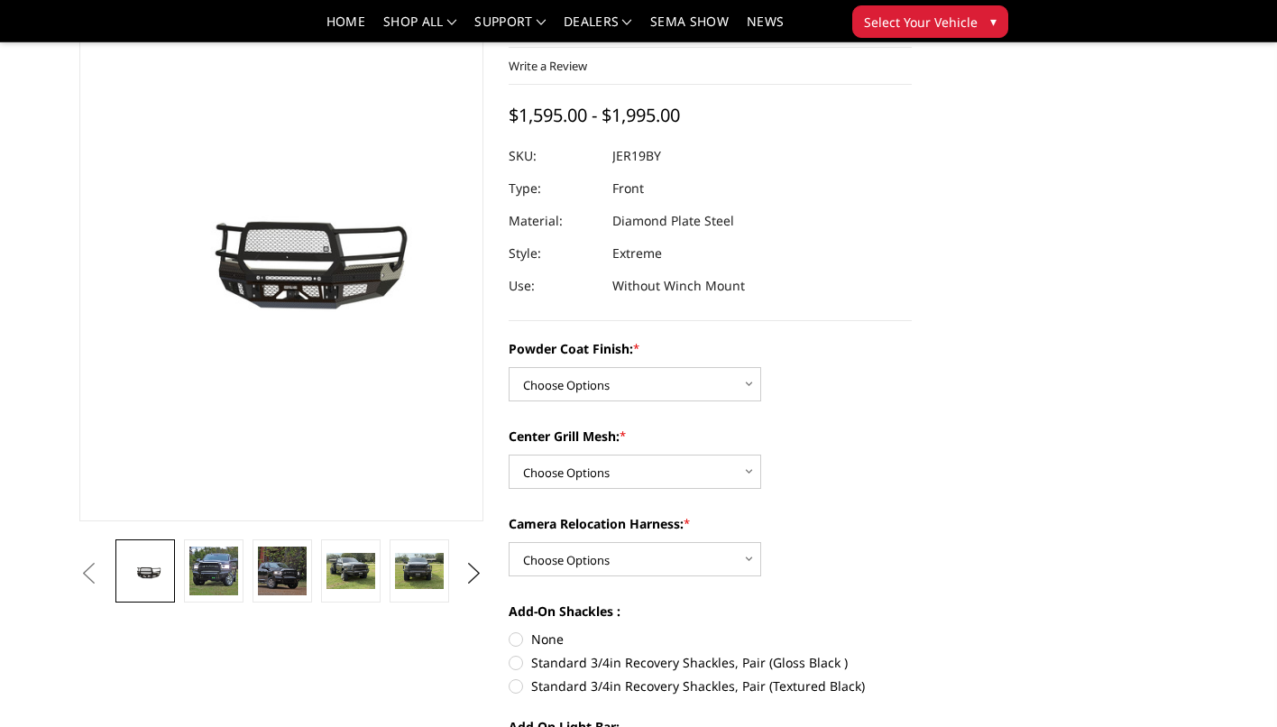
scroll to position [177, 0]
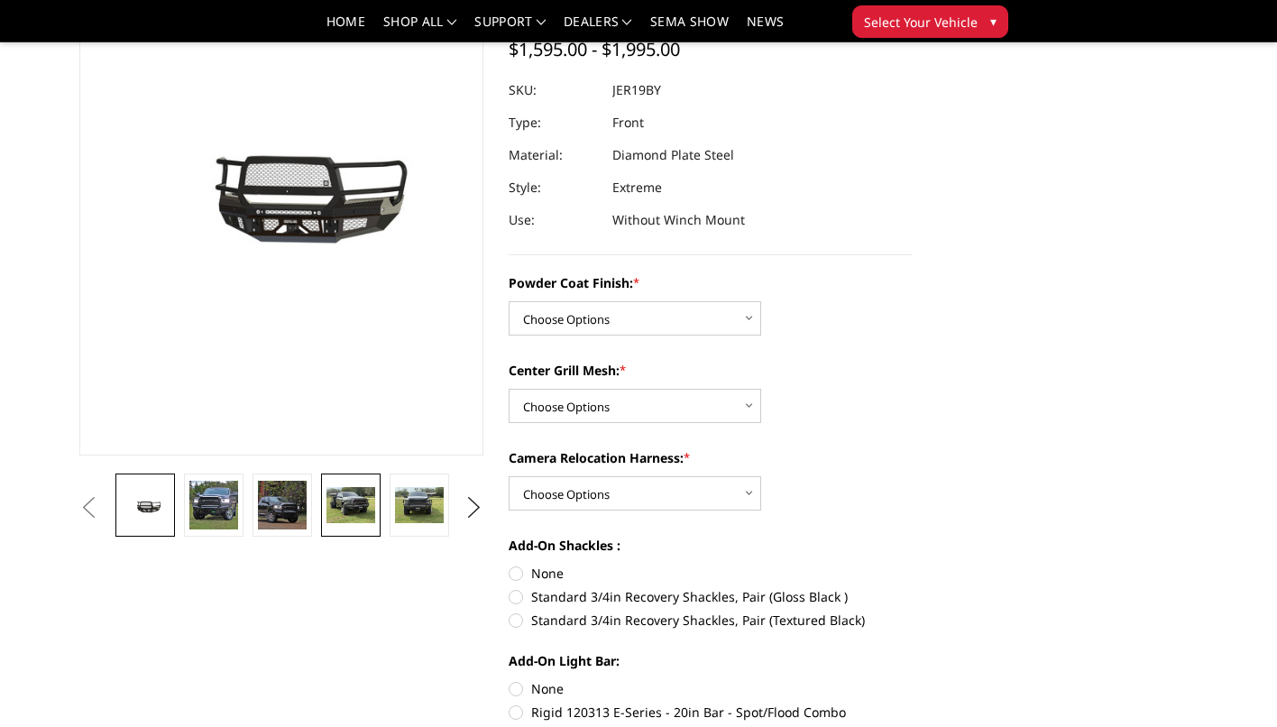
click at [353, 502] on img at bounding box center [350, 505] width 49 height 37
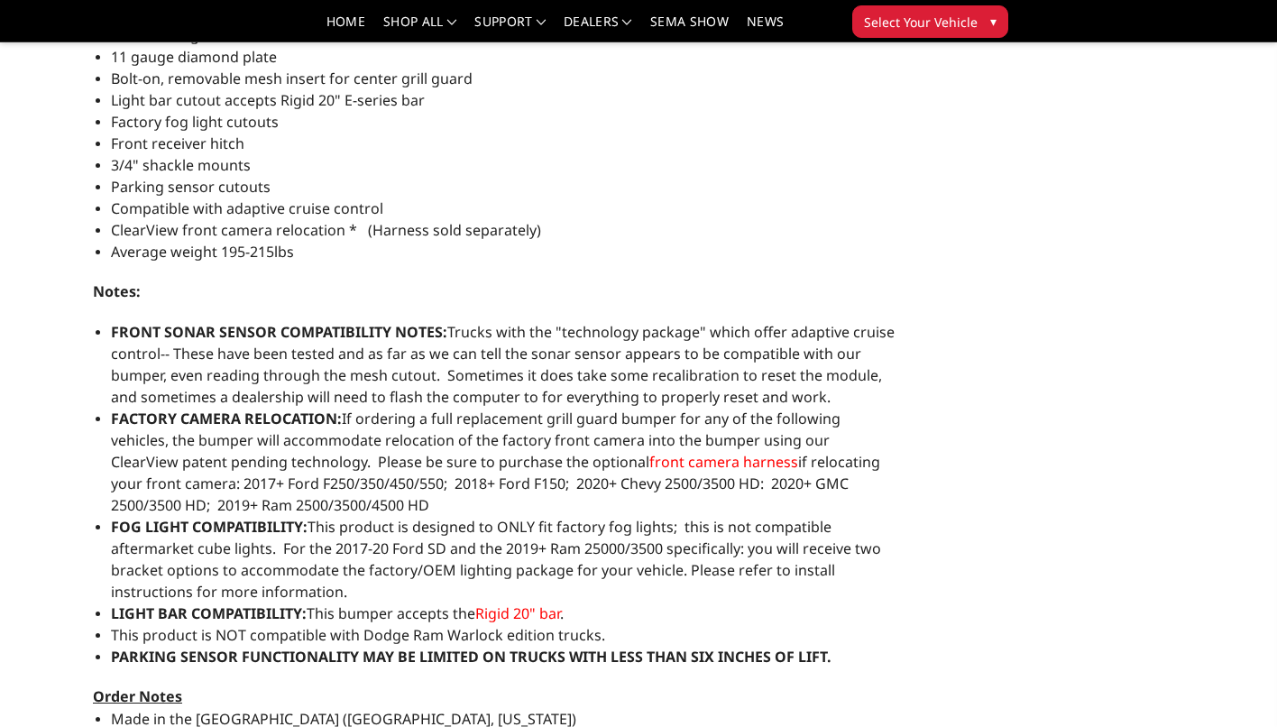
scroll to position [1156, 0]
